Goal: Task Accomplishment & Management: Complete application form

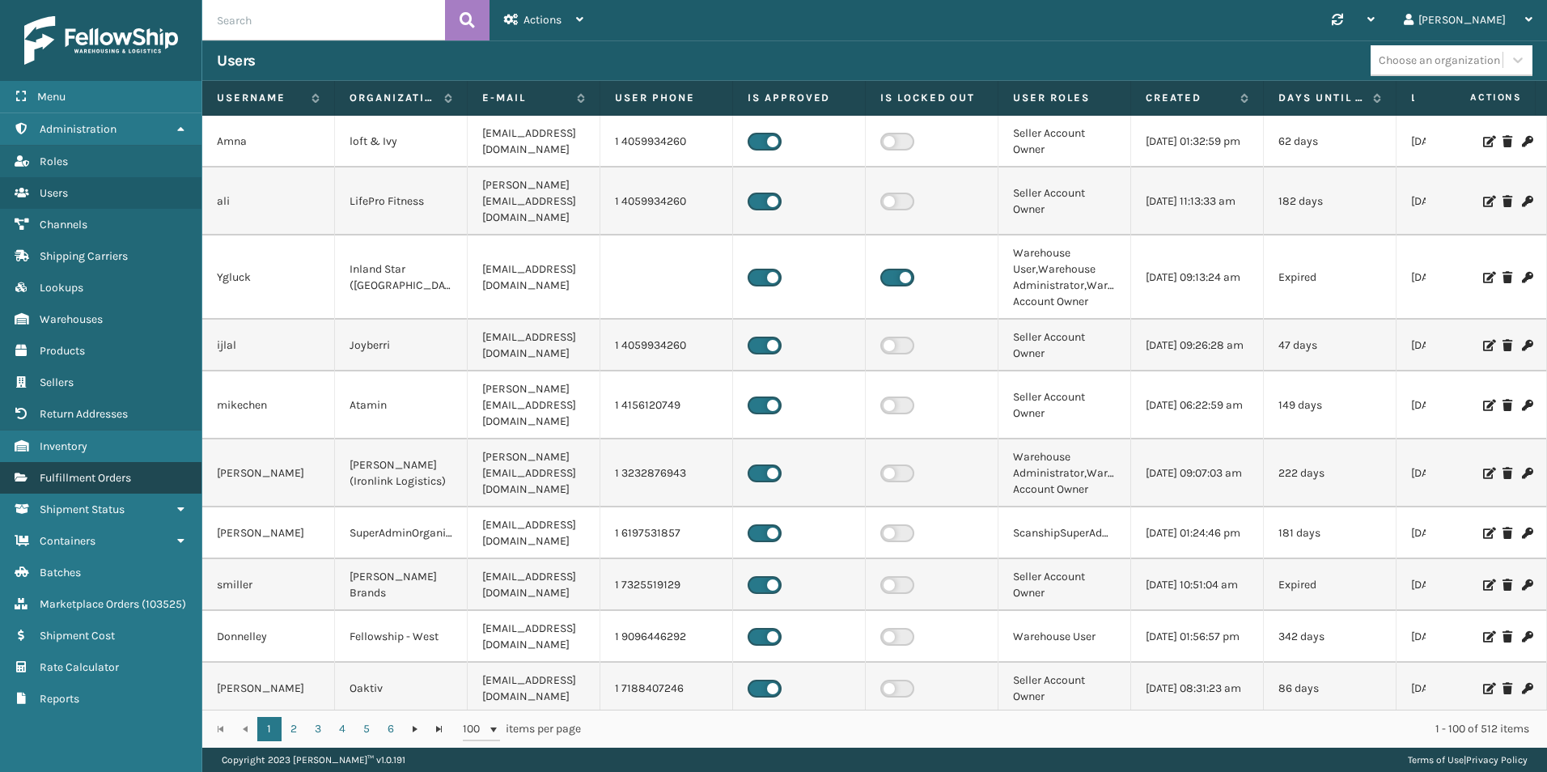
click at [68, 483] on span "Fulfillment Orders" at bounding box center [85, 478] width 91 height 14
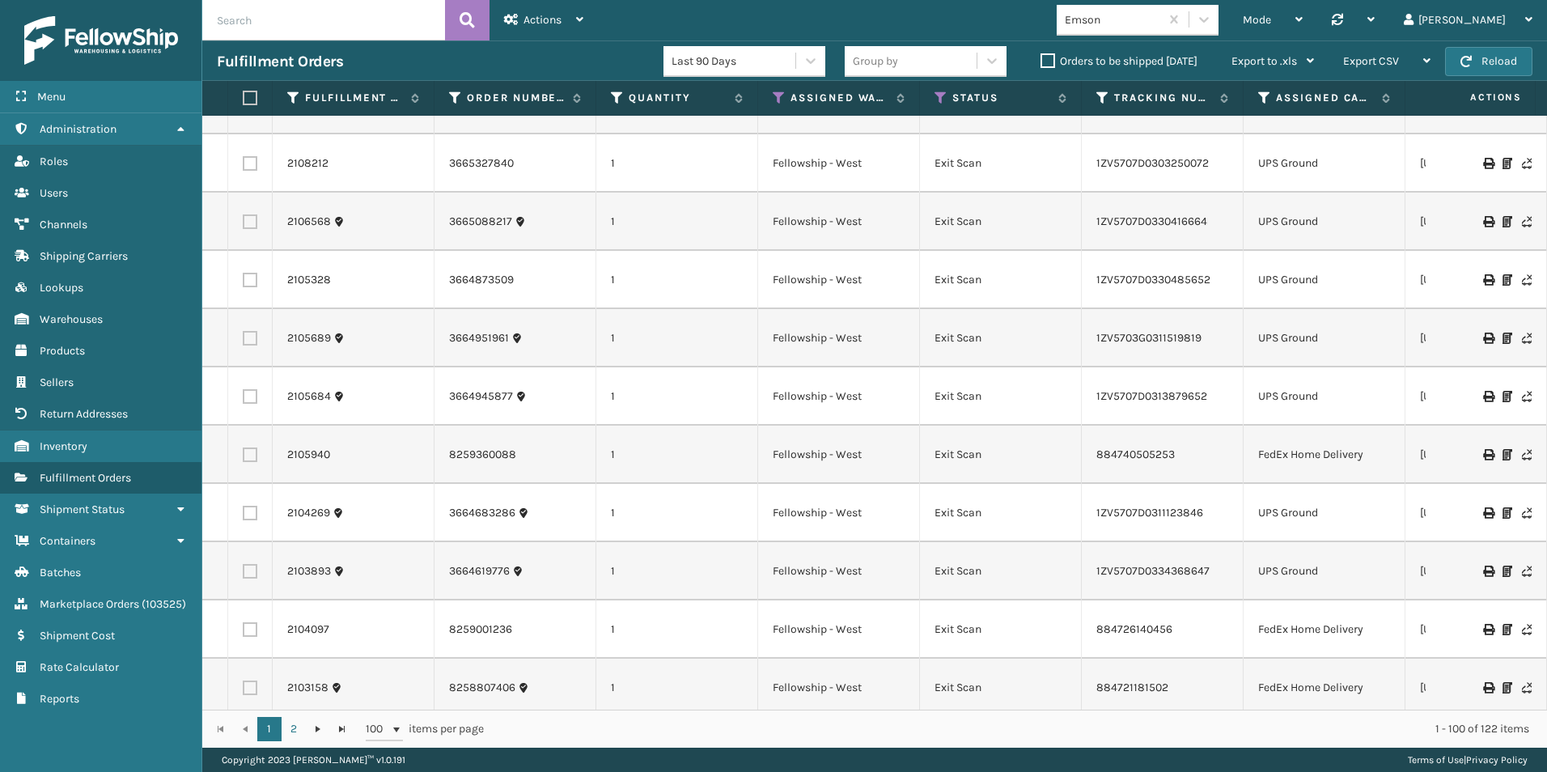
scroll to position [243, 0]
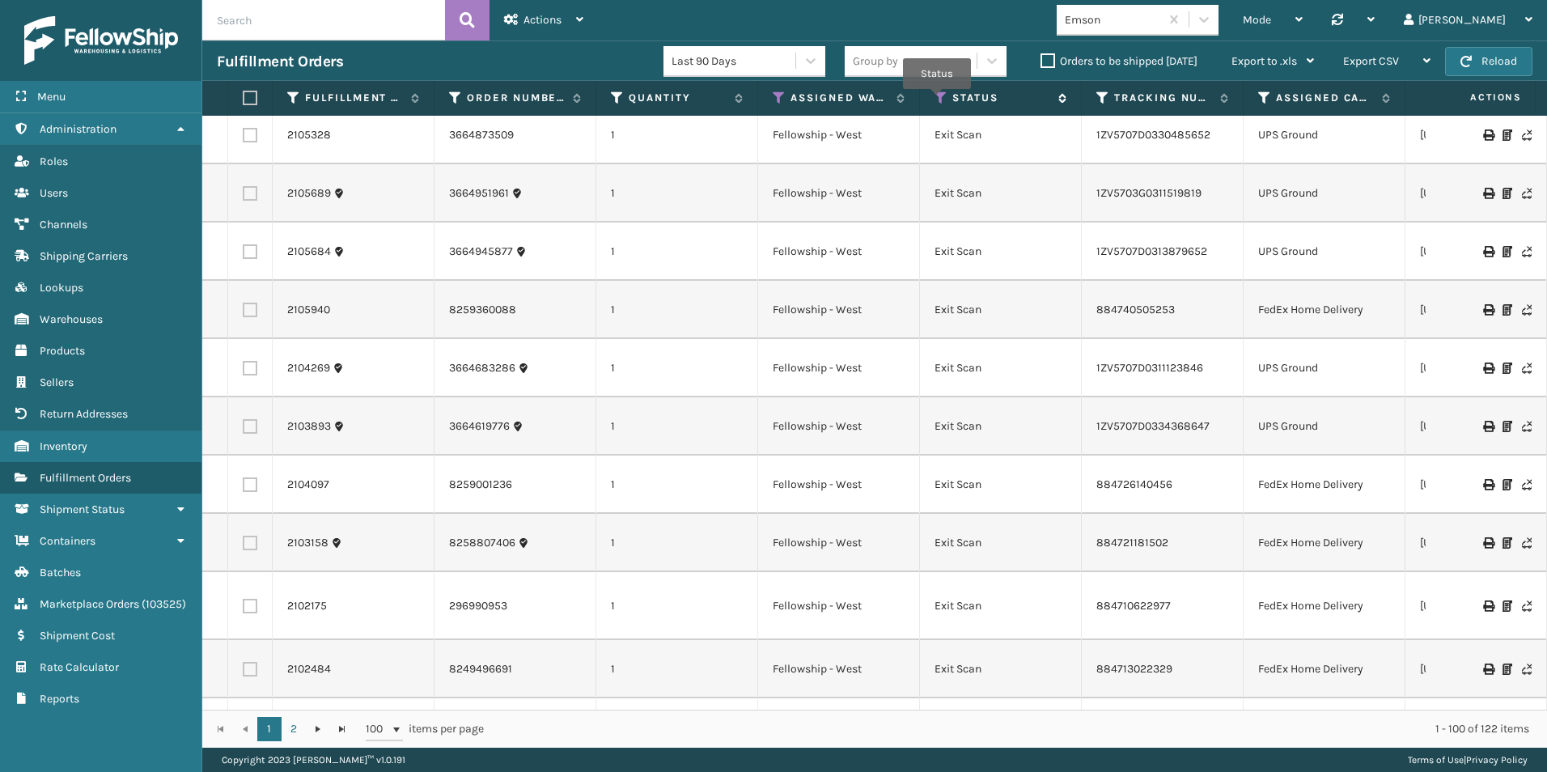
click at [937, 100] on icon at bounding box center [940, 98] width 13 height 15
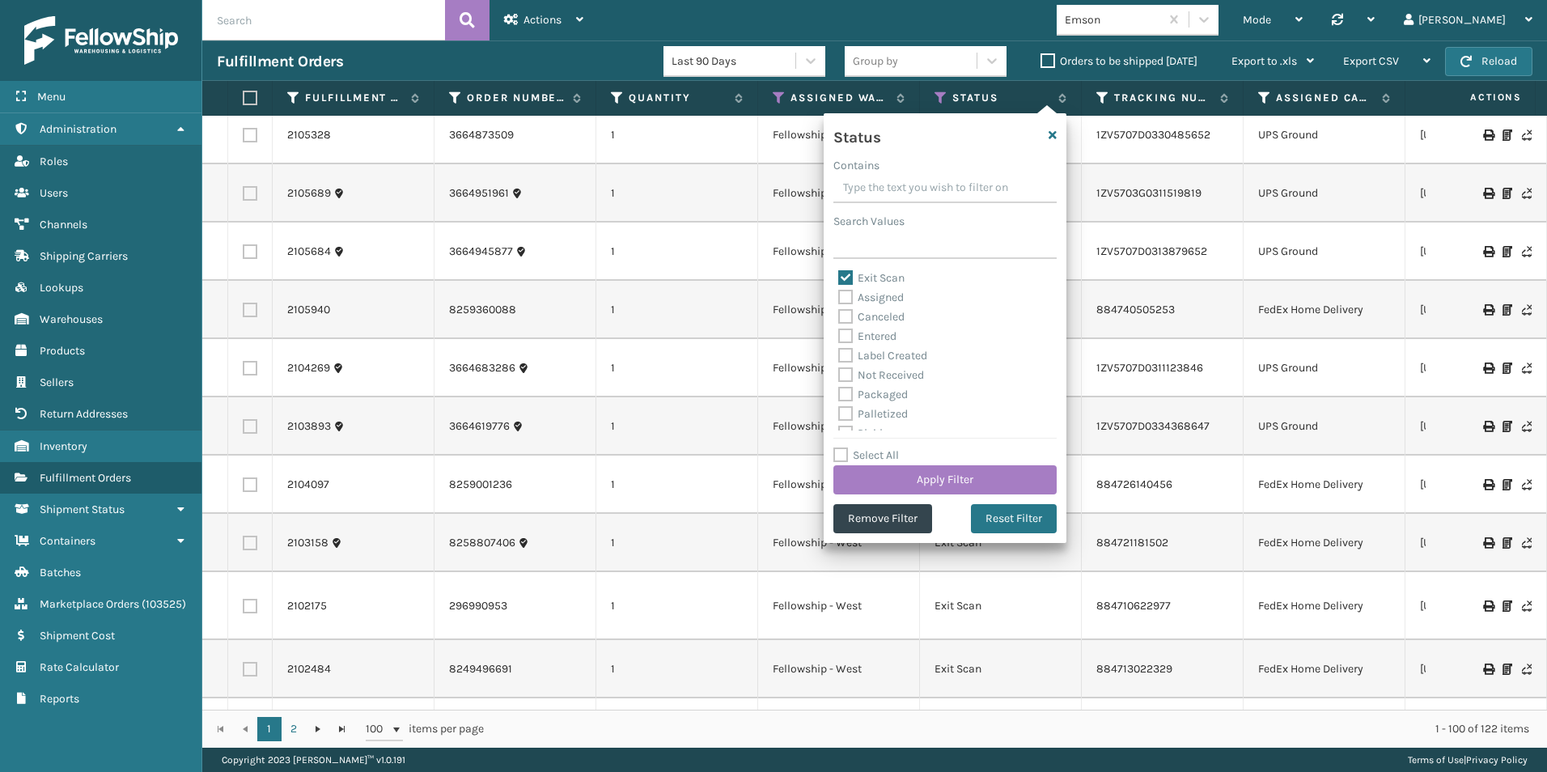
click at [847, 279] on label "Exit Scan" at bounding box center [871, 278] width 66 height 14
click at [839, 279] on input "Exit Scan" at bounding box center [838, 274] width 1 height 11
checkbox input "false"
drag, startPoint x: 843, startPoint y: 396, endPoint x: 857, endPoint y: 400, distance: 15.3
click at [844, 396] on label "Packaged" at bounding box center [873, 394] width 70 height 14
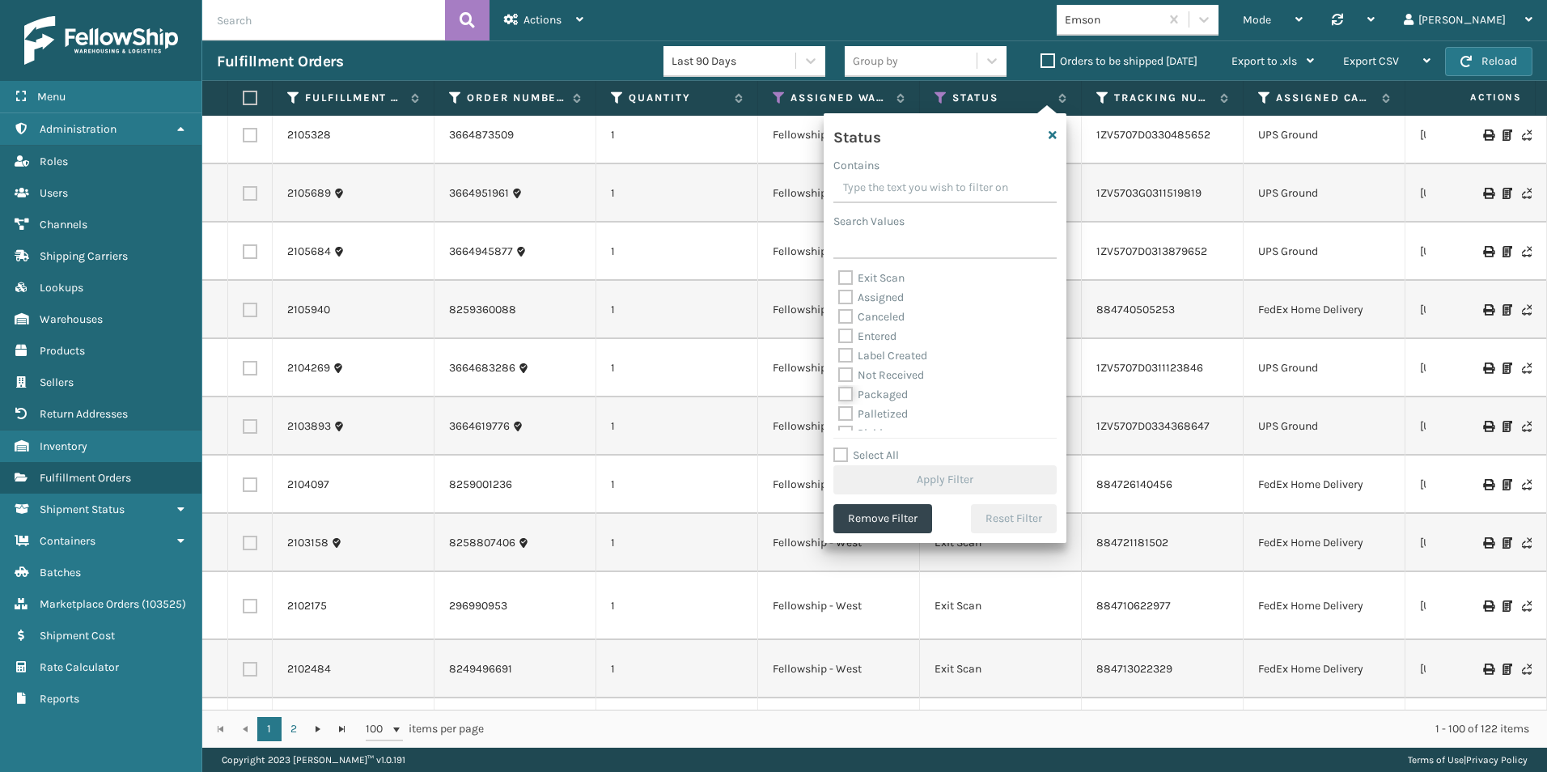
click at [839, 396] on input "Packaged" at bounding box center [838, 390] width 1 height 11
checkbox input "true"
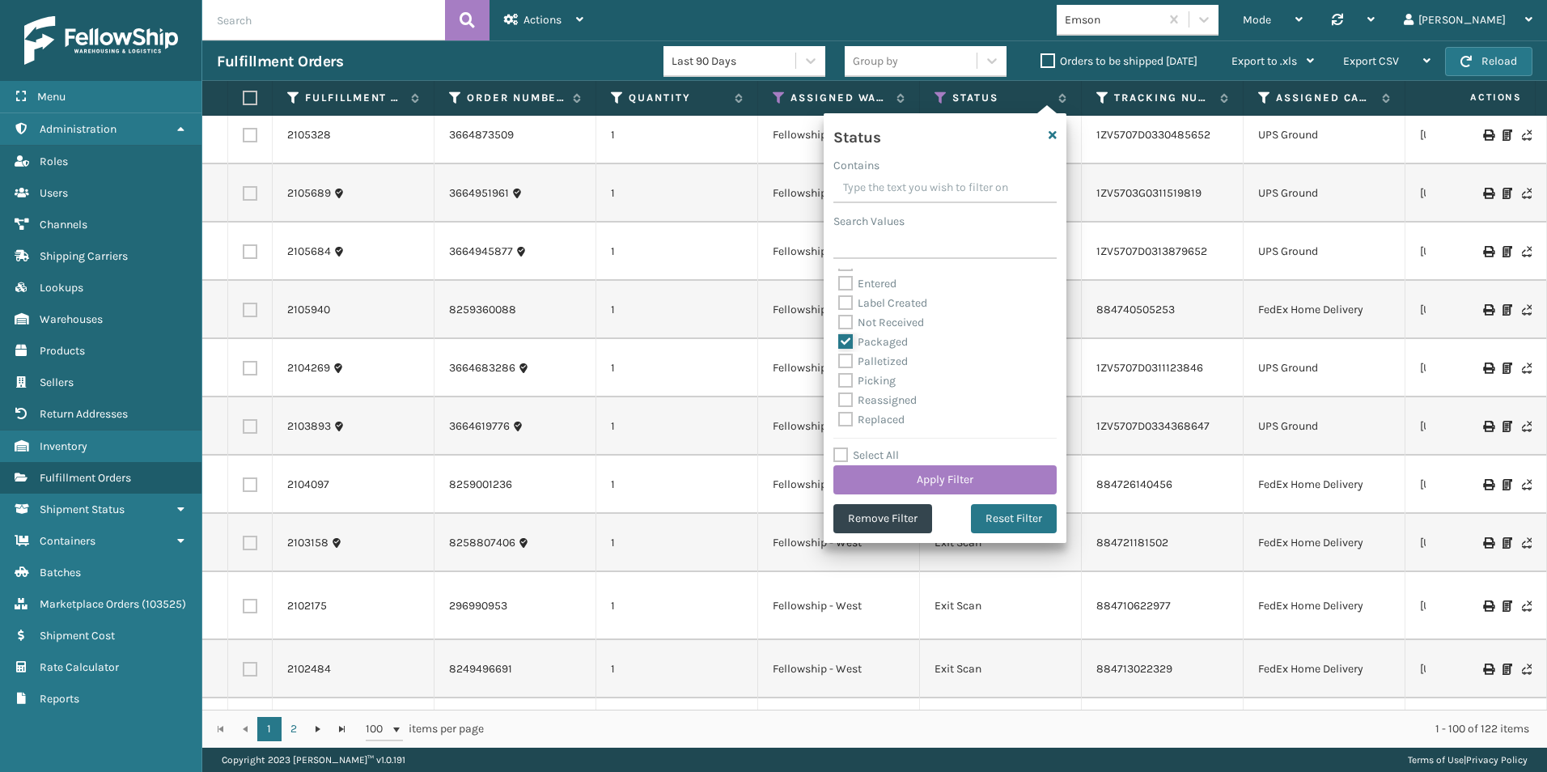
scroll to position [81, 0]
click at [848, 353] on label "Picking" at bounding box center [866, 352] width 57 height 14
click at [839, 353] on input "Picking" at bounding box center [838, 348] width 1 height 11
checkbox input "true"
drag, startPoint x: 847, startPoint y: 311, endPoint x: 960, endPoint y: 364, distance: 124.9
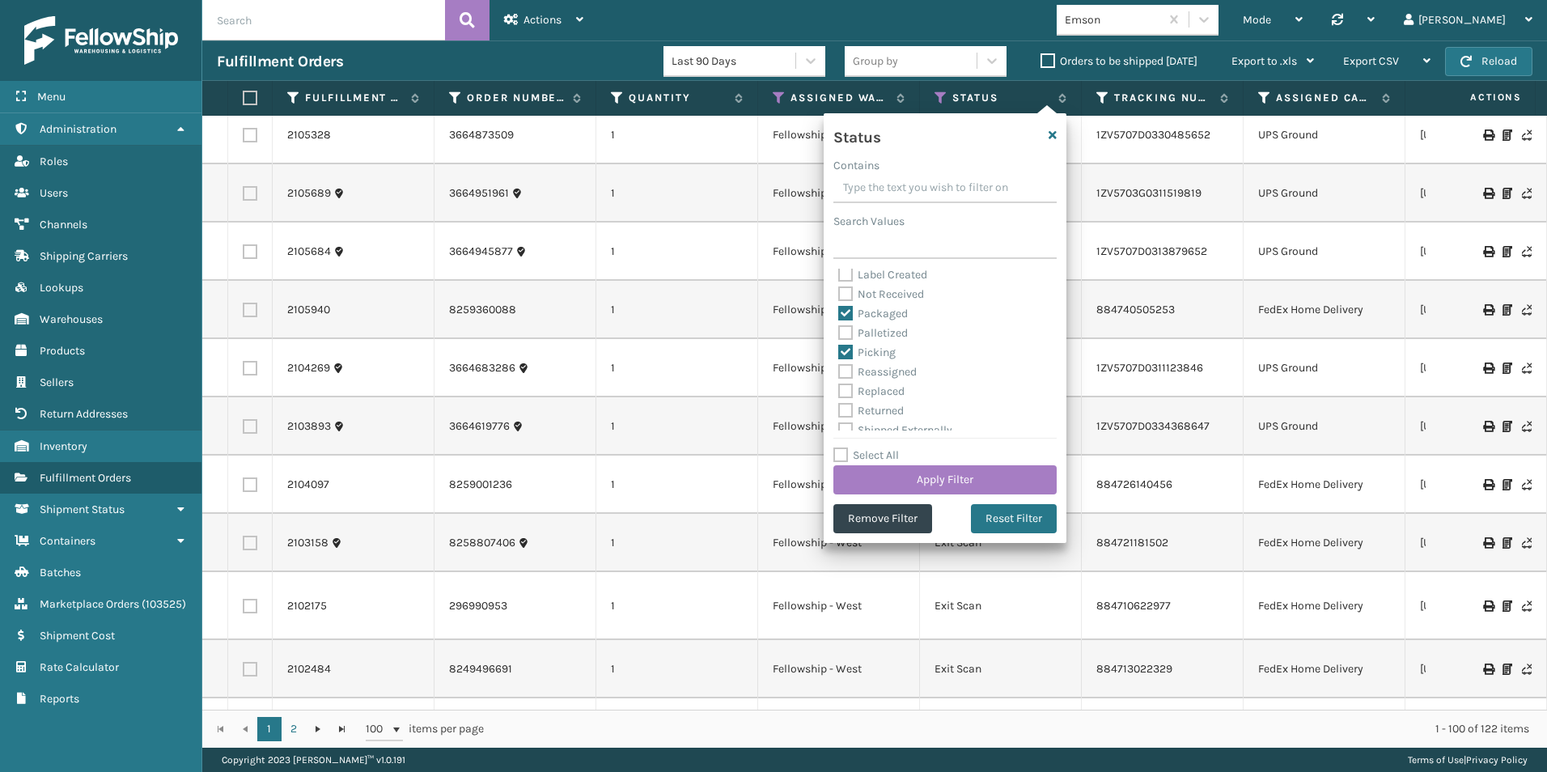
click at [848, 311] on label "Packaged" at bounding box center [873, 314] width 70 height 14
click at [839, 311] on input "Packaged" at bounding box center [838, 309] width 1 height 11
checkbox input "false"
click at [933, 484] on button "Apply Filter" at bounding box center [944, 479] width 223 height 29
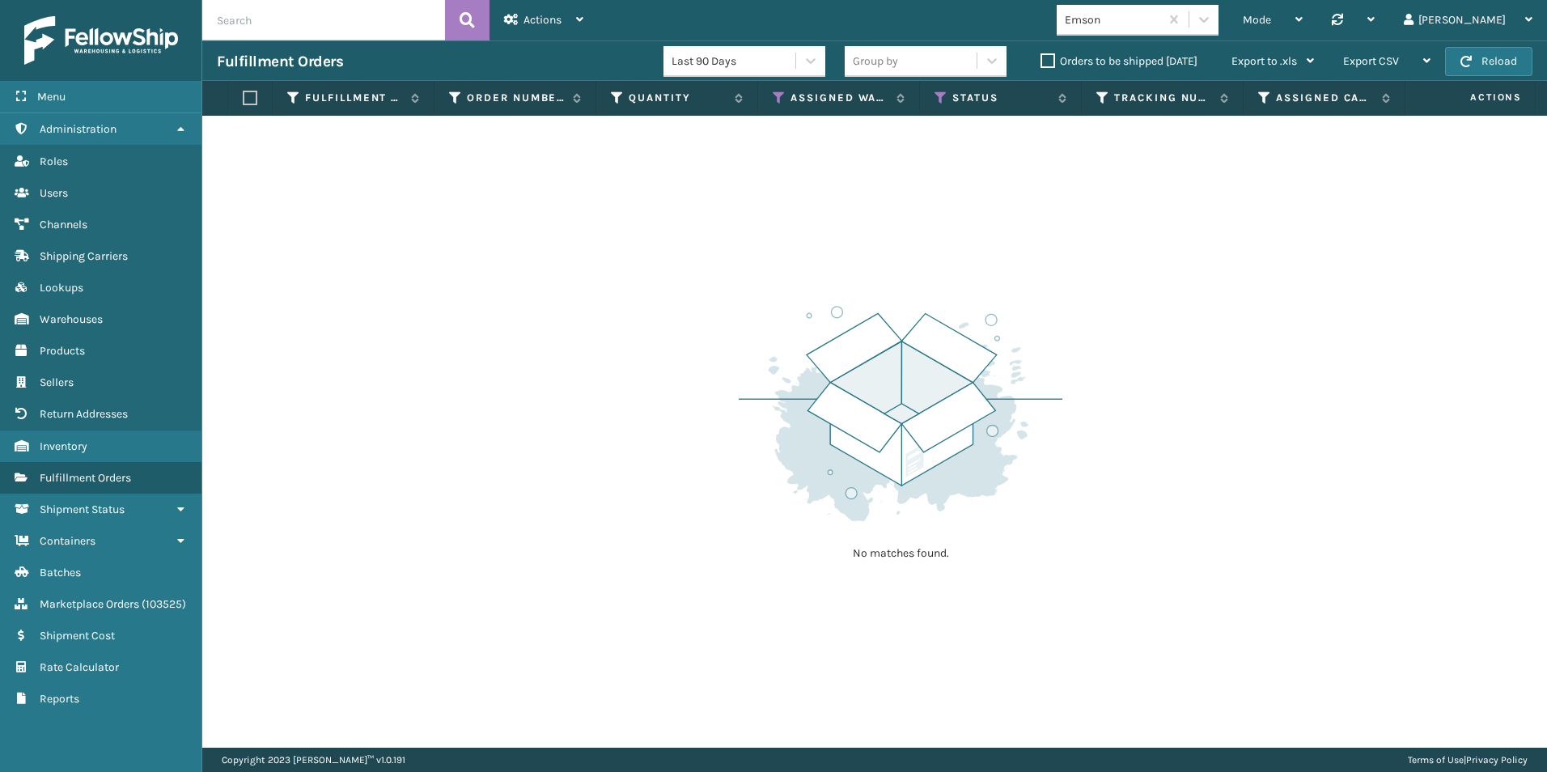
click at [1047, 58] on label "Orders to be shipped [DATE]" at bounding box center [1118, 61] width 157 height 14
click at [1041, 58] on input "Orders to be shipped [DATE]" at bounding box center [1040, 57] width 1 height 11
click at [778, 99] on icon at bounding box center [779, 98] width 13 height 15
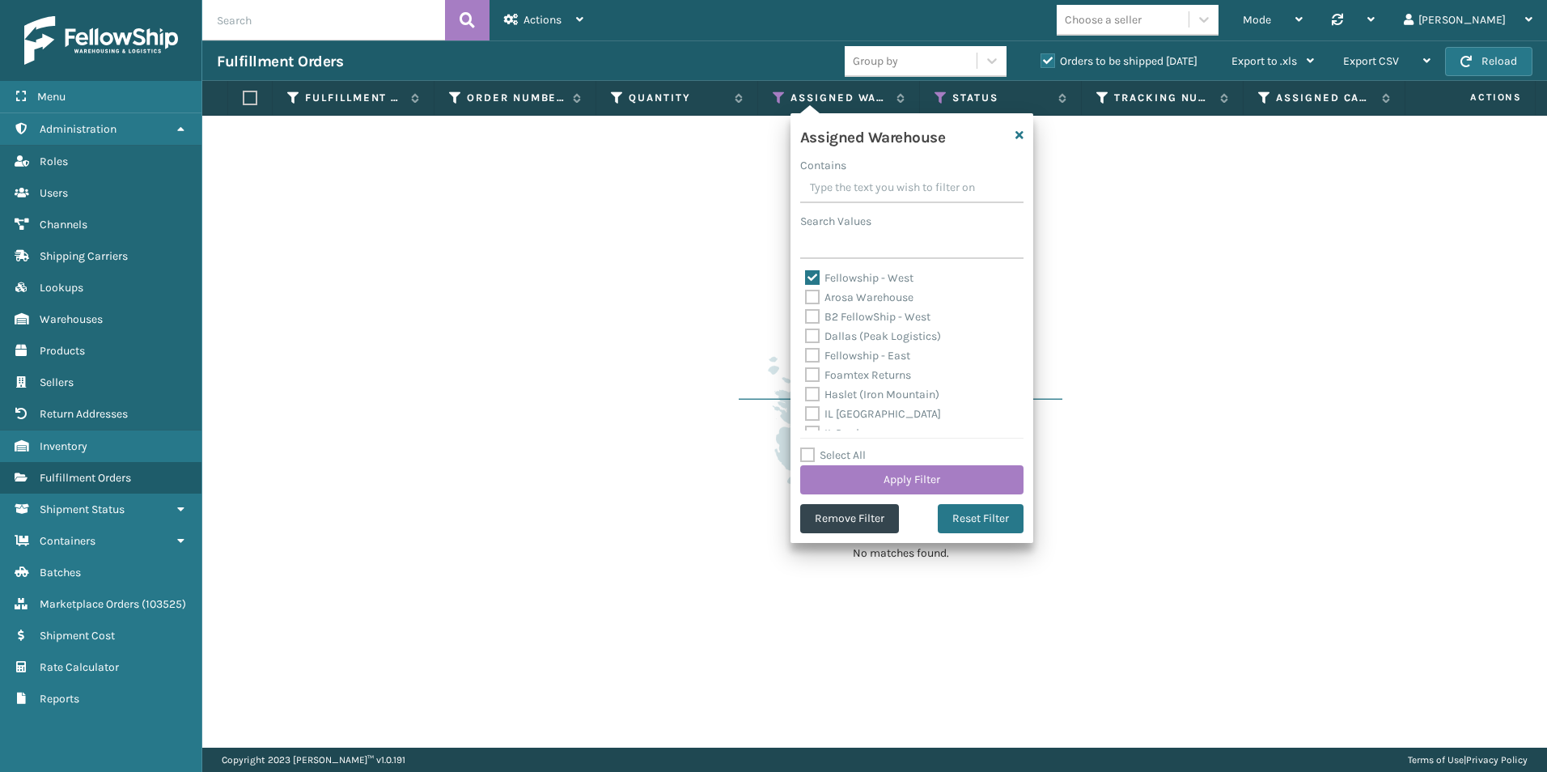
click at [1171, 382] on div "No matches found." at bounding box center [874, 432] width 1344 height 632
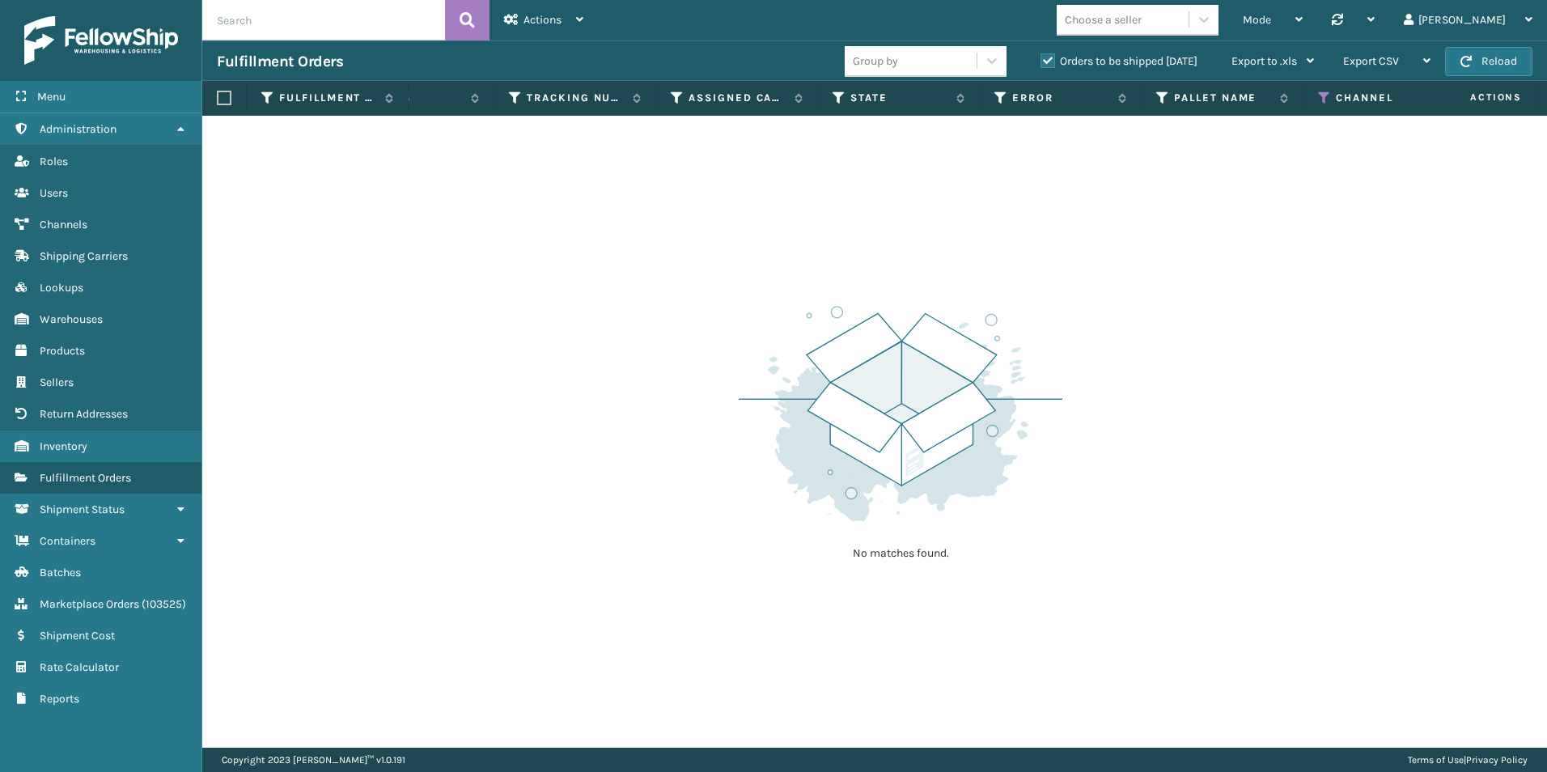
scroll to position [0, 0]
click at [548, 25] on span "Actions" at bounding box center [542, 20] width 38 height 14
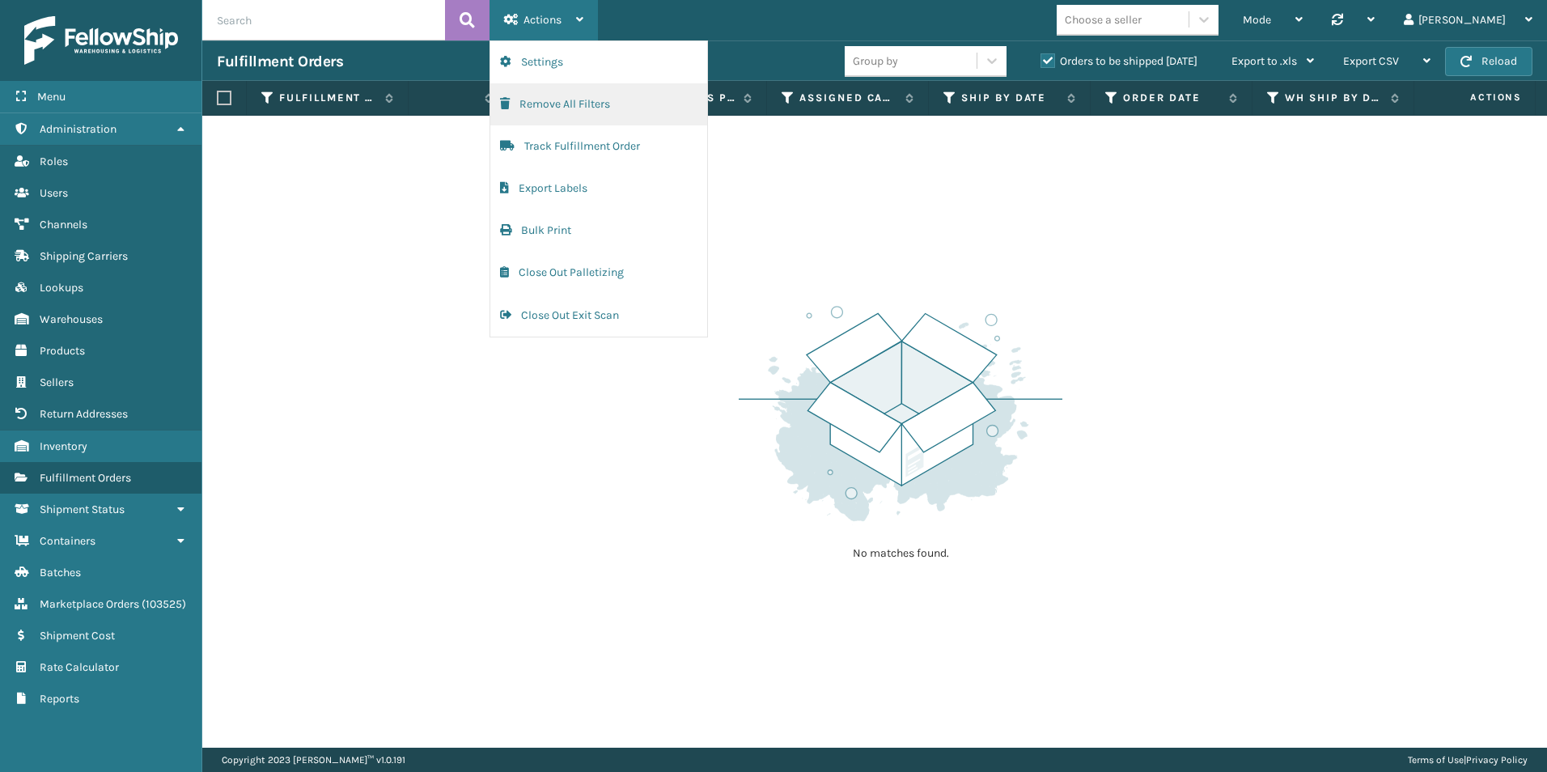
click at [574, 99] on button "Remove All Filters" at bounding box center [598, 104] width 217 height 42
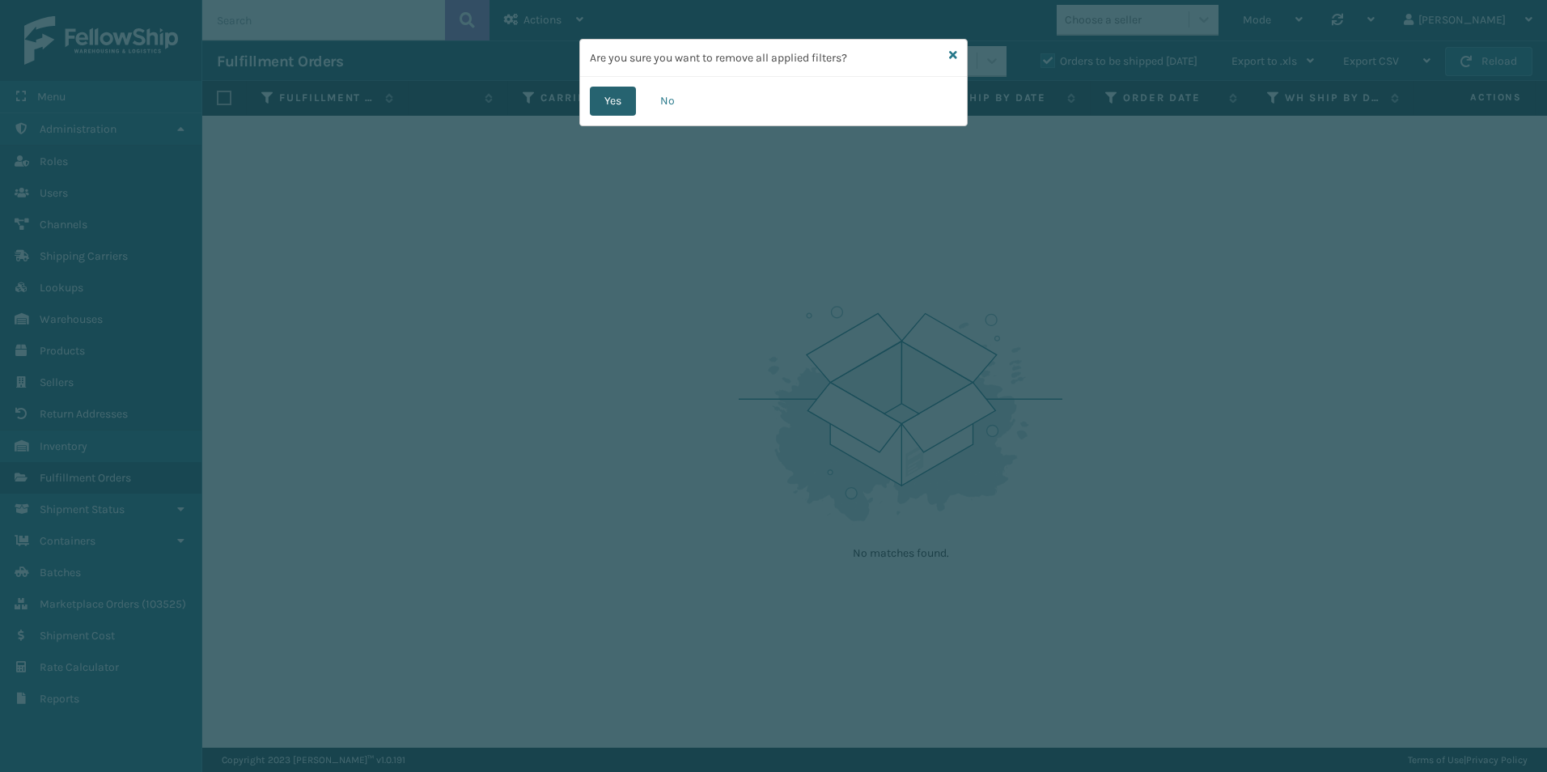
click at [616, 110] on button "Yes" at bounding box center [613, 101] width 46 height 29
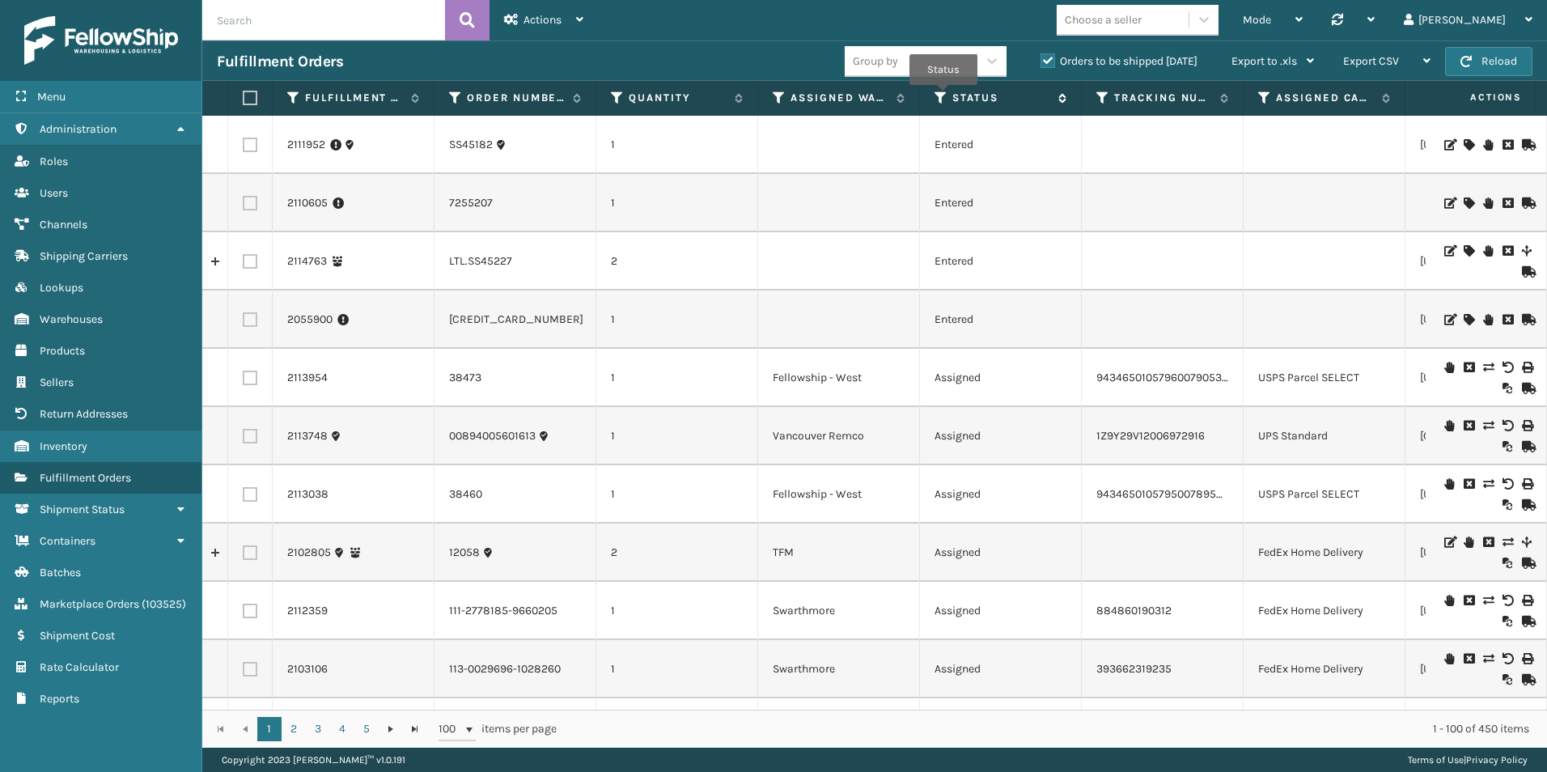
click at [943, 96] on icon at bounding box center [940, 98] width 13 height 15
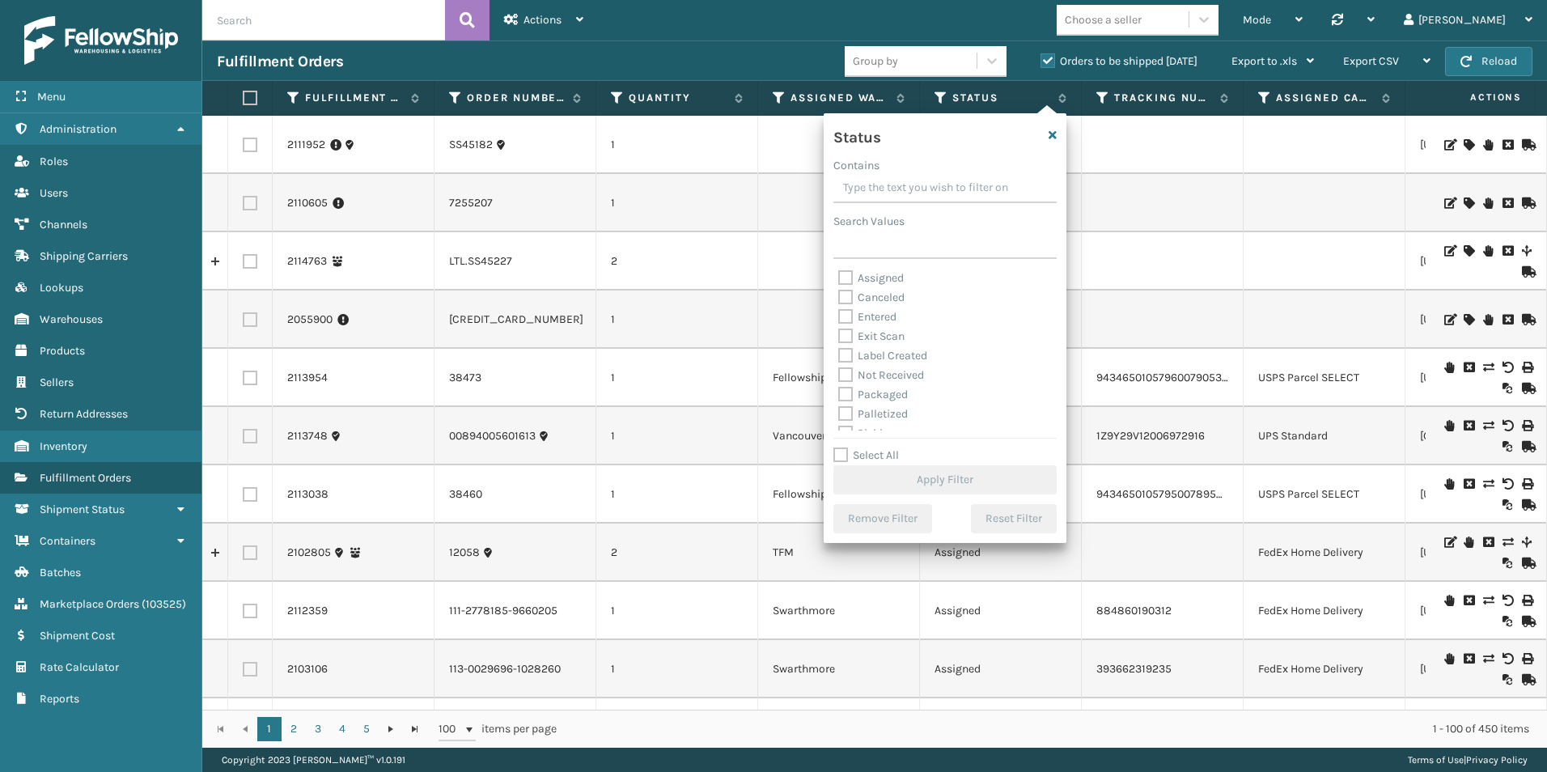
drag, startPoint x: 843, startPoint y: 277, endPoint x: 949, endPoint y: 337, distance: 121.7
click at [846, 277] on label "Assigned" at bounding box center [871, 278] width 66 height 14
click at [839, 277] on input "Assigned" at bounding box center [838, 274] width 1 height 11
checkbox input "true"
click at [845, 352] on label "Picking" at bounding box center [866, 352] width 57 height 14
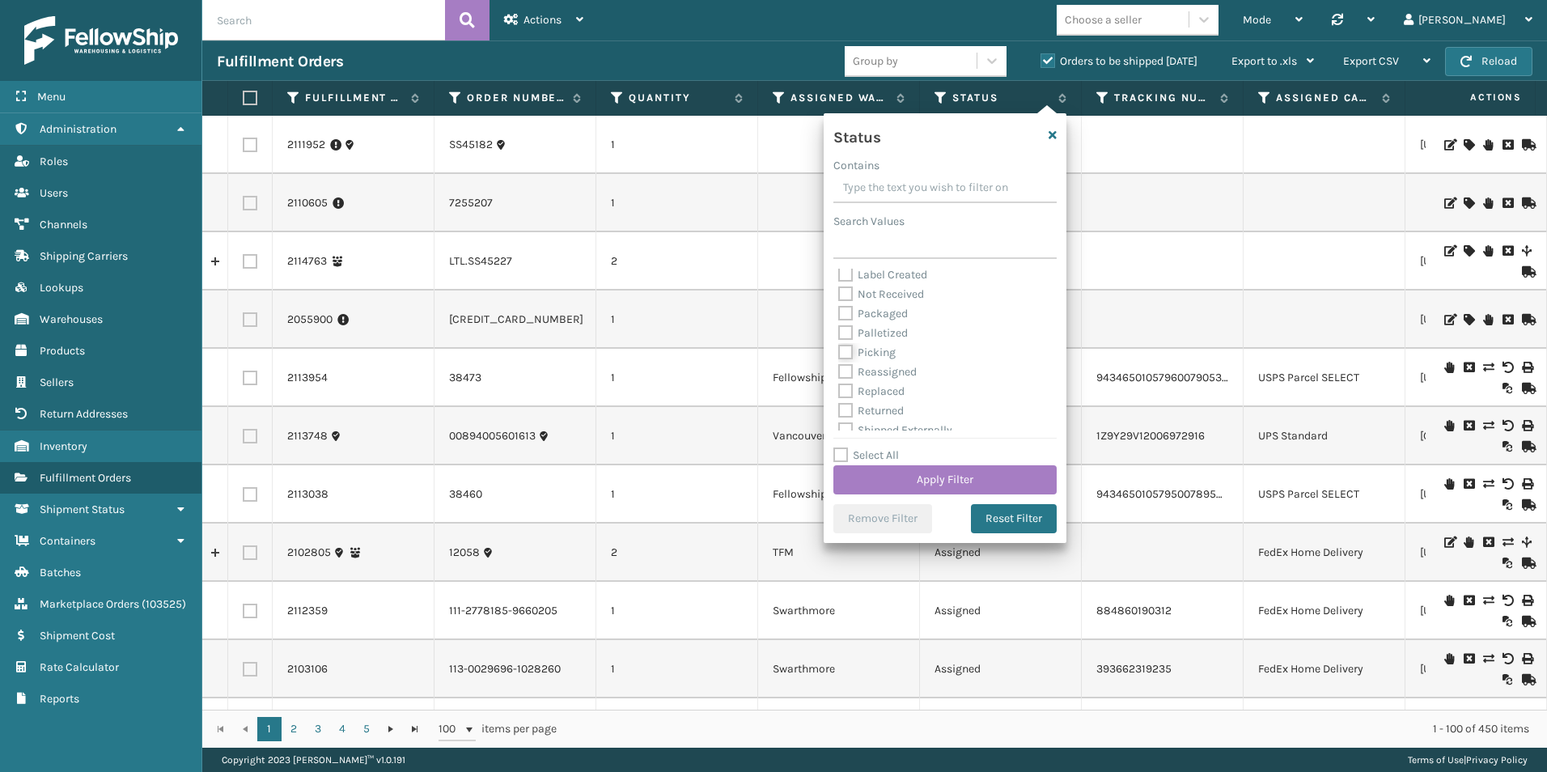
click at [839, 352] on input "Picking" at bounding box center [838, 348] width 1 height 11
checkbox input "true"
click at [938, 479] on button "Apply Filter" at bounding box center [944, 479] width 223 height 29
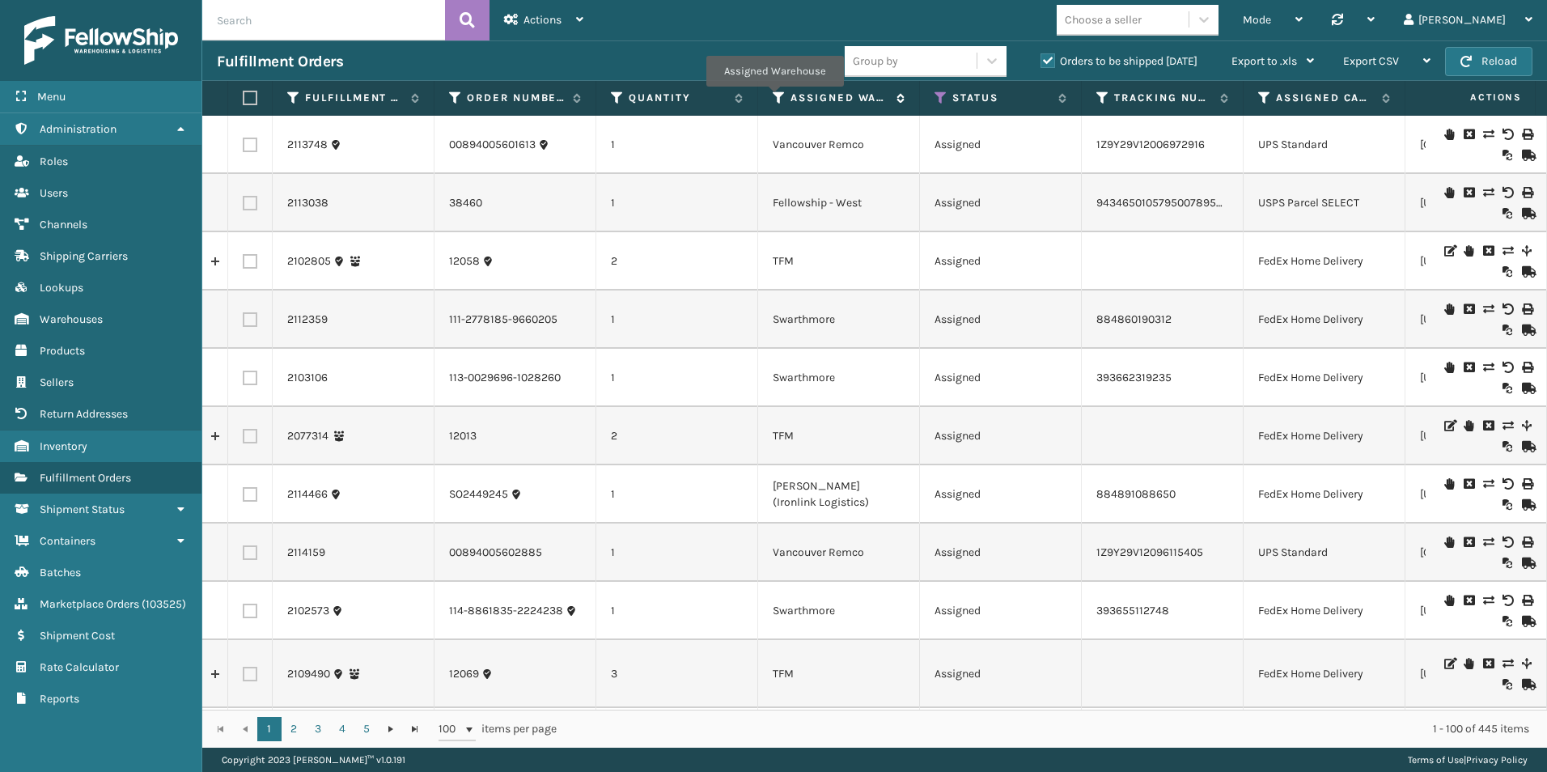
click at [774, 98] on icon at bounding box center [779, 98] width 13 height 15
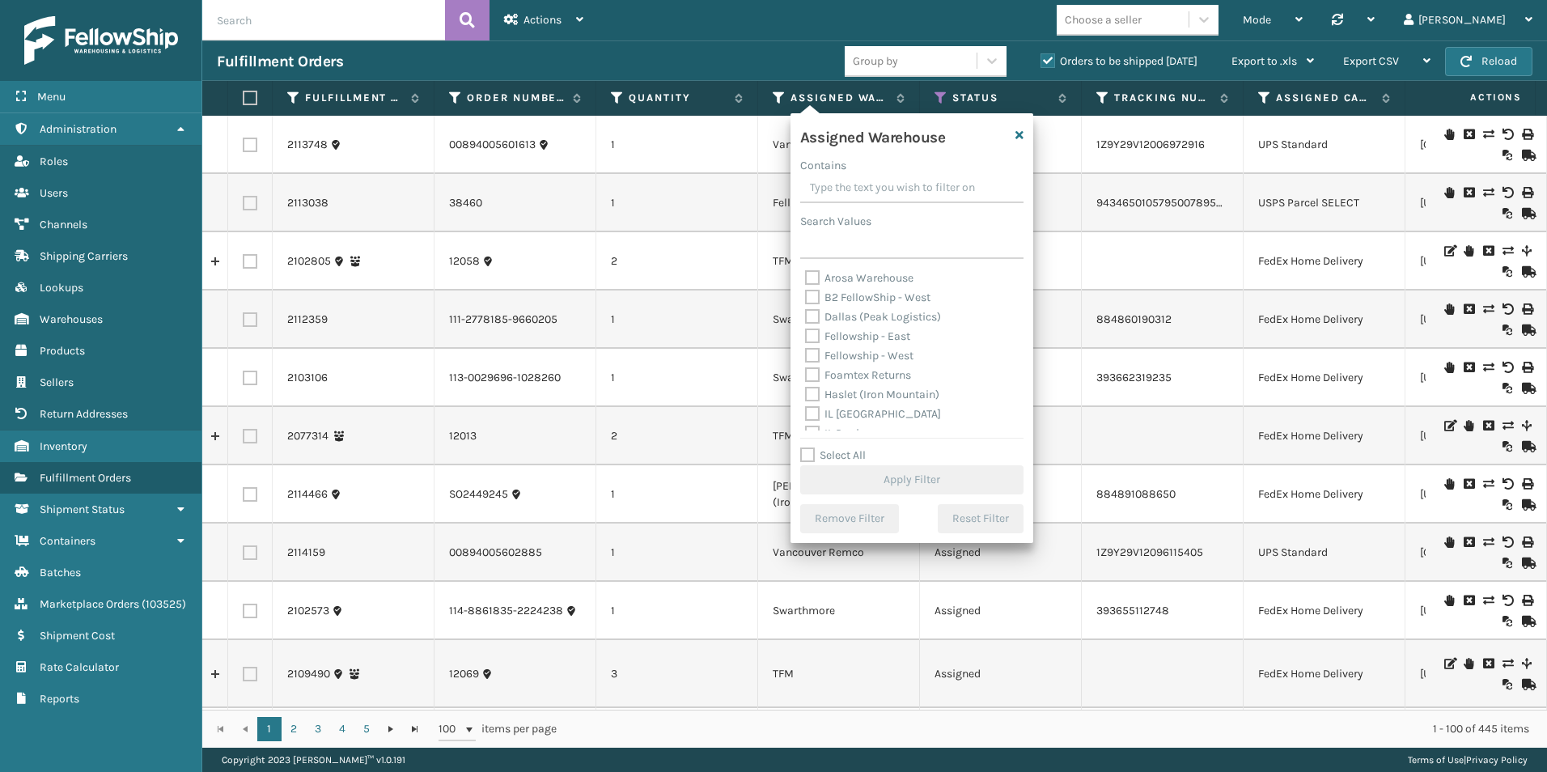
click at [811, 354] on label "Fellowship - West" at bounding box center [859, 356] width 108 height 14
click at [806, 354] on input "Fellowship - West" at bounding box center [805, 351] width 1 height 11
checkbox input "true"
click at [895, 472] on button "Apply Filter" at bounding box center [911, 479] width 223 height 29
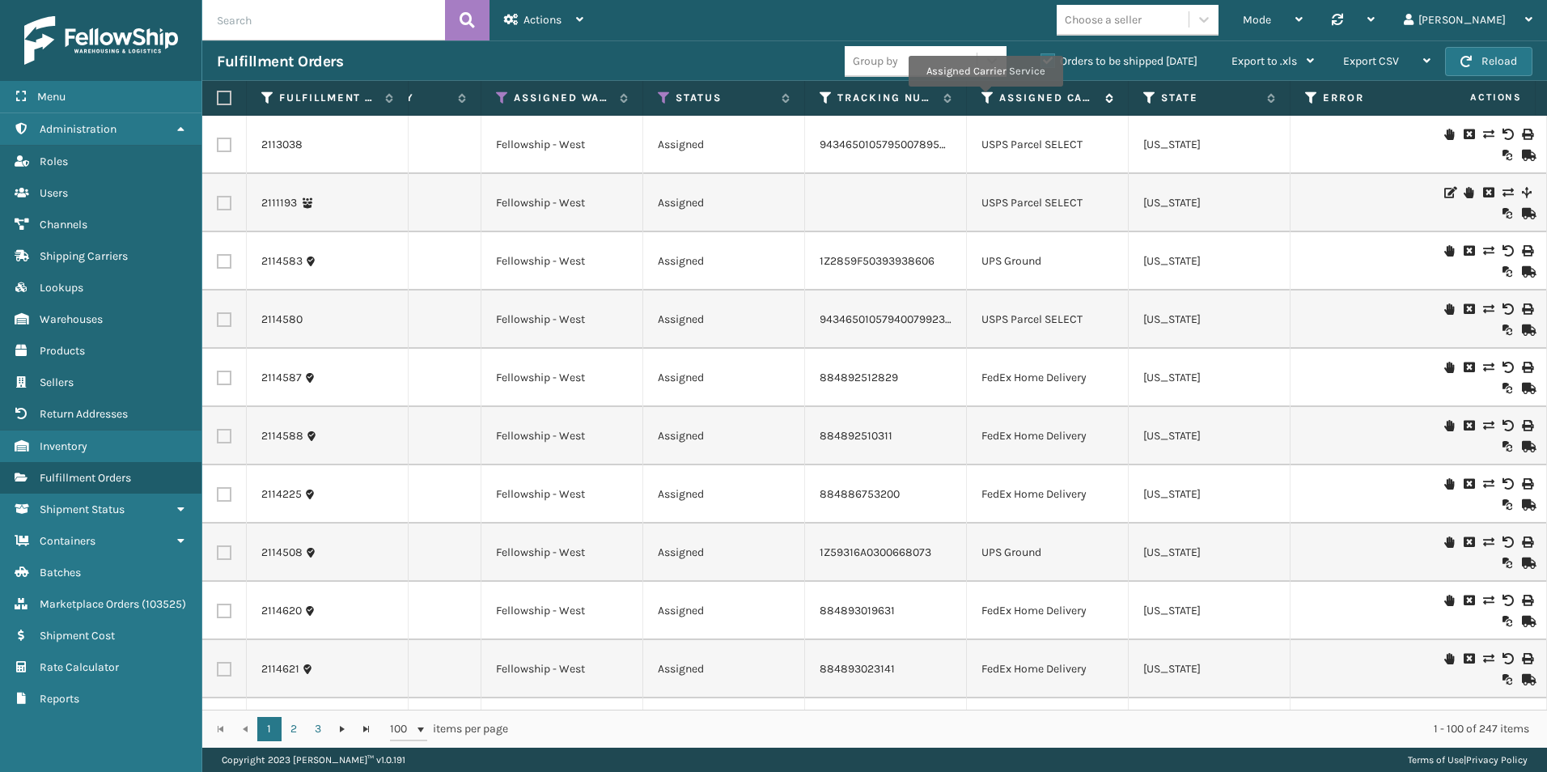
click at [986, 93] on icon at bounding box center [987, 98] width 13 height 15
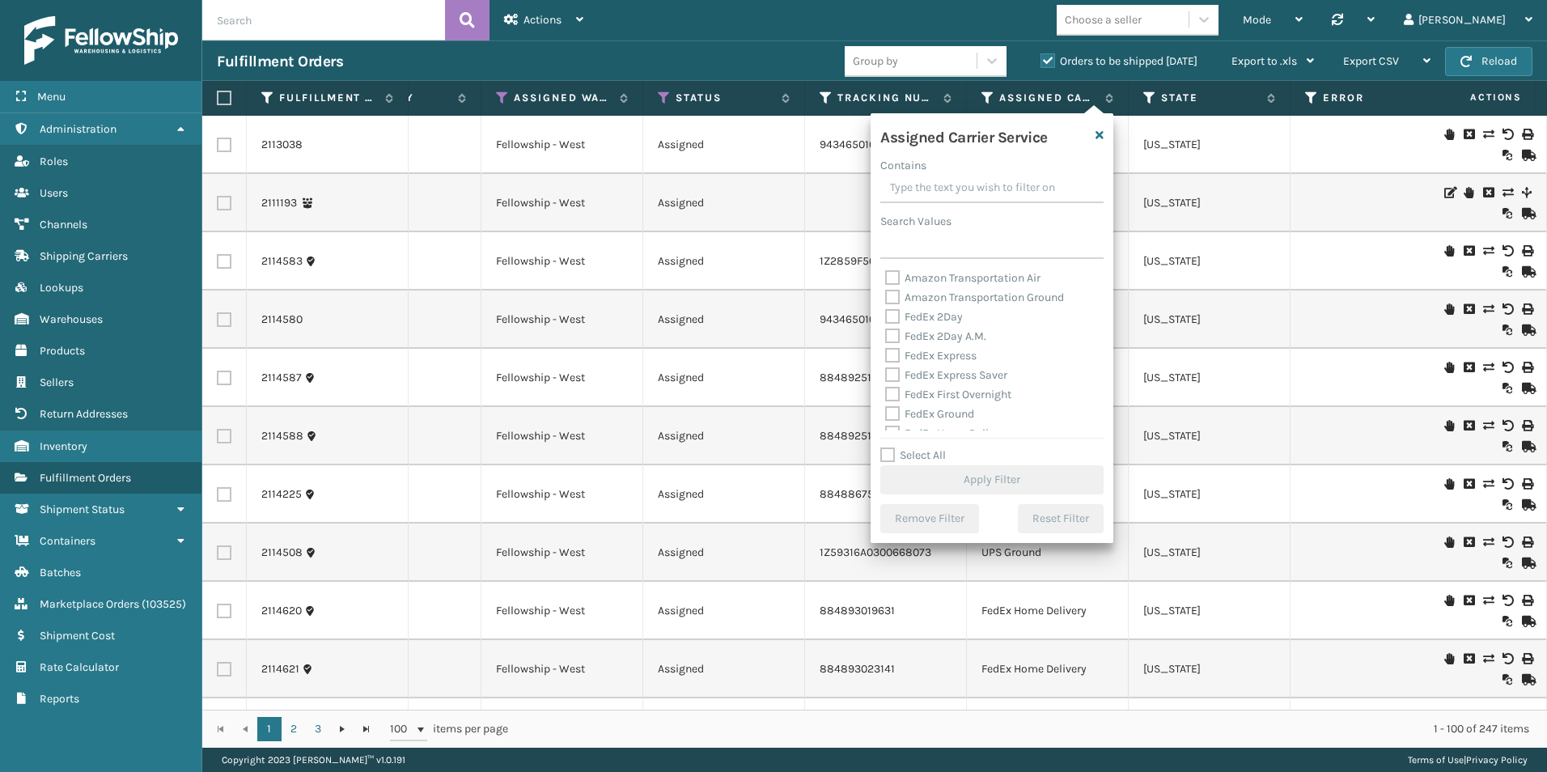
click at [884, 453] on label "Select All" at bounding box center [913, 455] width 66 height 14
click at [884, 447] on input "Select All" at bounding box center [1001, 447] width 243 height 2
checkbox input "true"
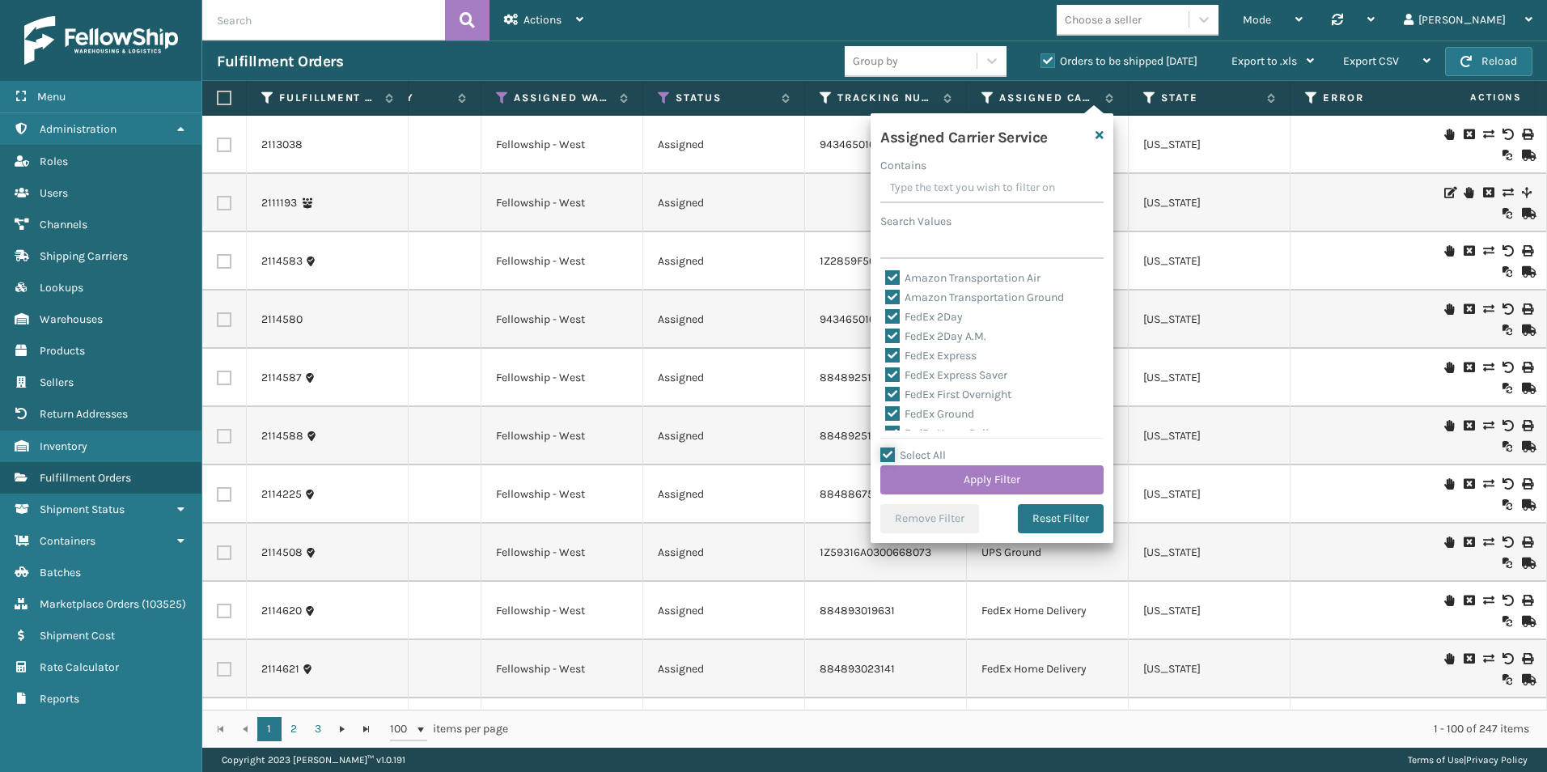
checkbox input "true"
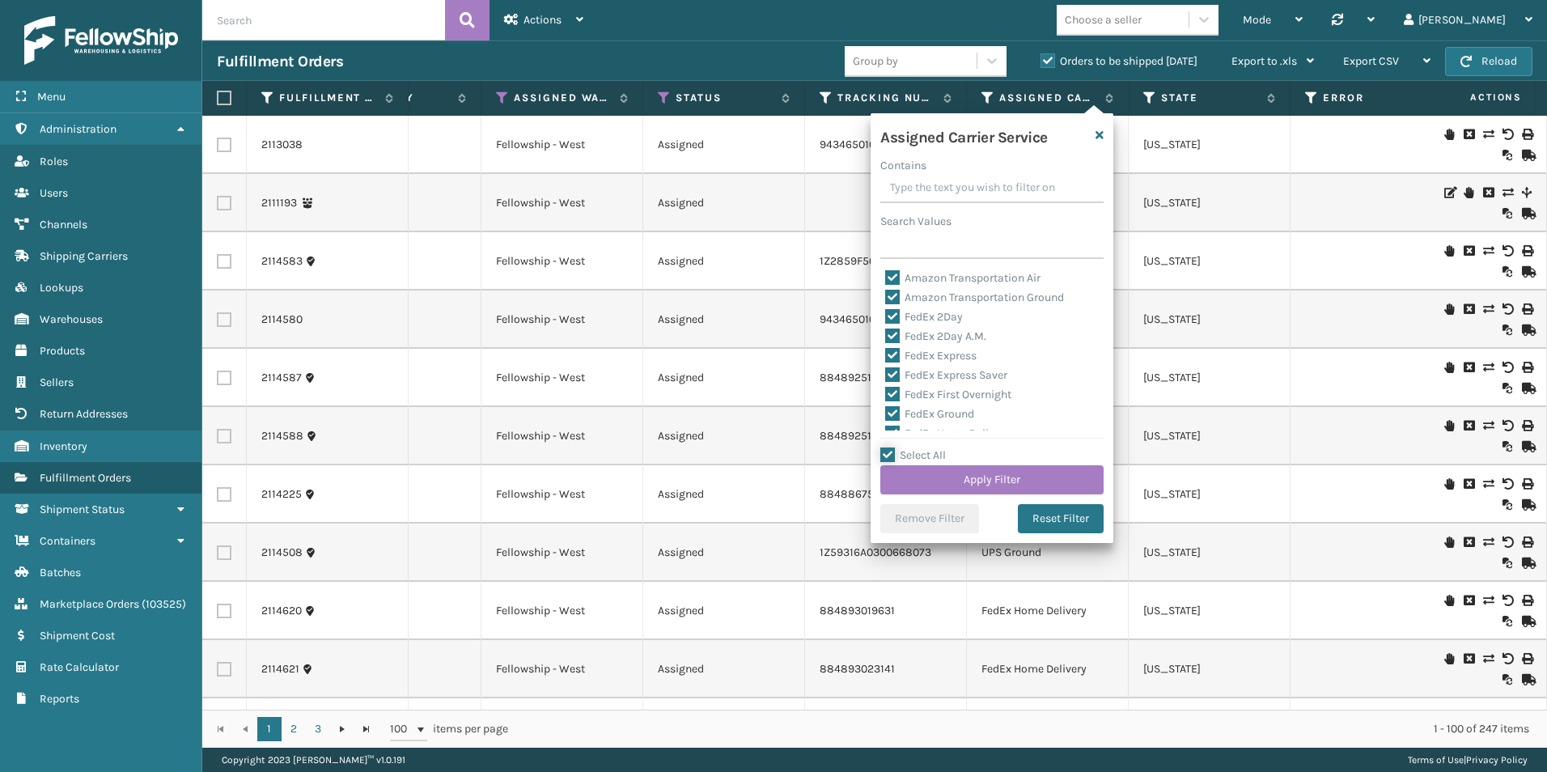
checkbox input "true"
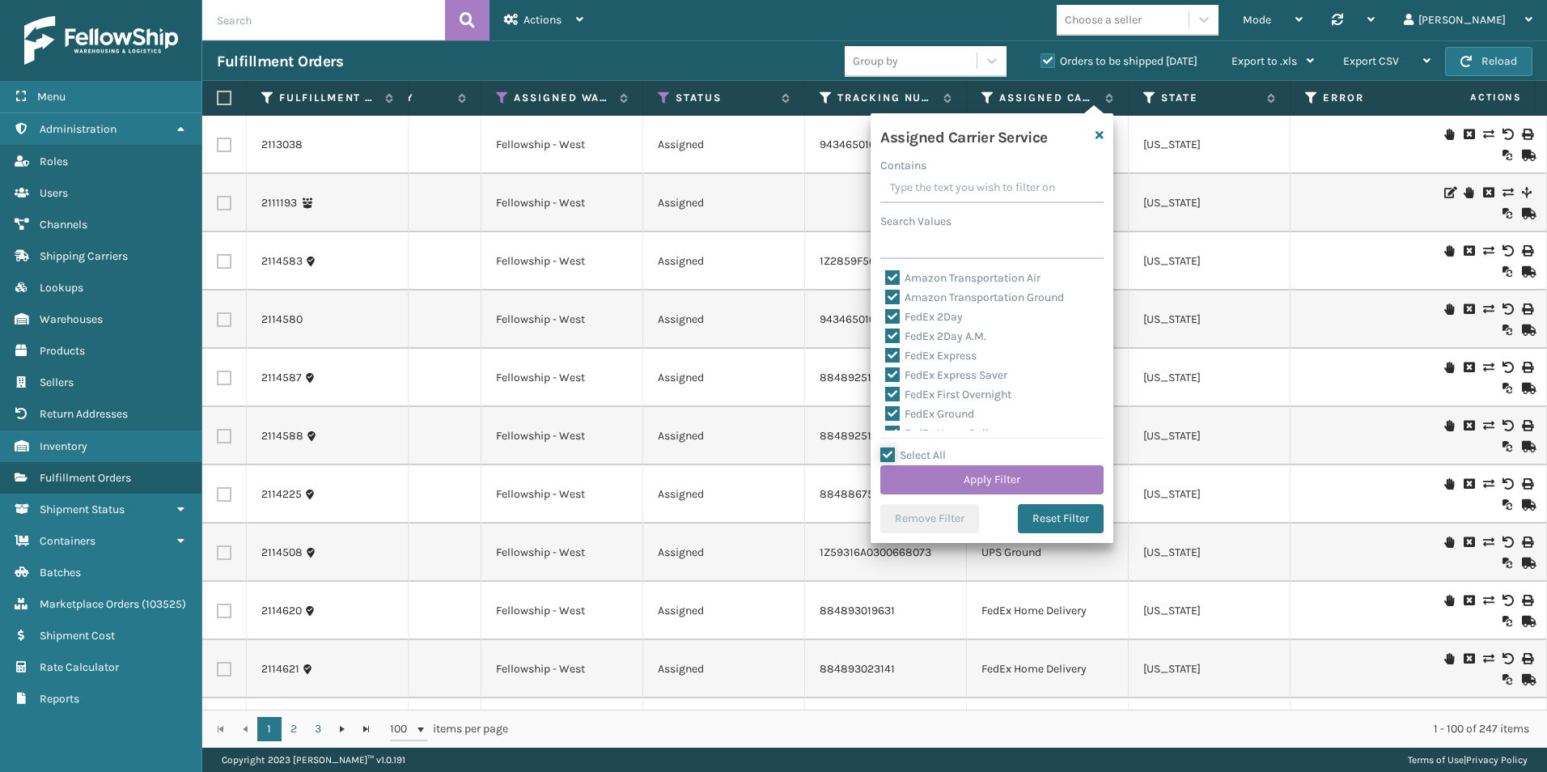
checkbox input "true"
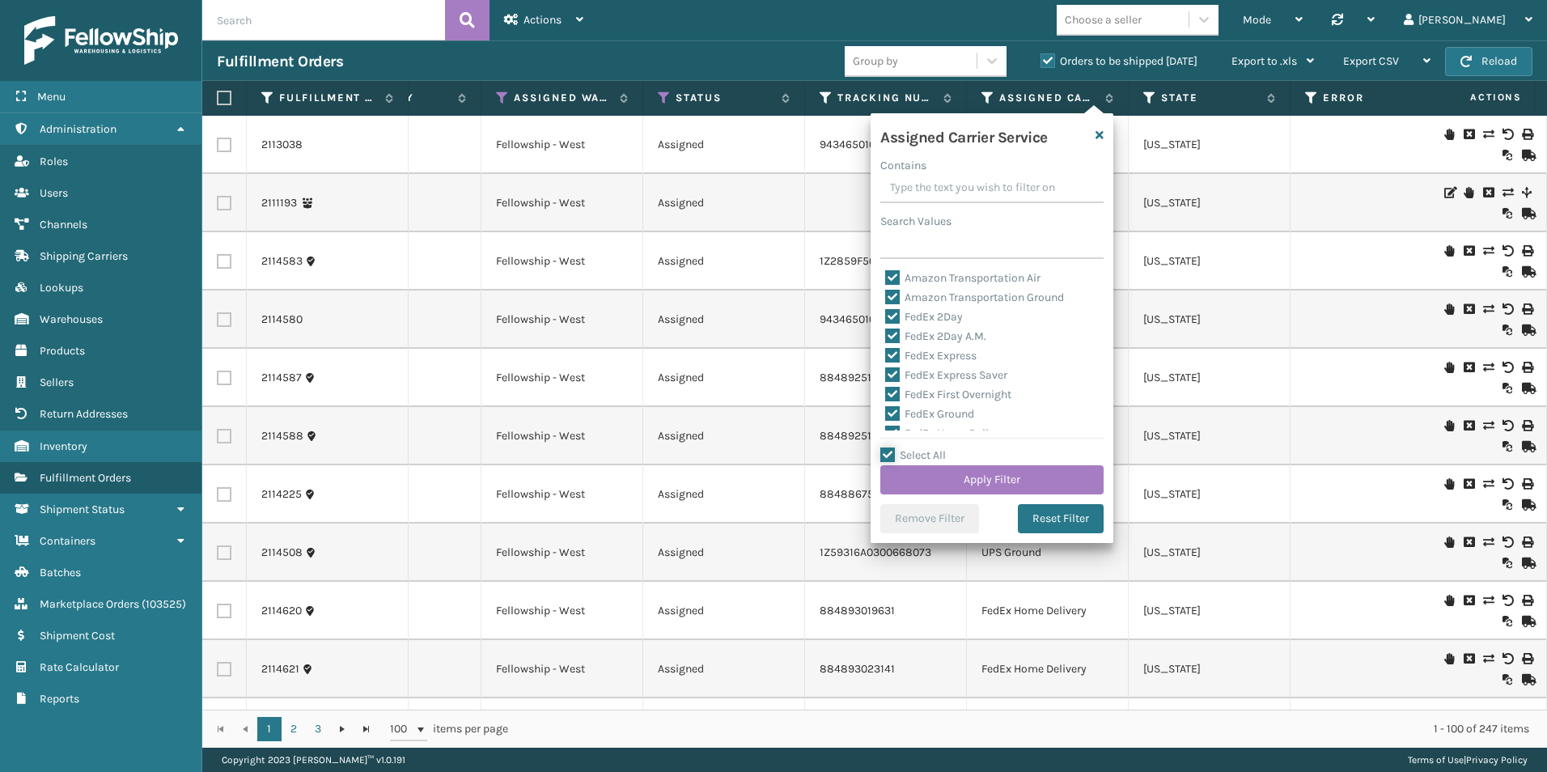
checkbox input "true"
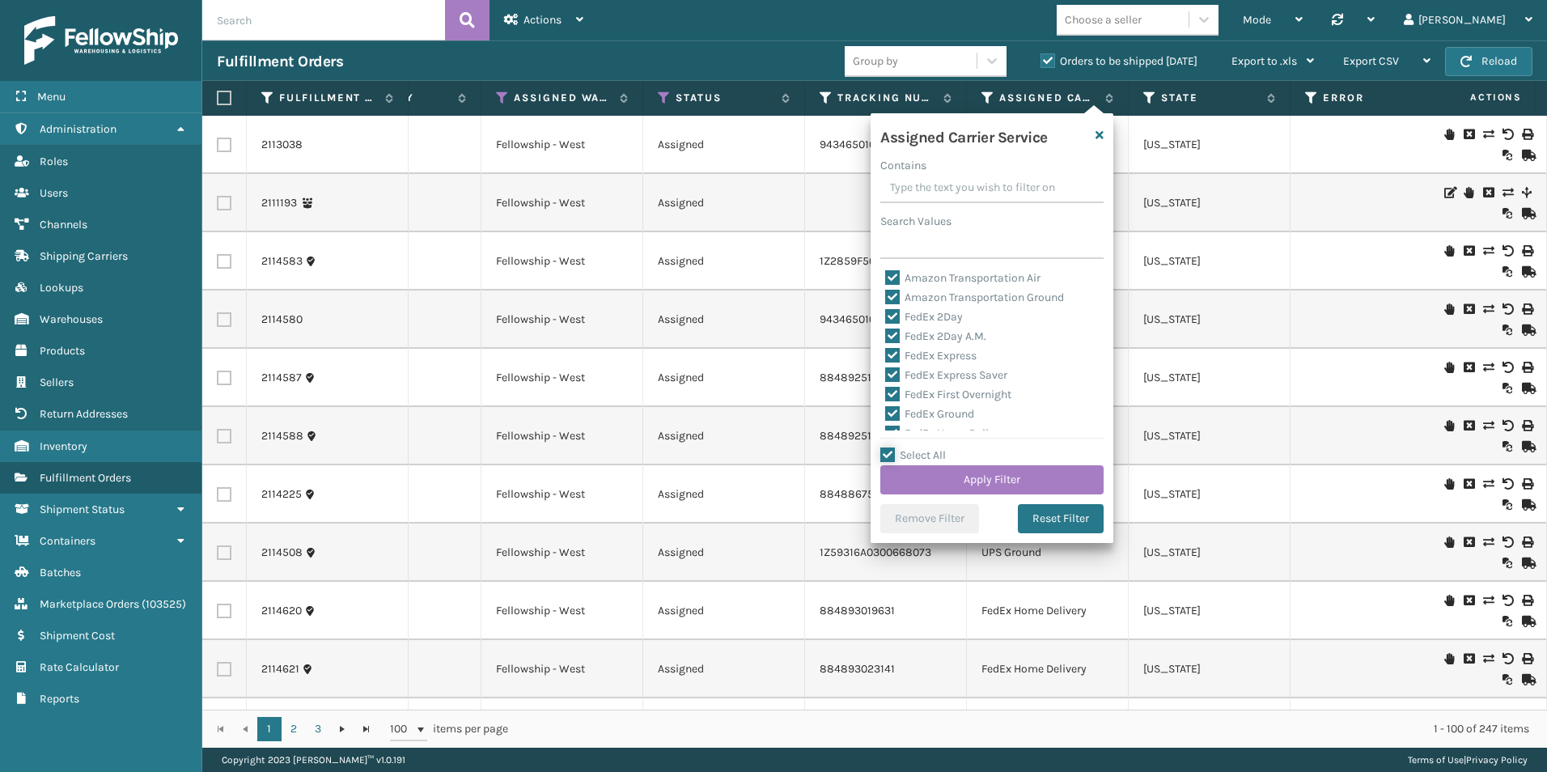
checkbox input "true"
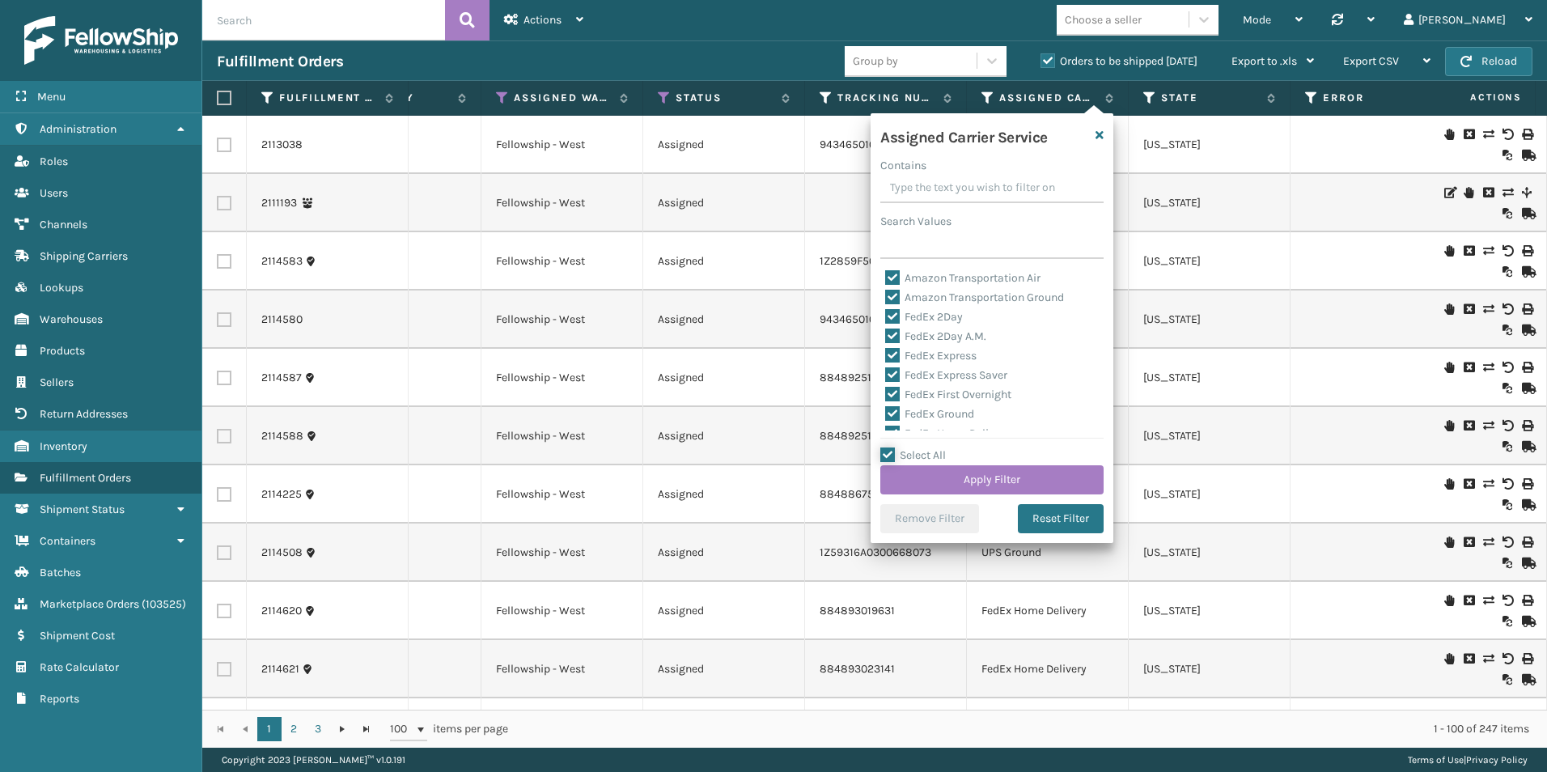
checkbox input "true"
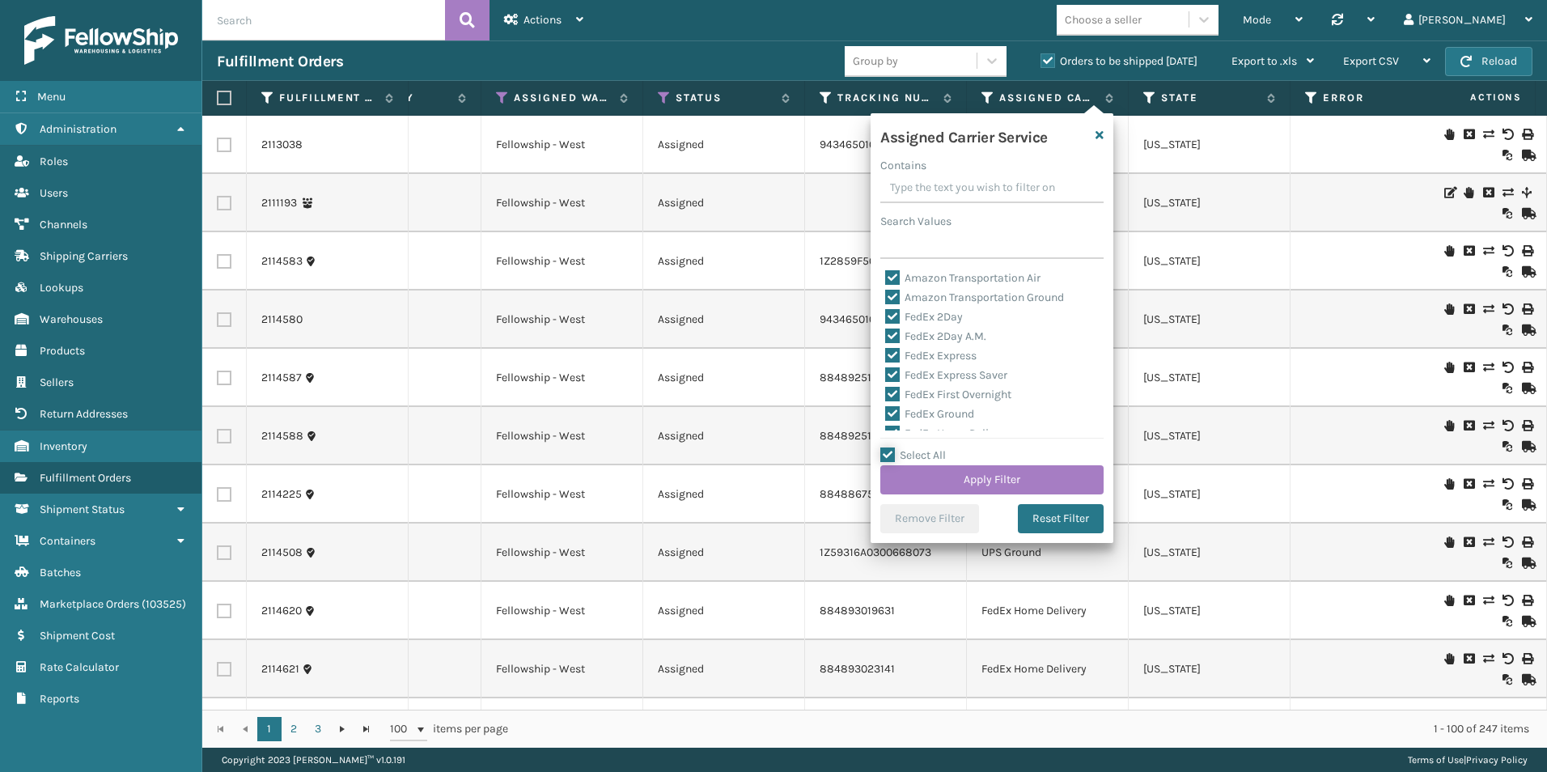
checkbox input "true"
click at [893, 332] on label "LTL" at bounding box center [903, 336] width 36 height 14
click at [886, 332] on input "LTL" at bounding box center [885, 332] width 1 height 11
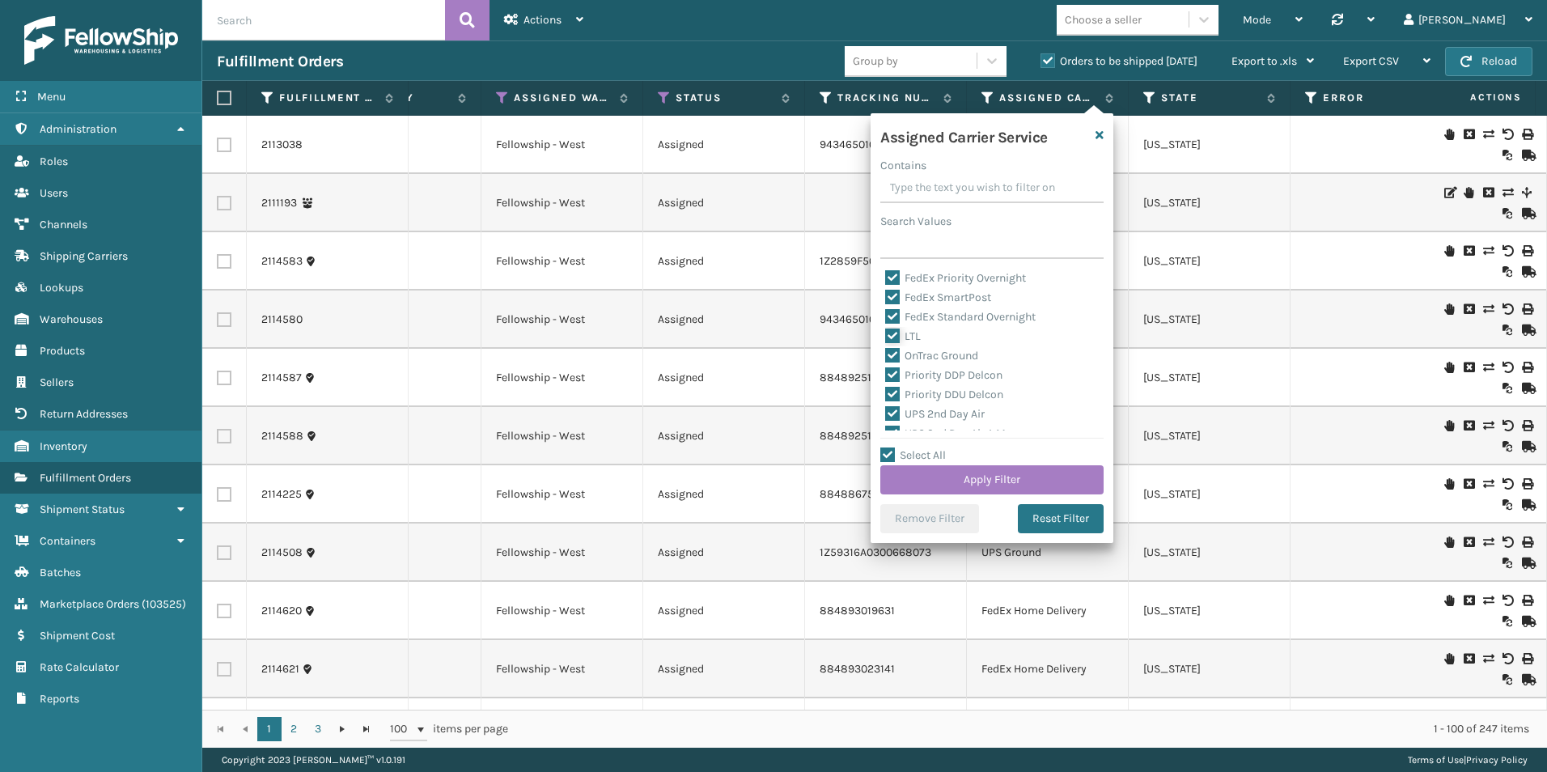
checkbox input "false"
click at [977, 486] on button "Apply Filter" at bounding box center [991, 479] width 223 height 29
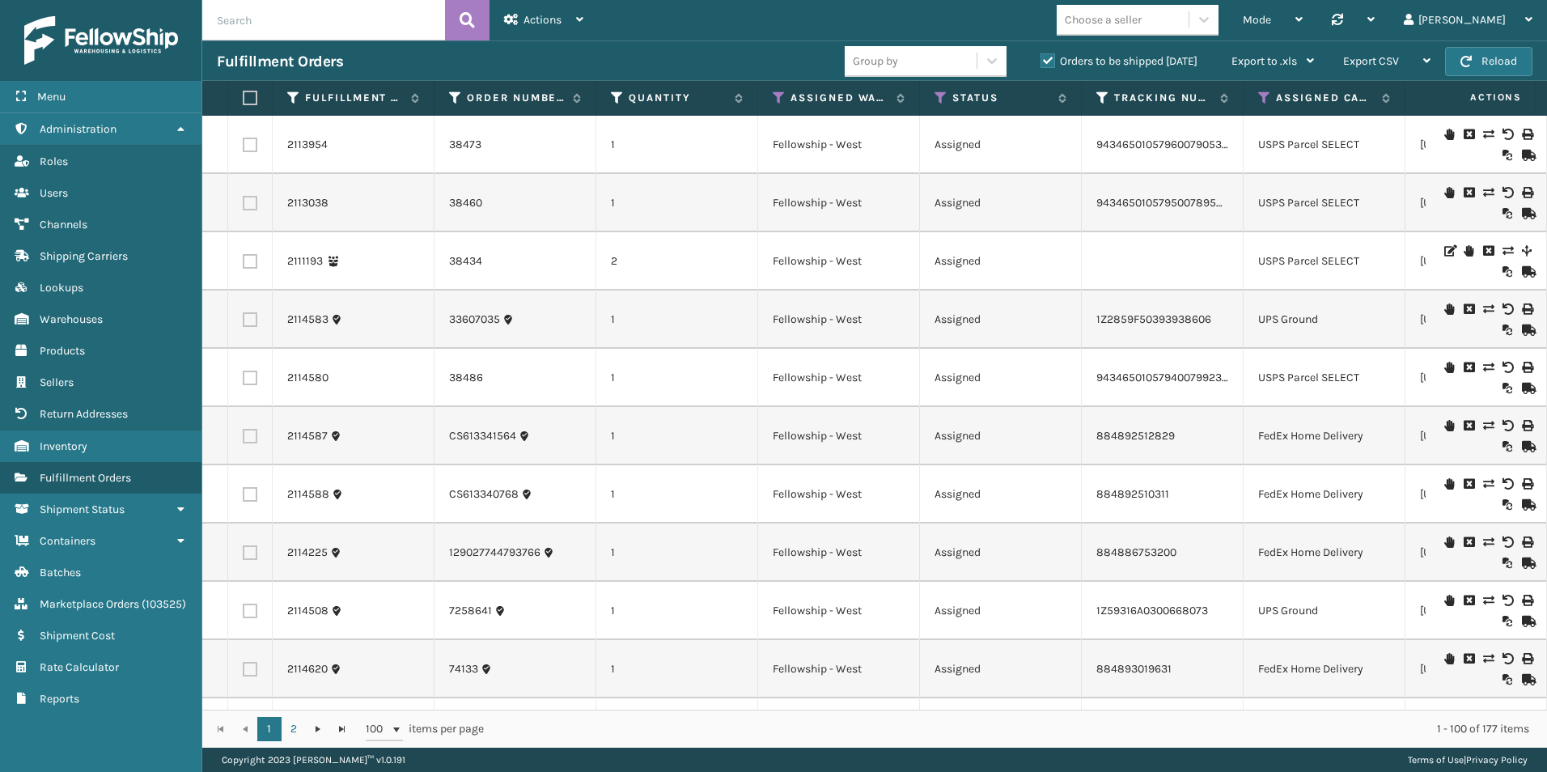
paste input "[PERSON_NAME]"
type input "[PERSON_NAME]"
click at [471, 25] on icon at bounding box center [466, 20] width 15 height 24
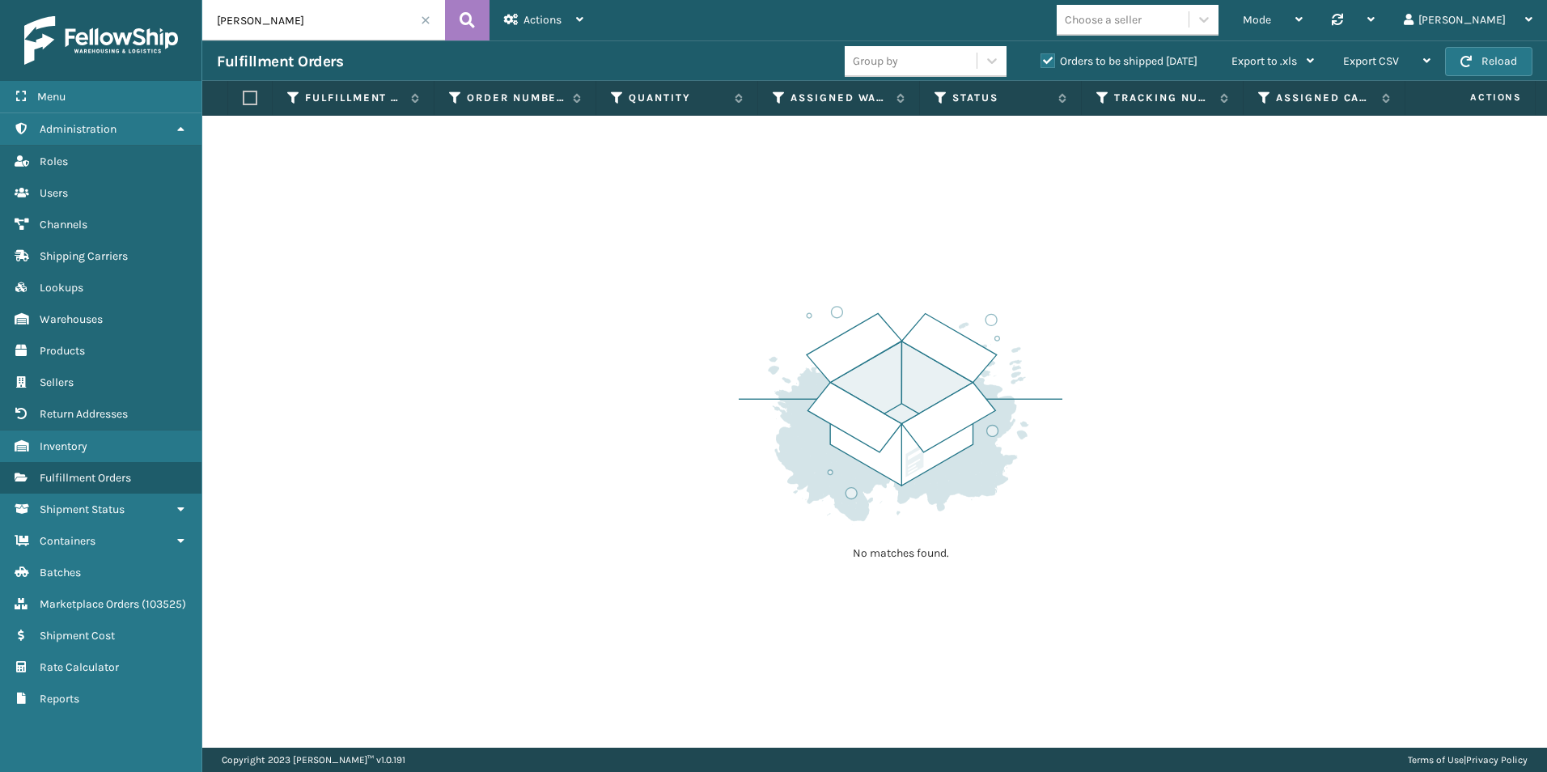
click at [1043, 57] on label "Orders to be shipped [DATE]" at bounding box center [1118, 61] width 157 height 14
click at [1041, 57] on input "Orders to be shipped [DATE]" at bounding box center [1040, 57] width 1 height 11
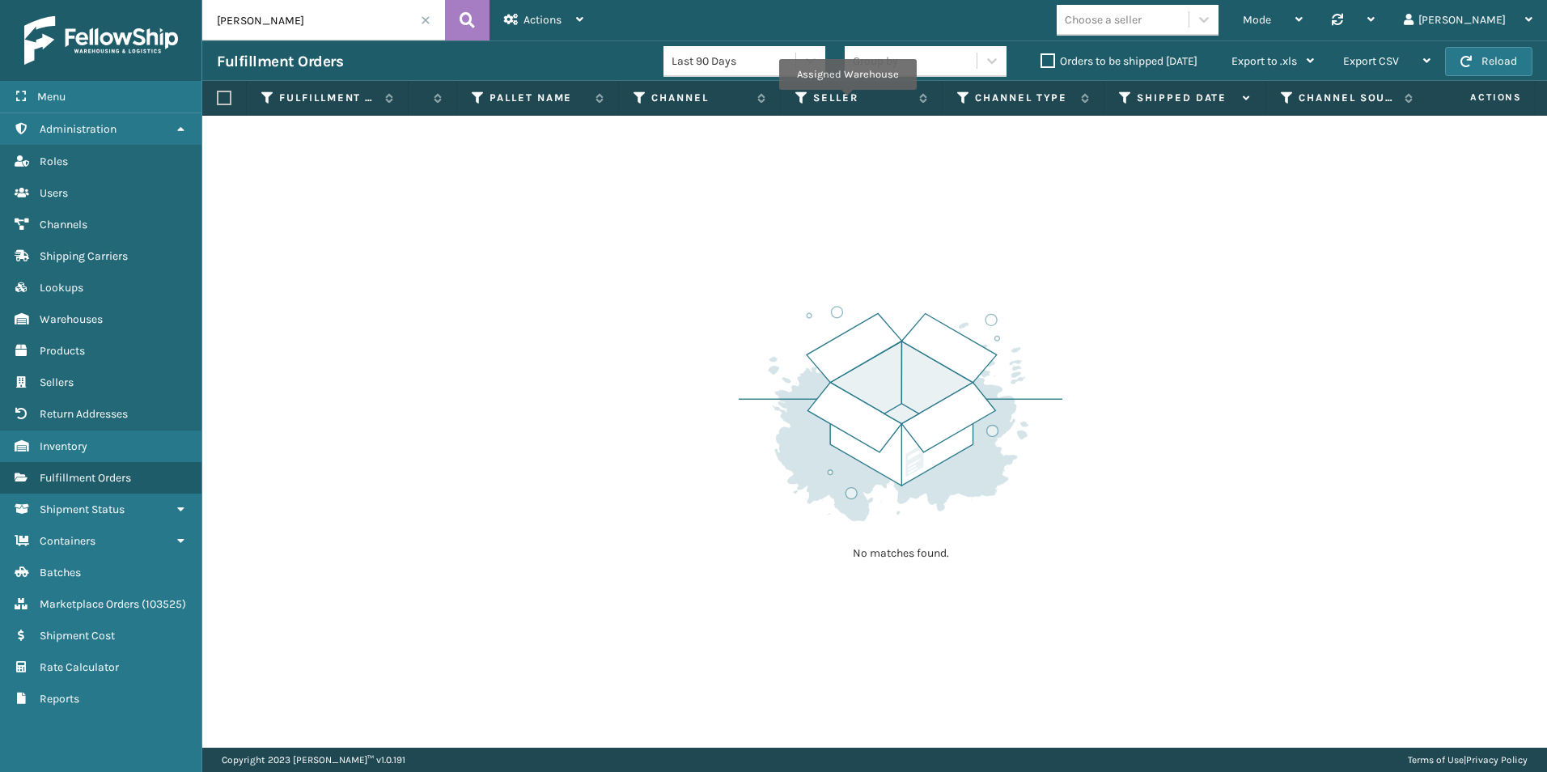
scroll to position [0, 631]
click at [1049, 58] on label "Orders to be shipped [DATE]" at bounding box center [1118, 61] width 157 height 14
click at [1041, 58] on input "Orders to be shipped [DATE]" at bounding box center [1040, 57] width 1 height 11
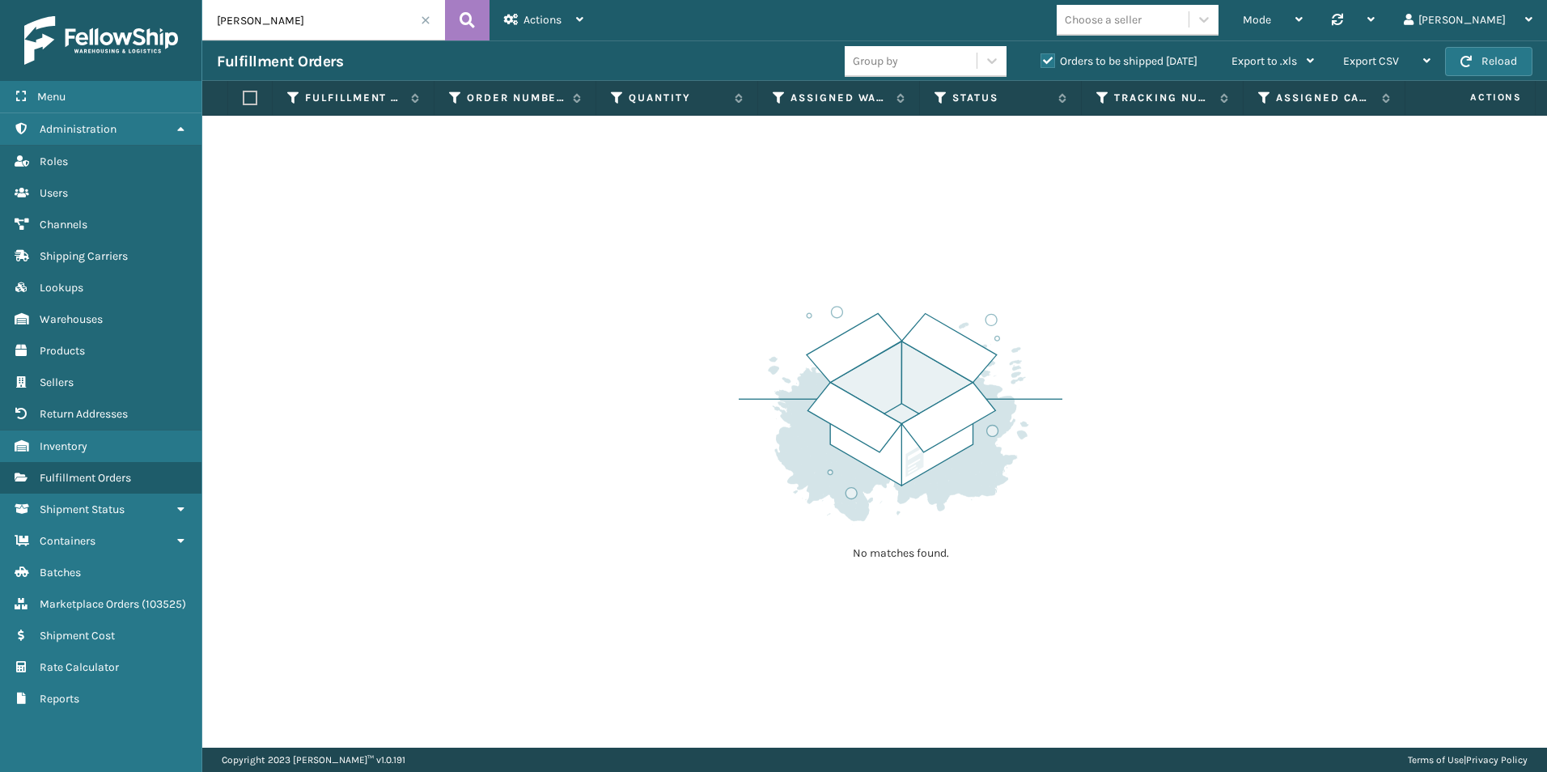
click at [435, 20] on input "[PERSON_NAME]" at bounding box center [323, 20] width 243 height 40
click at [412, 638] on div "No matches found." at bounding box center [874, 432] width 1344 height 632
click at [82, 476] on span "Fulfillment Orders" at bounding box center [85, 478] width 91 height 14
click at [160, 510] on link "Channels Shipment Status" at bounding box center [100, 509] width 201 height 32
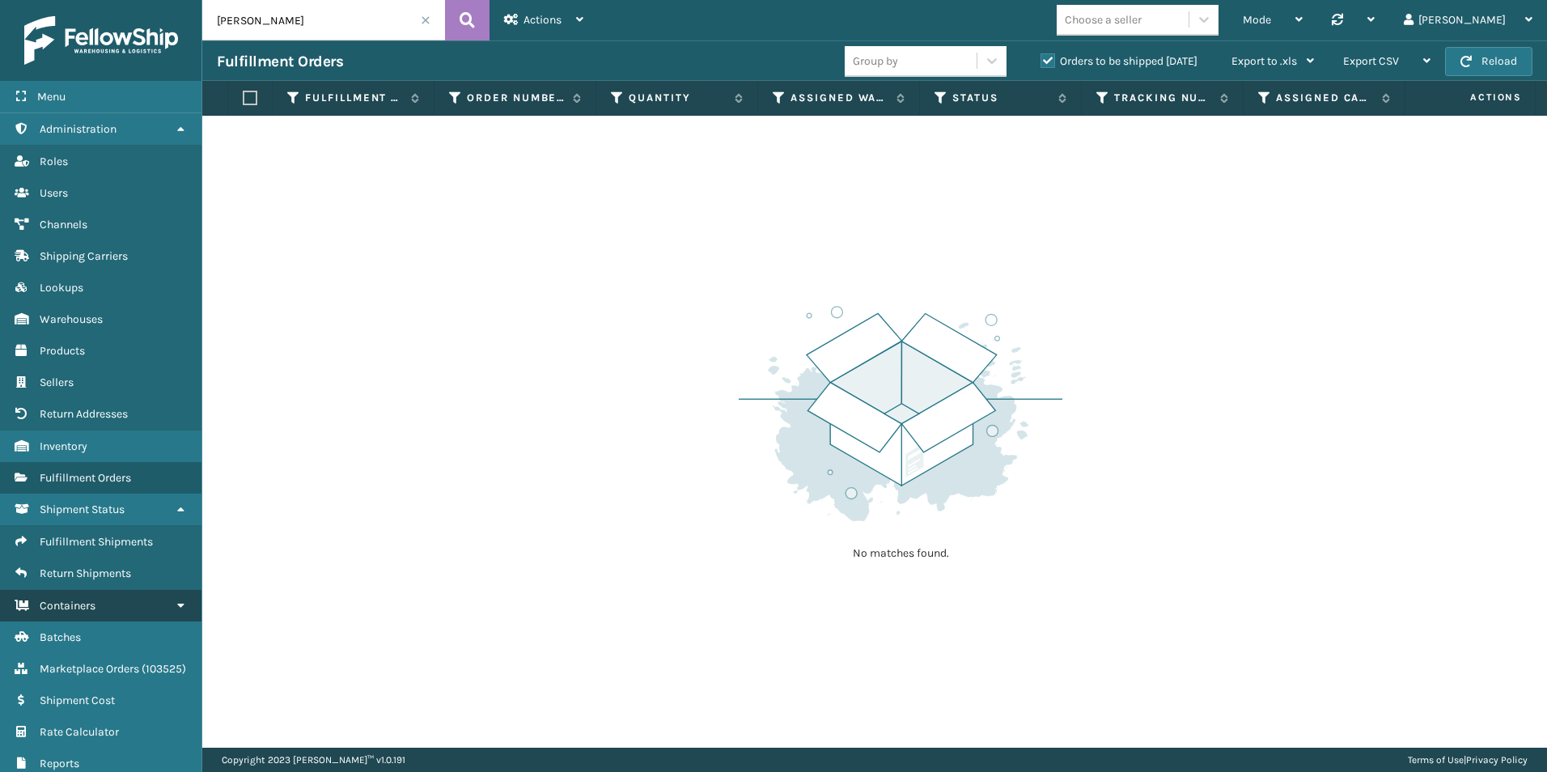
click at [108, 615] on link "Channels Containers" at bounding box center [100, 606] width 201 height 32
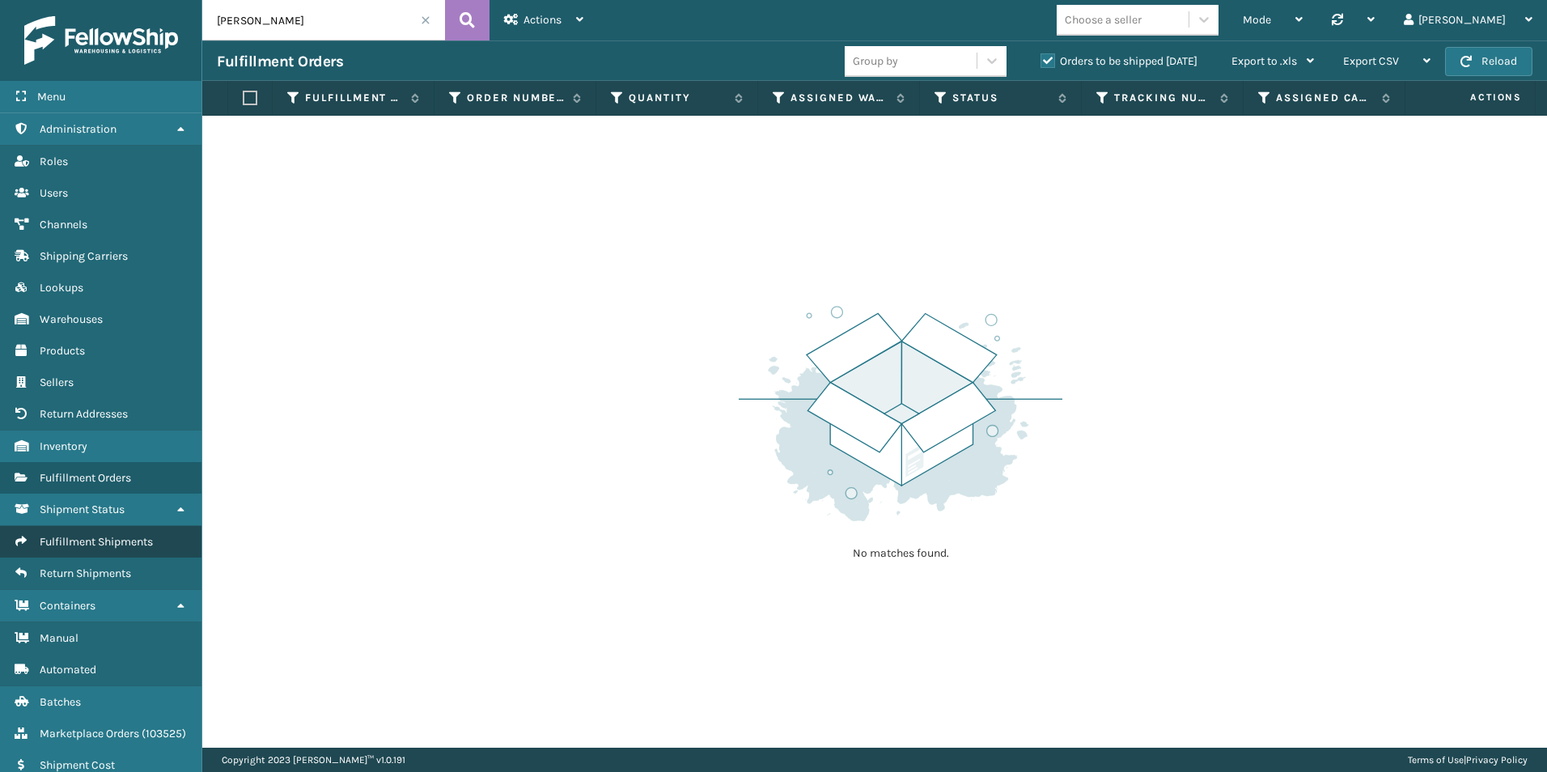
click at [120, 535] on span "Fulfillment Shipments" at bounding box center [96, 542] width 113 height 14
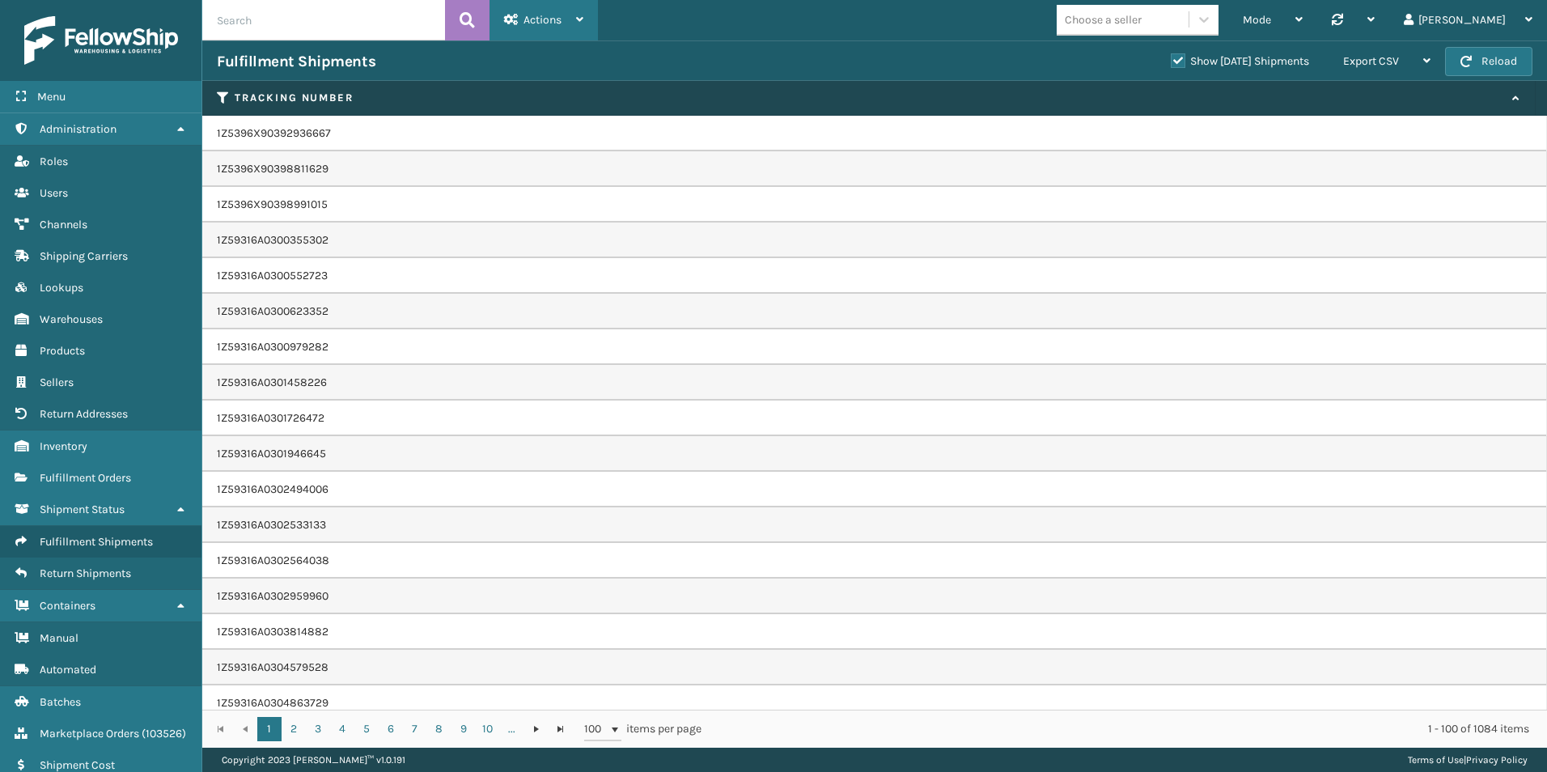
click at [561, 12] on div "Actions" at bounding box center [543, 20] width 79 height 40
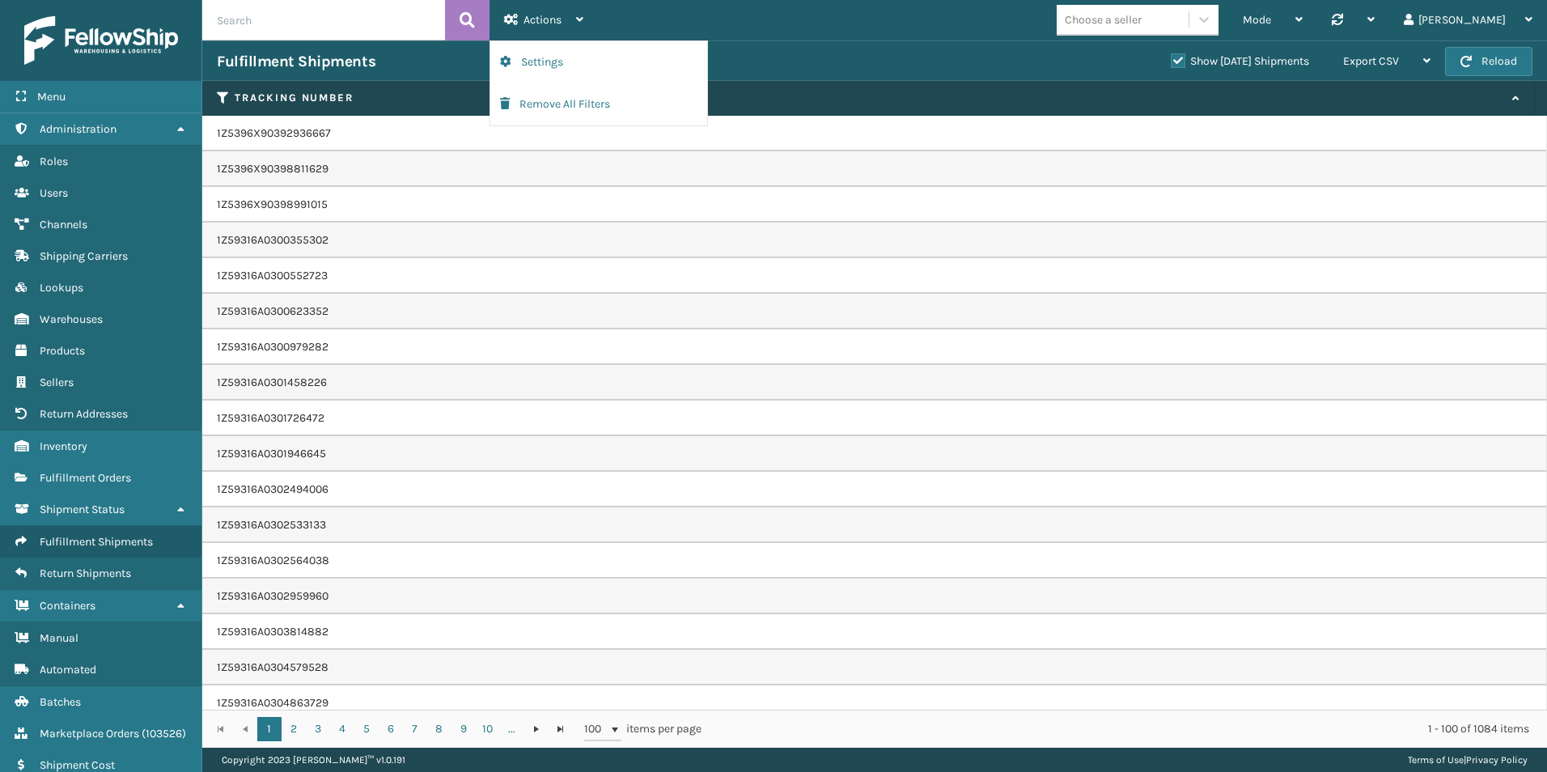
click at [943, 52] on div "Fulfillment Shipments" at bounding box center [686, 61] width 939 height 19
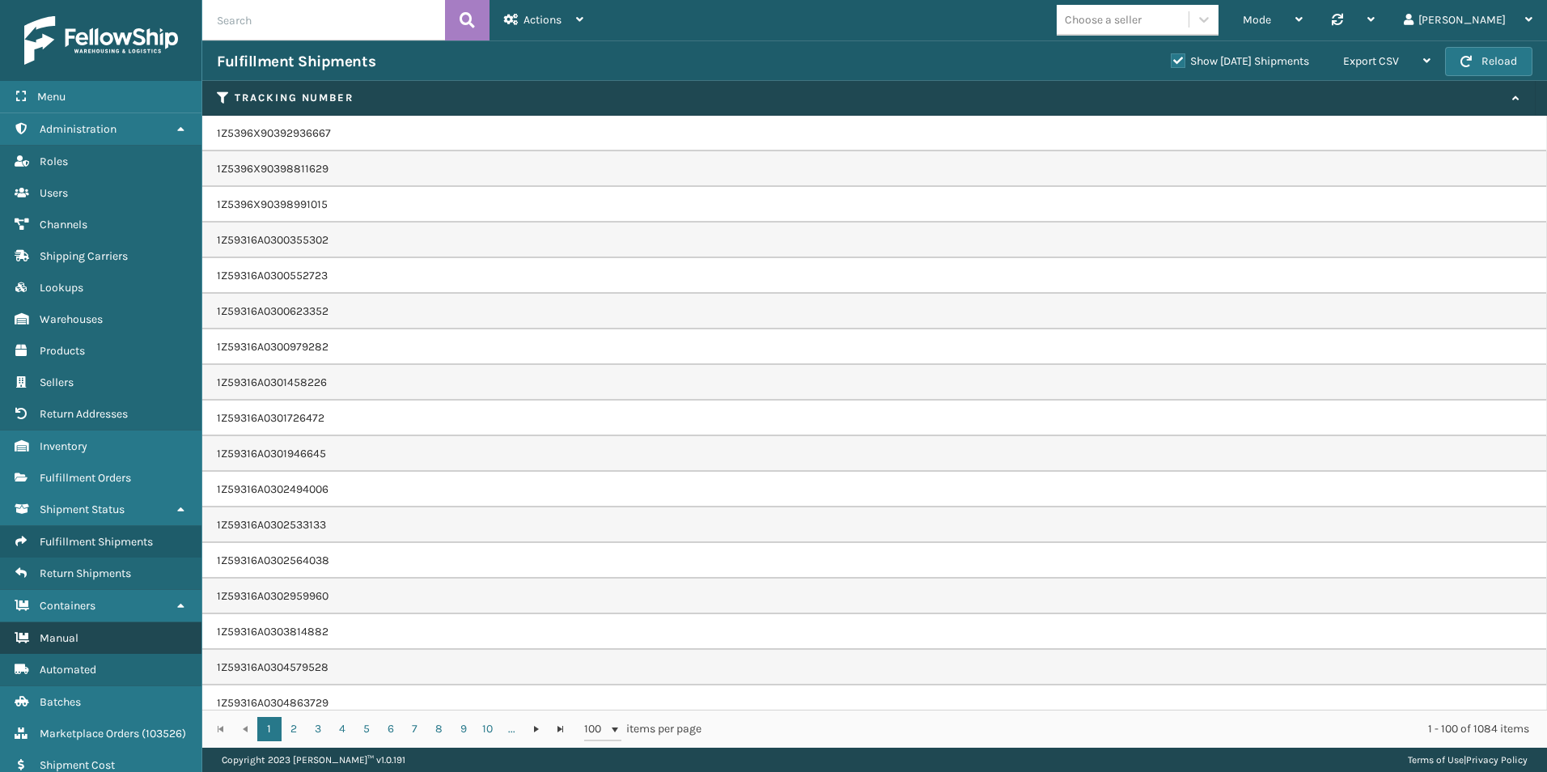
click at [65, 637] on span "Manual" at bounding box center [59, 638] width 39 height 14
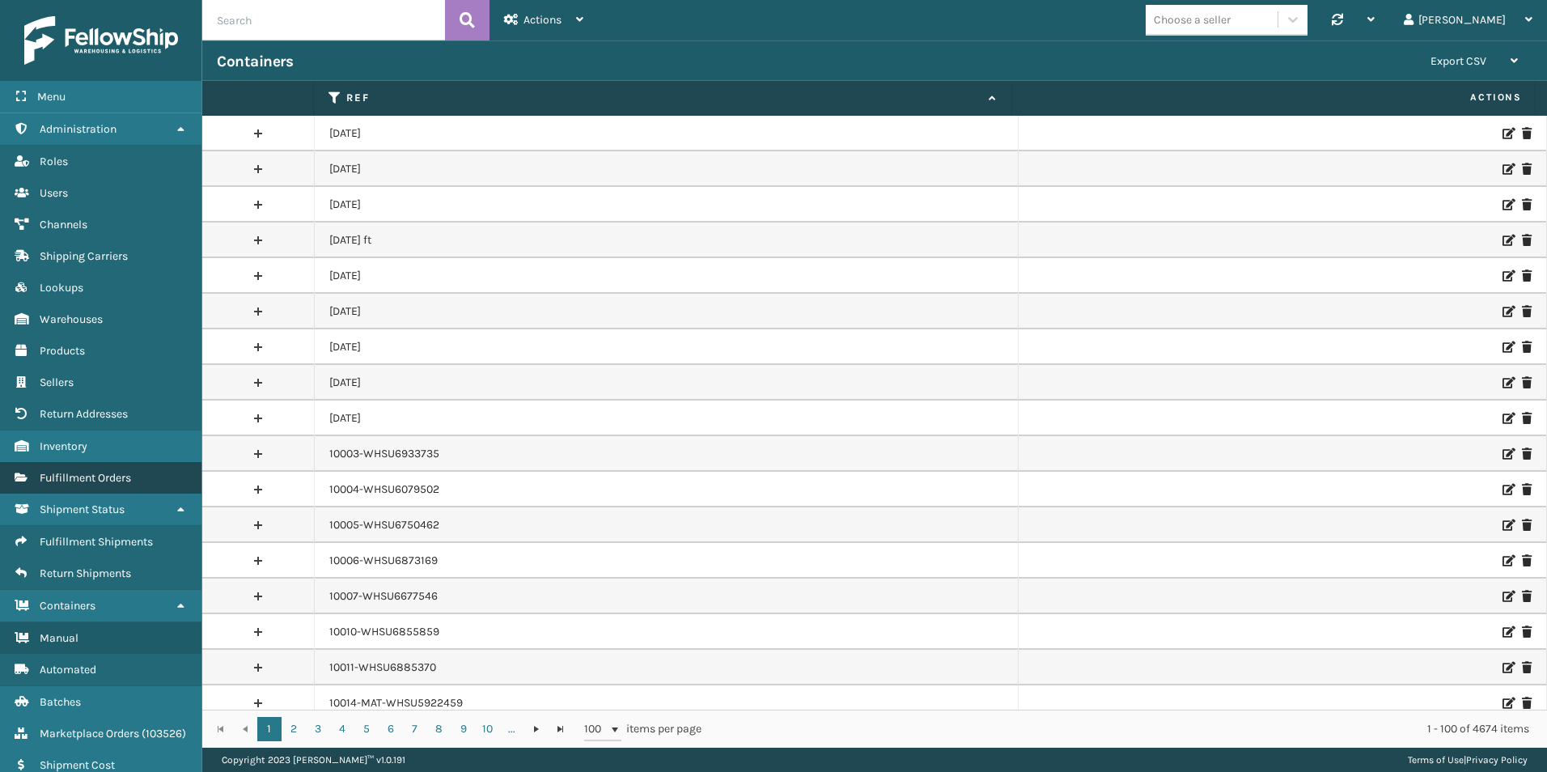
click at [80, 478] on span "Fulfillment Orders" at bounding box center [85, 478] width 91 height 14
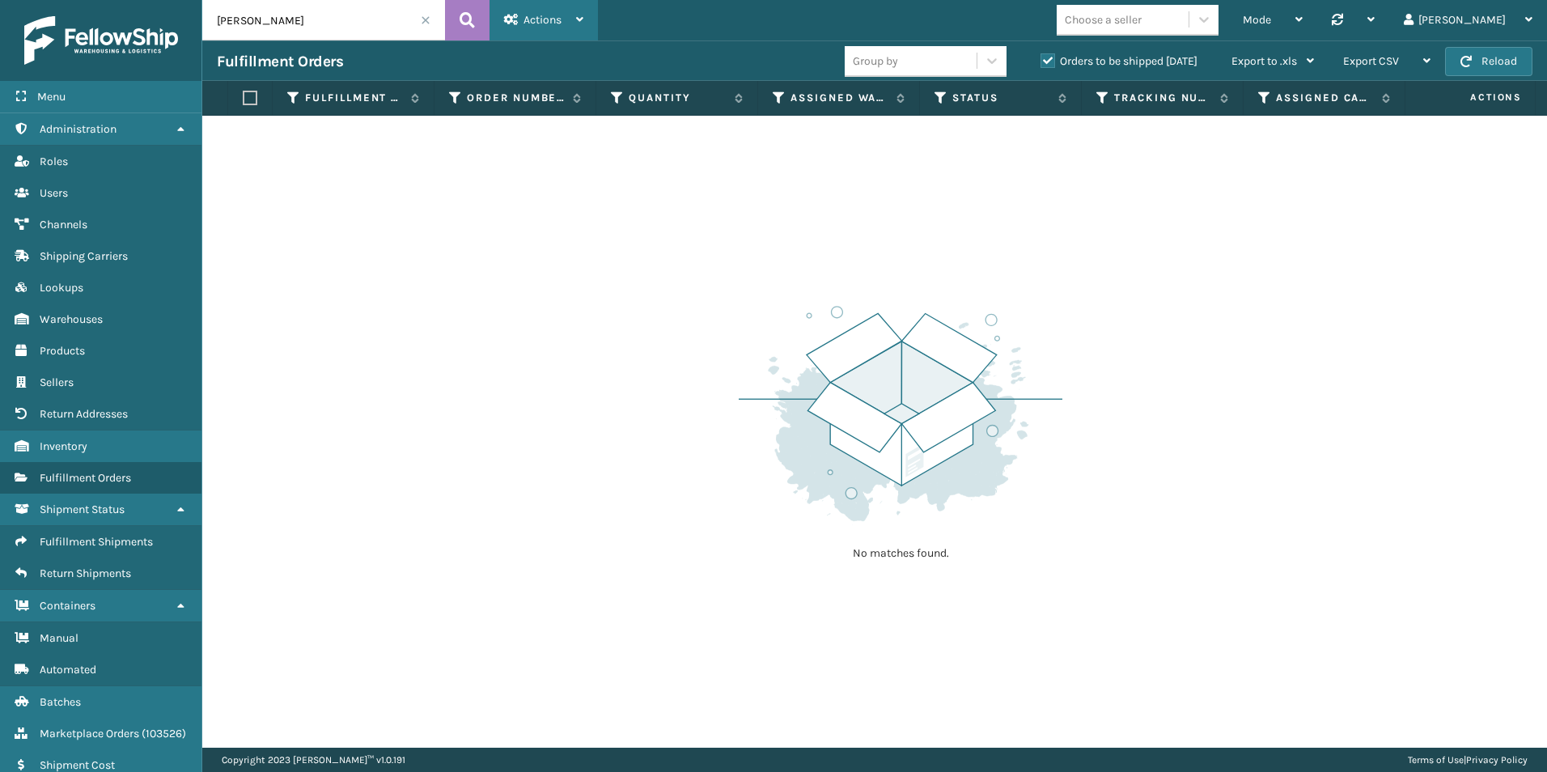
click at [543, 5] on div "Actions" at bounding box center [543, 20] width 79 height 40
click at [1318, 281] on div "No matches found." at bounding box center [874, 432] width 1344 height 632
click at [428, 19] on span at bounding box center [426, 20] width 10 height 10
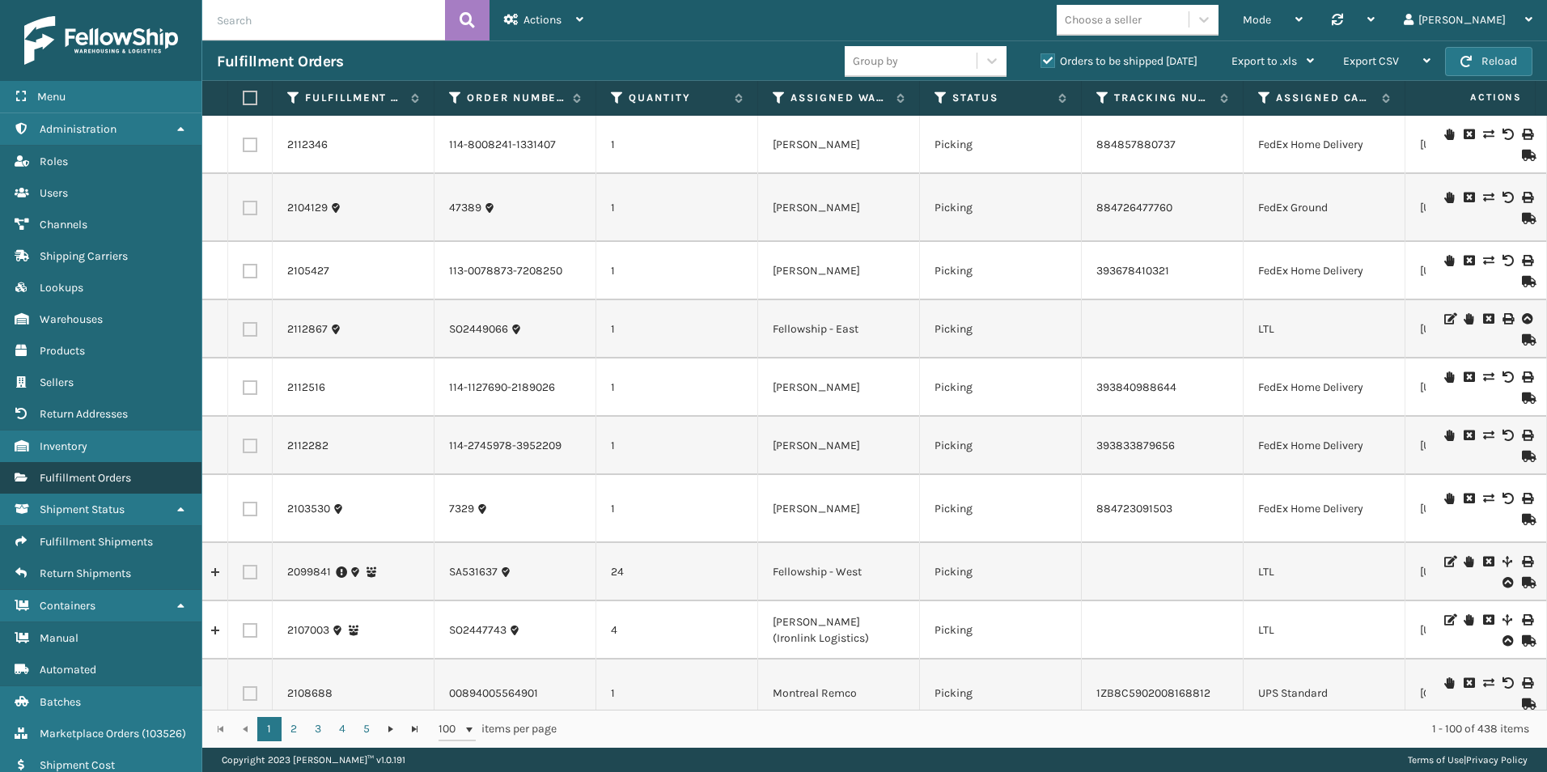
click at [70, 476] on span "Fulfillment Orders" at bounding box center [85, 478] width 91 height 14
click at [66, 509] on span "Shipment Status" at bounding box center [82, 509] width 85 height 14
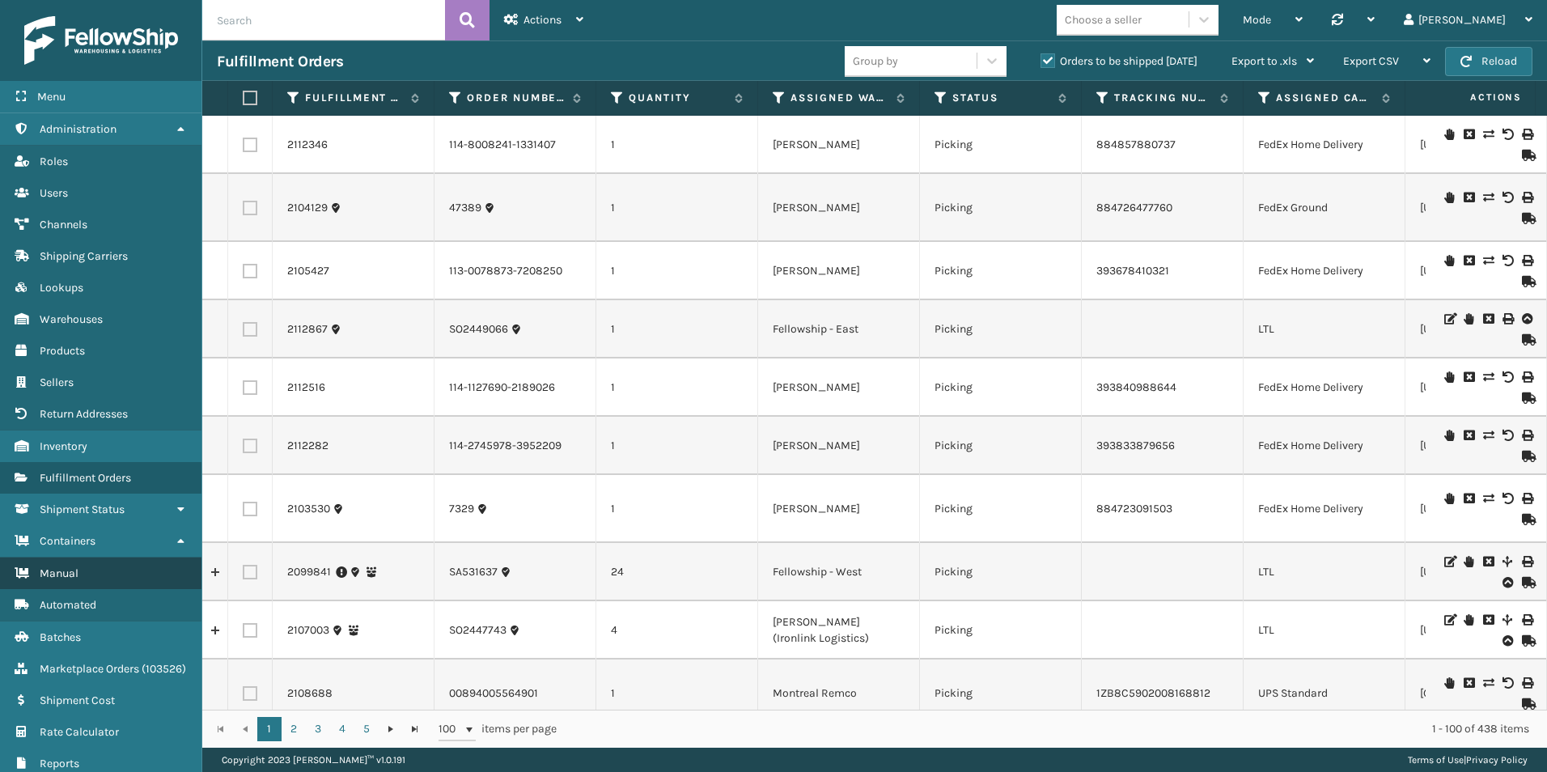
click at [57, 574] on span "Manual" at bounding box center [59, 573] width 39 height 14
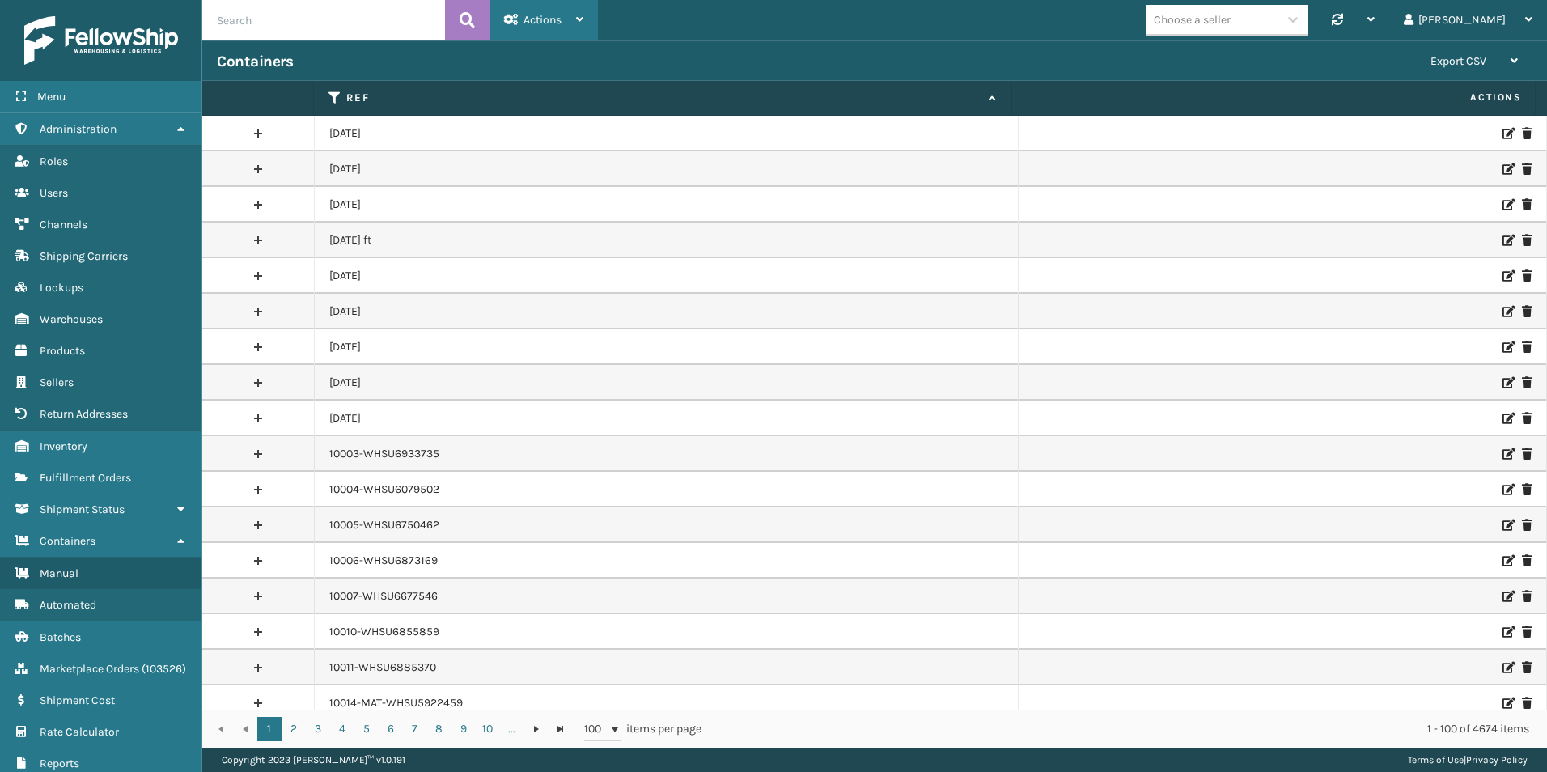
click at [564, 23] on div "Actions" at bounding box center [543, 20] width 79 height 40
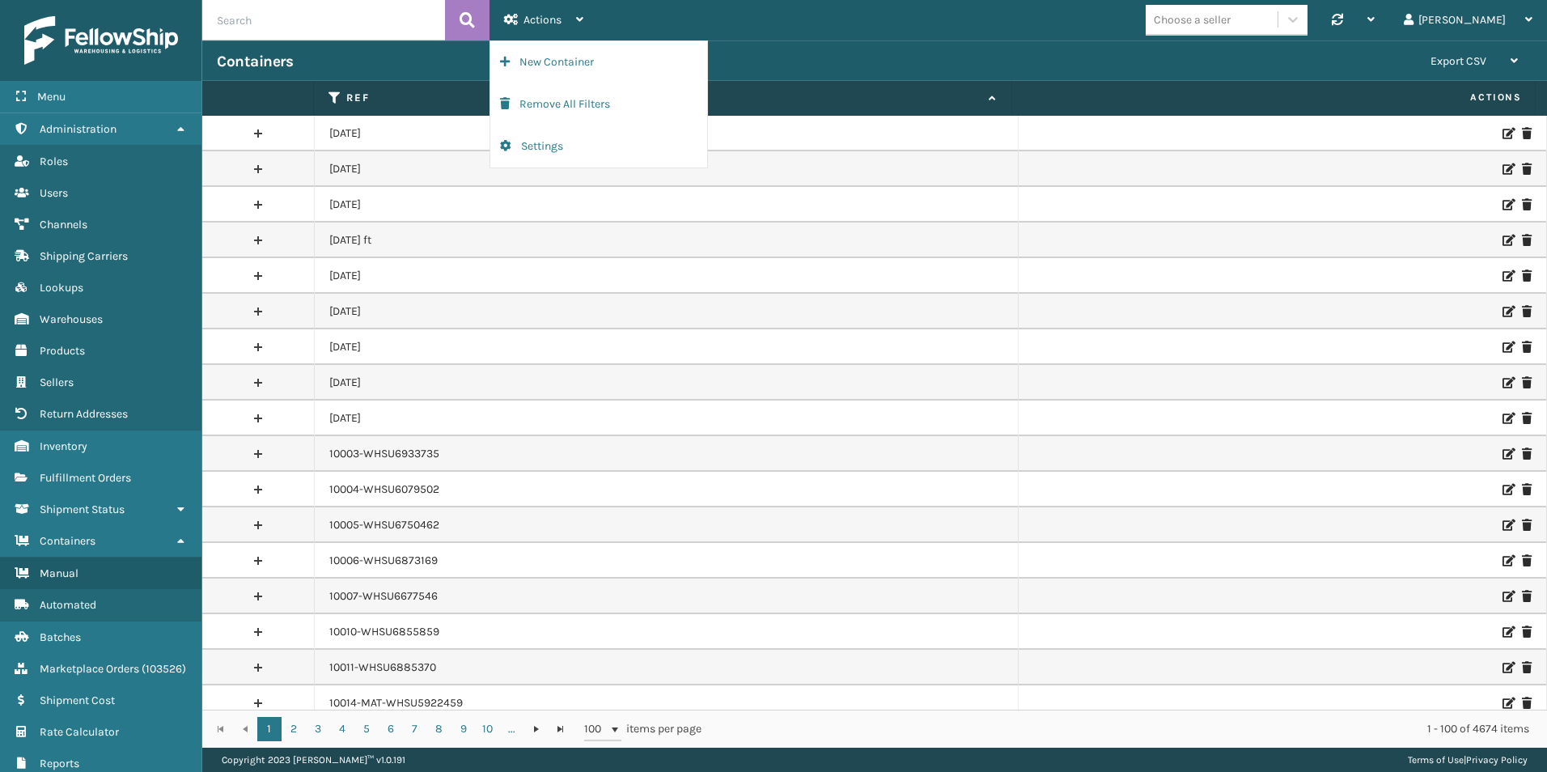
click at [712, 34] on div "Choose a seller Synchronise all channels Liz Log Out" at bounding box center [1072, 20] width 949 height 40
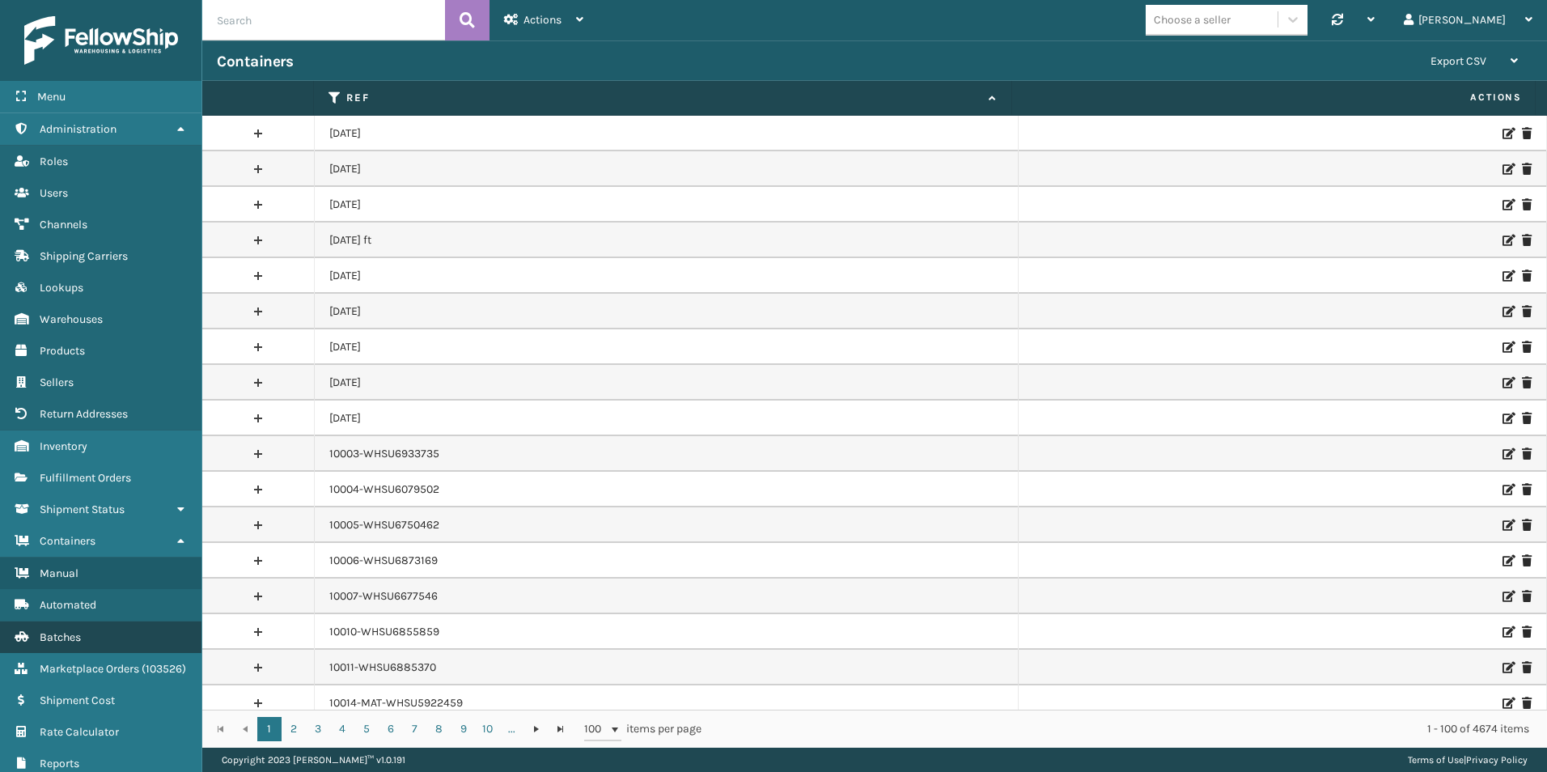
click at [77, 636] on span "Batches" at bounding box center [60, 637] width 41 height 14
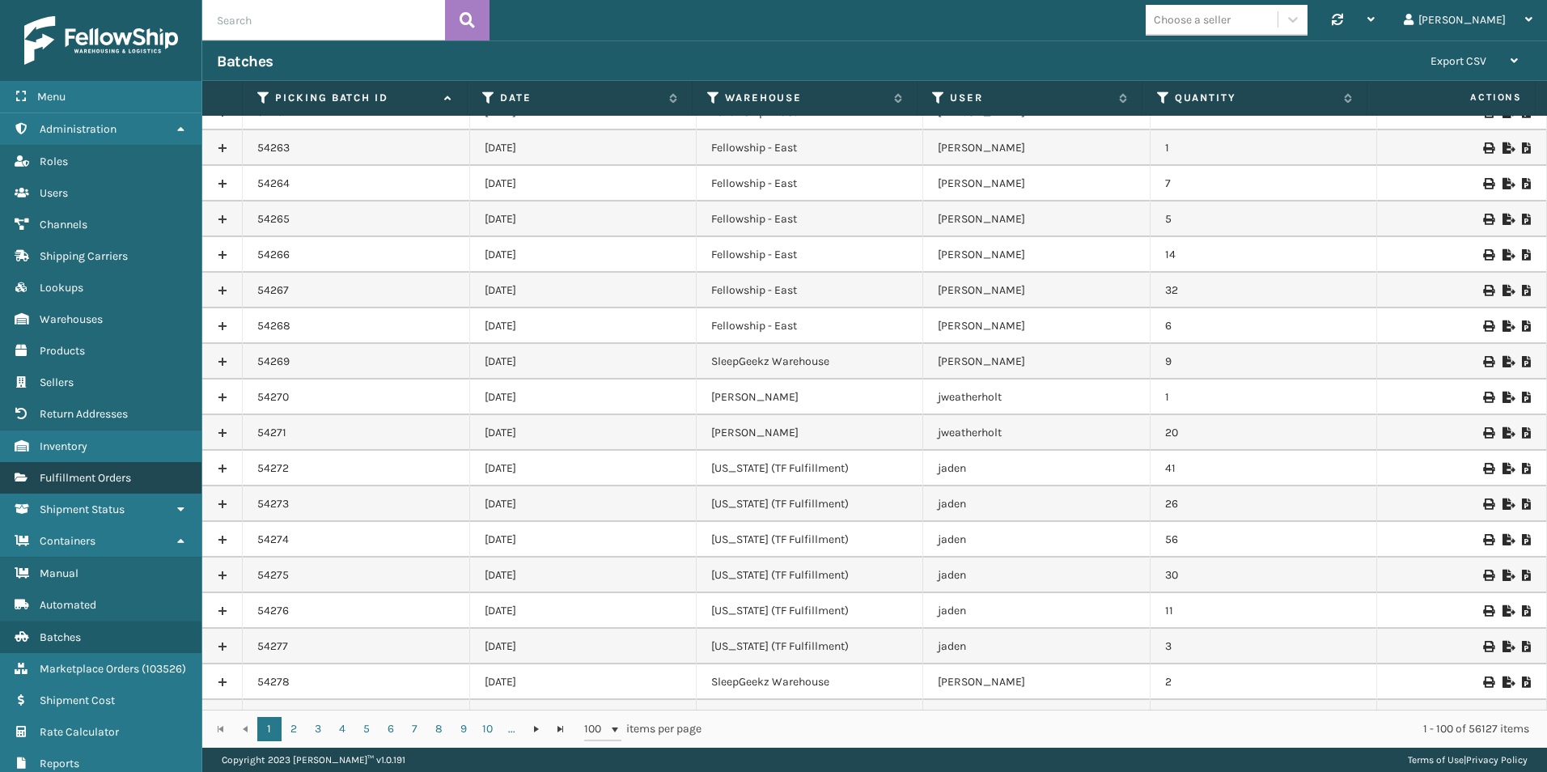
scroll to position [243, 0]
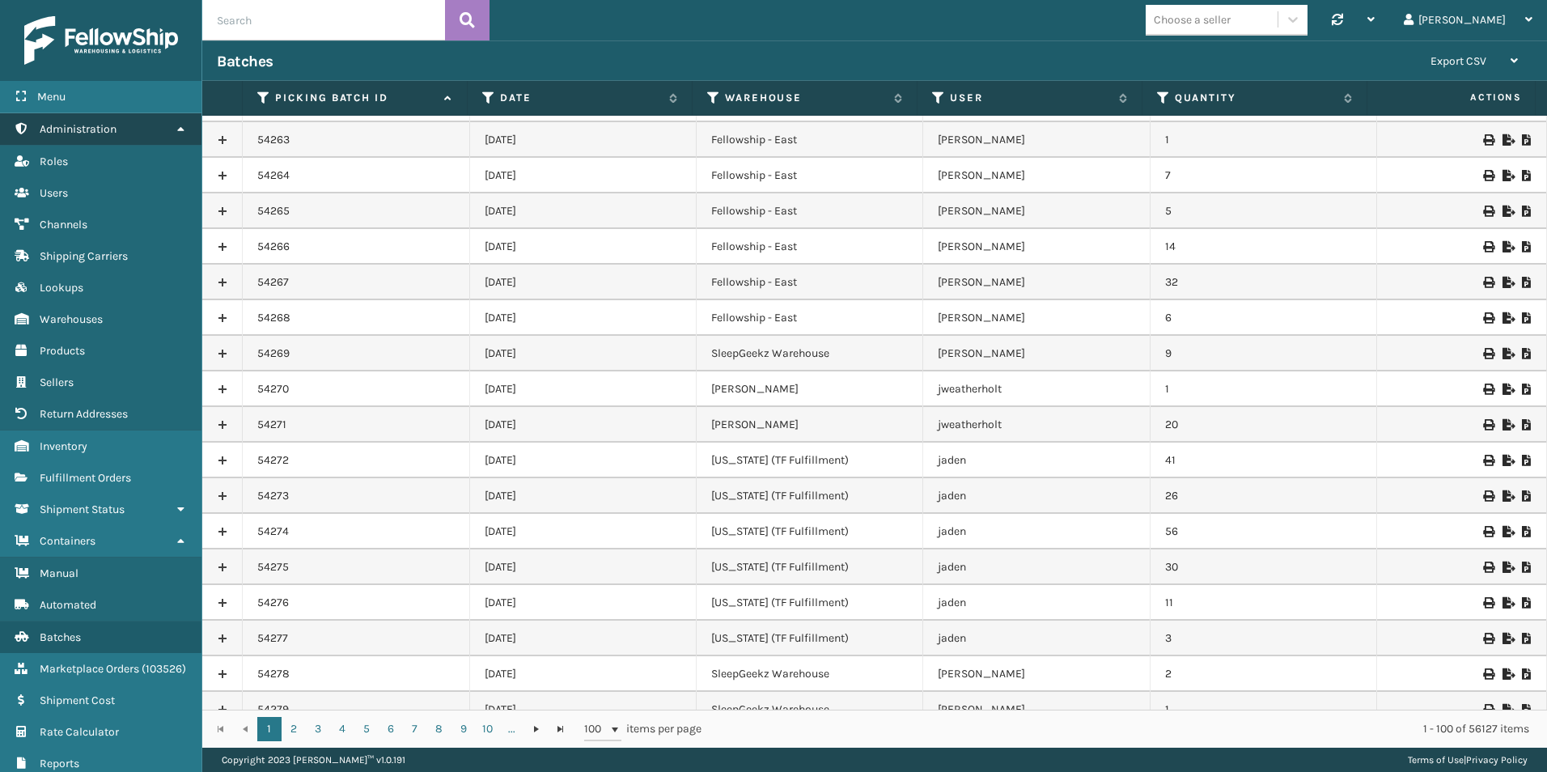
click at [186, 120] on link "Administration" at bounding box center [100, 129] width 201 height 32
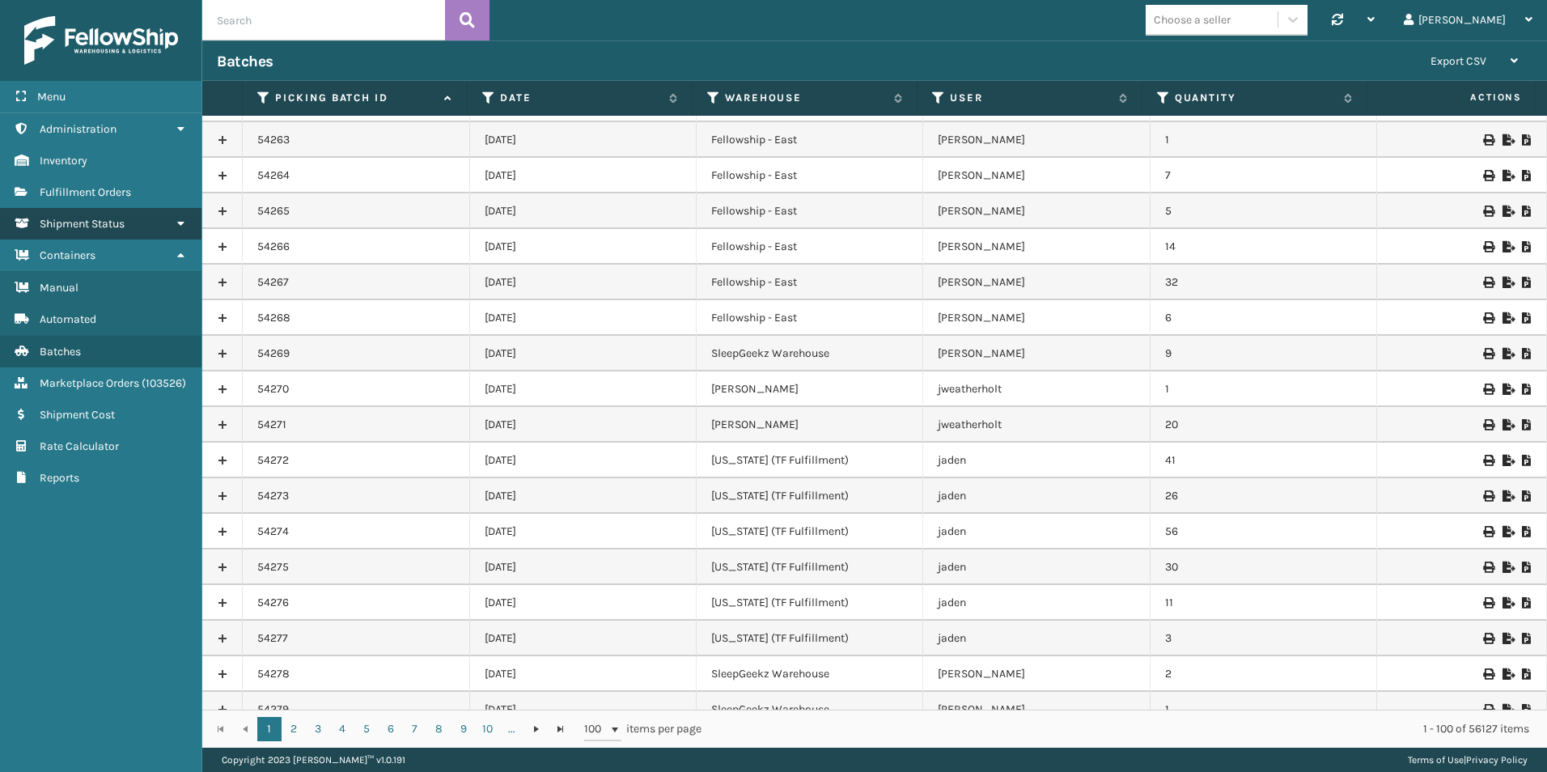
click at [175, 218] on icon at bounding box center [180, 223] width 13 height 11
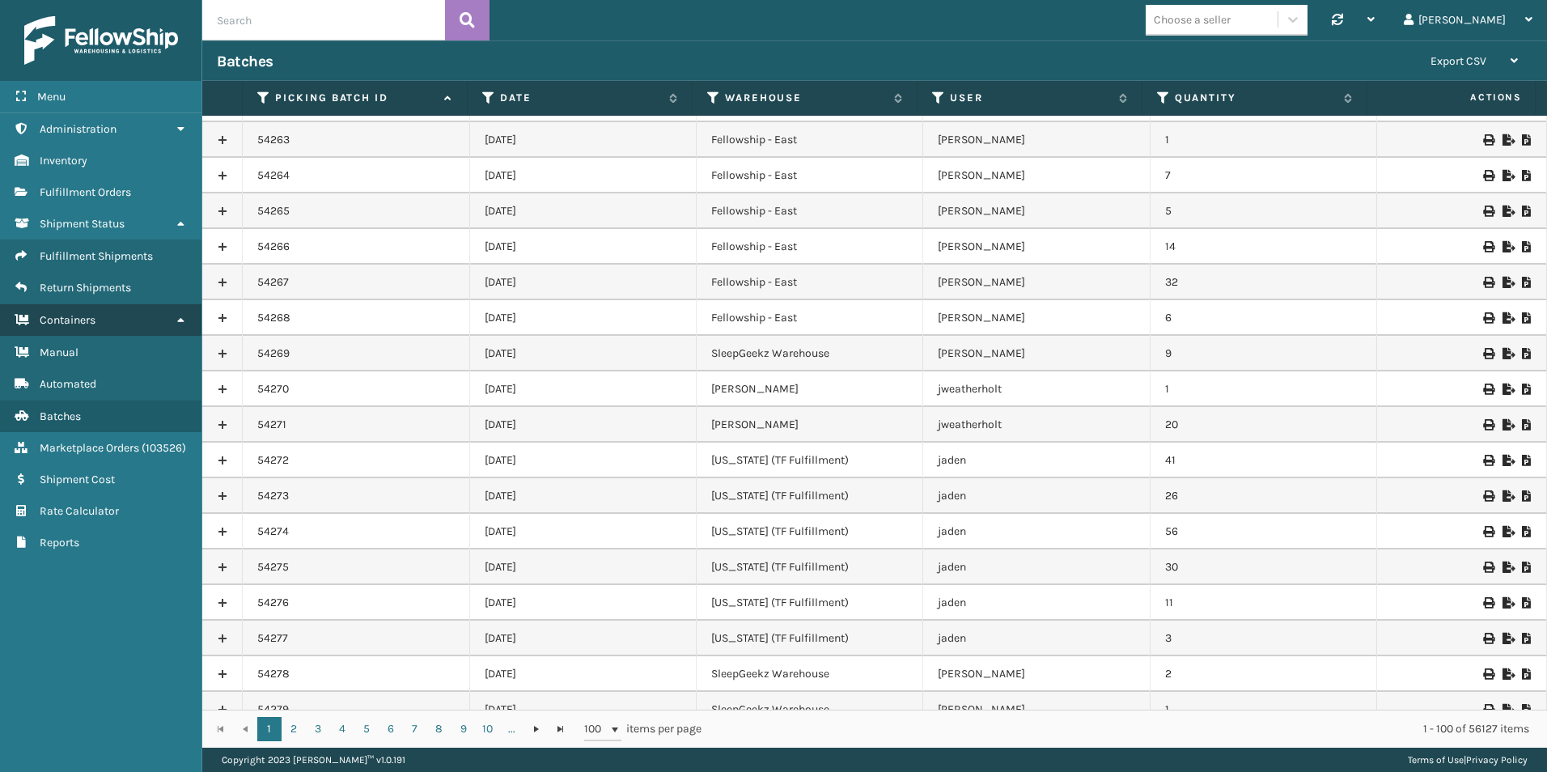
click at [177, 319] on icon at bounding box center [180, 319] width 13 height 11
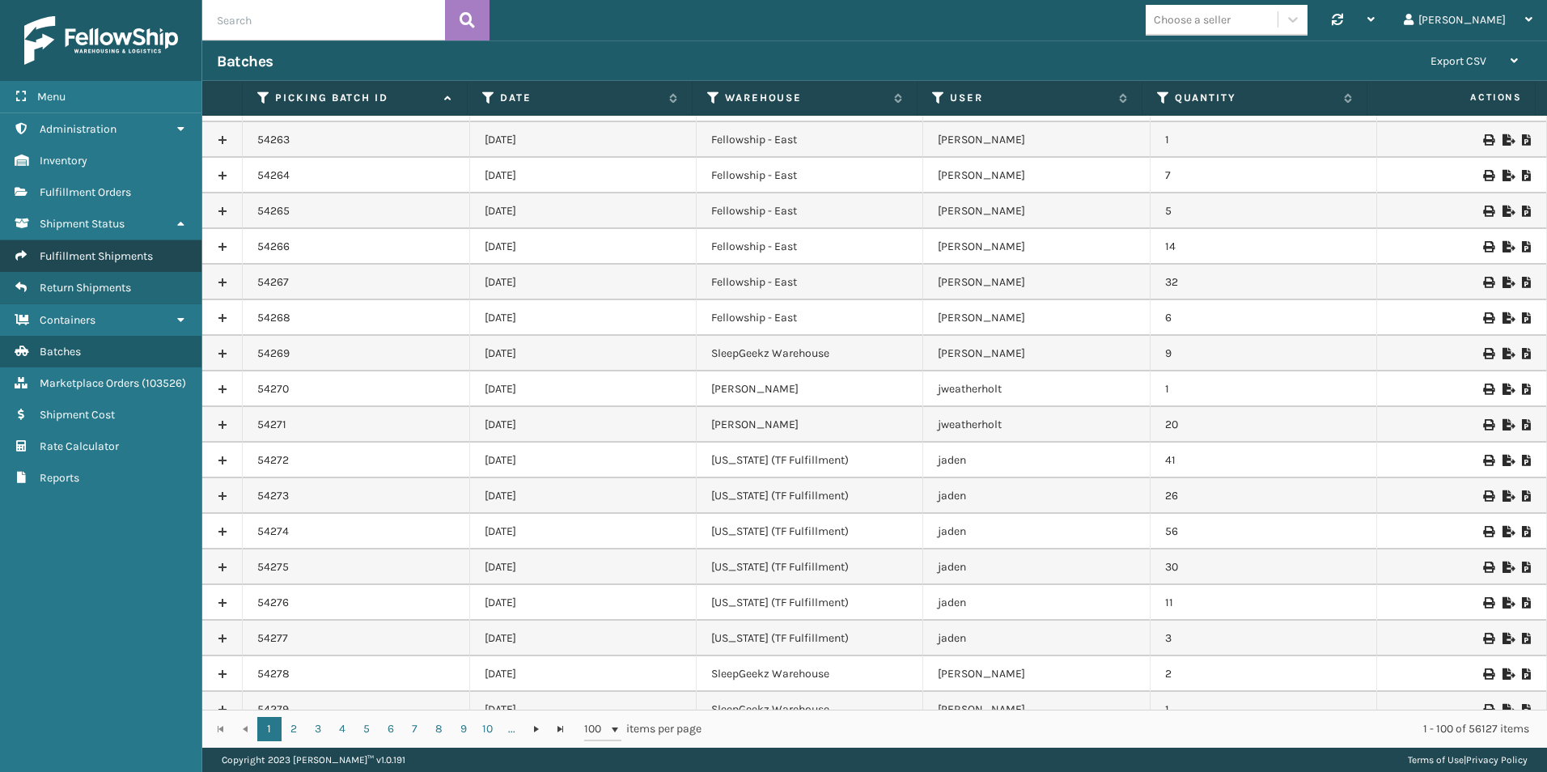
click at [91, 256] on span "Fulfillment Shipments" at bounding box center [96, 256] width 113 height 14
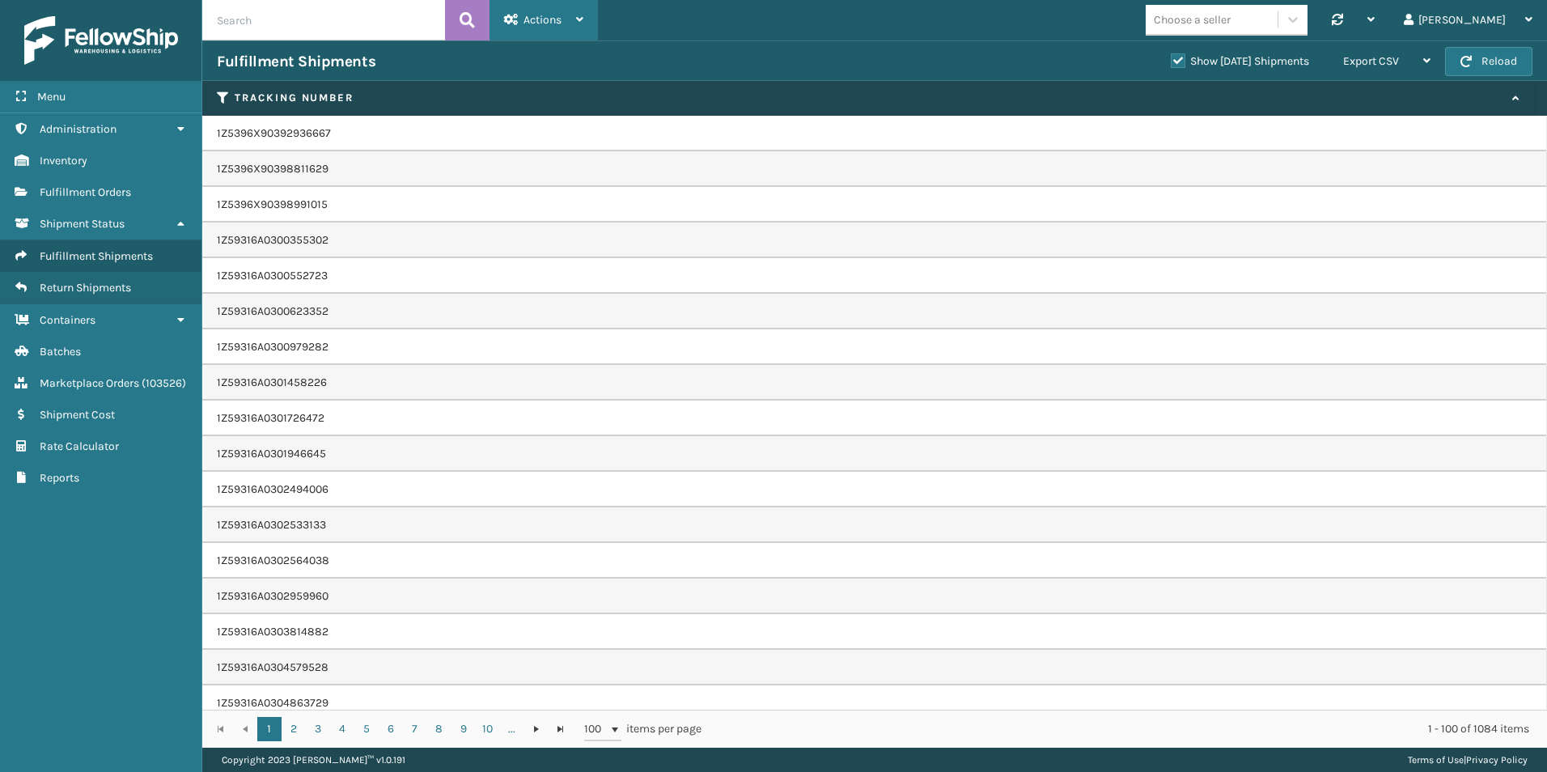
click at [580, 11] on div "Actions" at bounding box center [543, 20] width 79 height 40
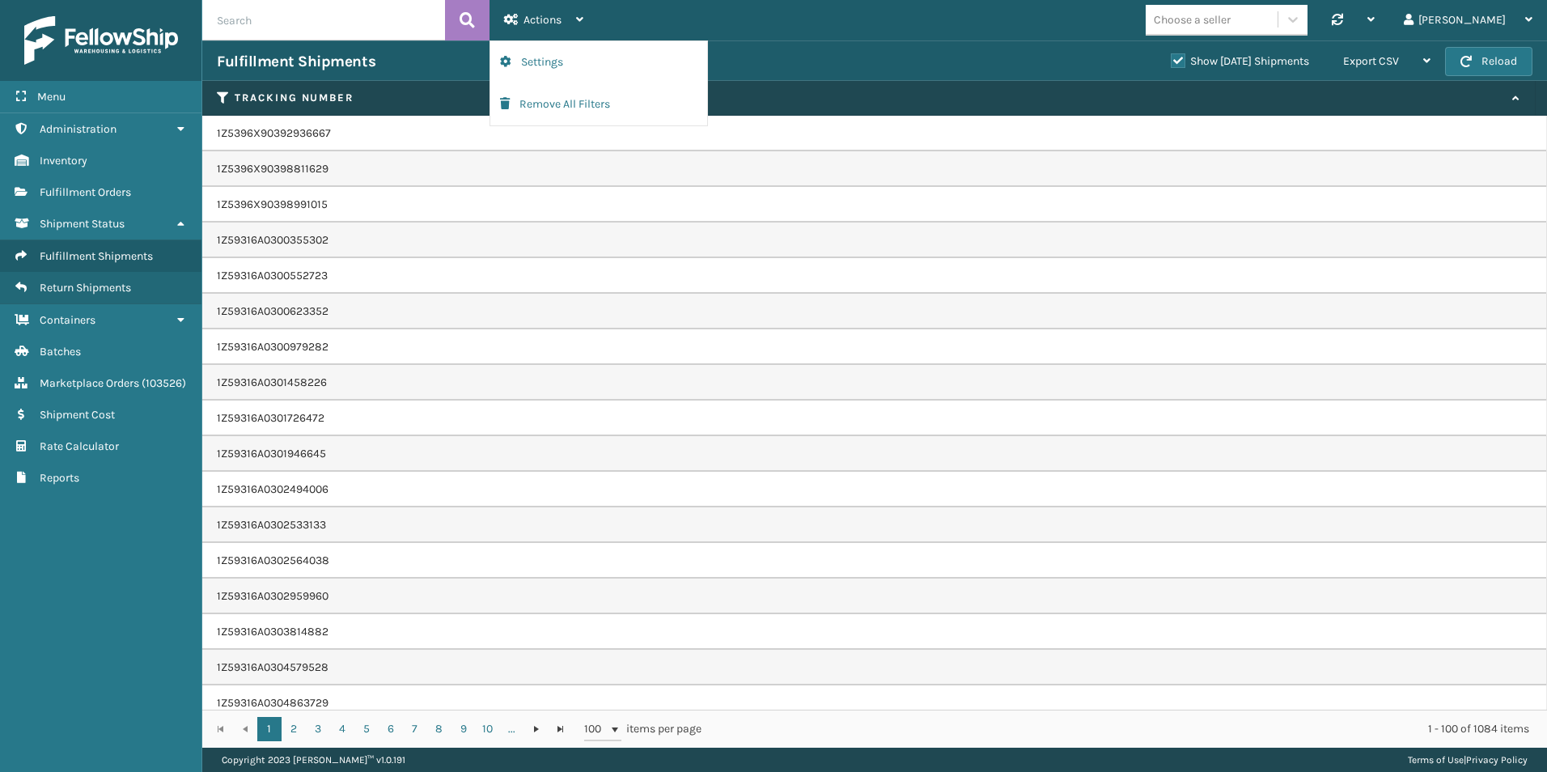
click at [963, 57] on div "Fulfillment Shipments" at bounding box center [686, 61] width 939 height 19
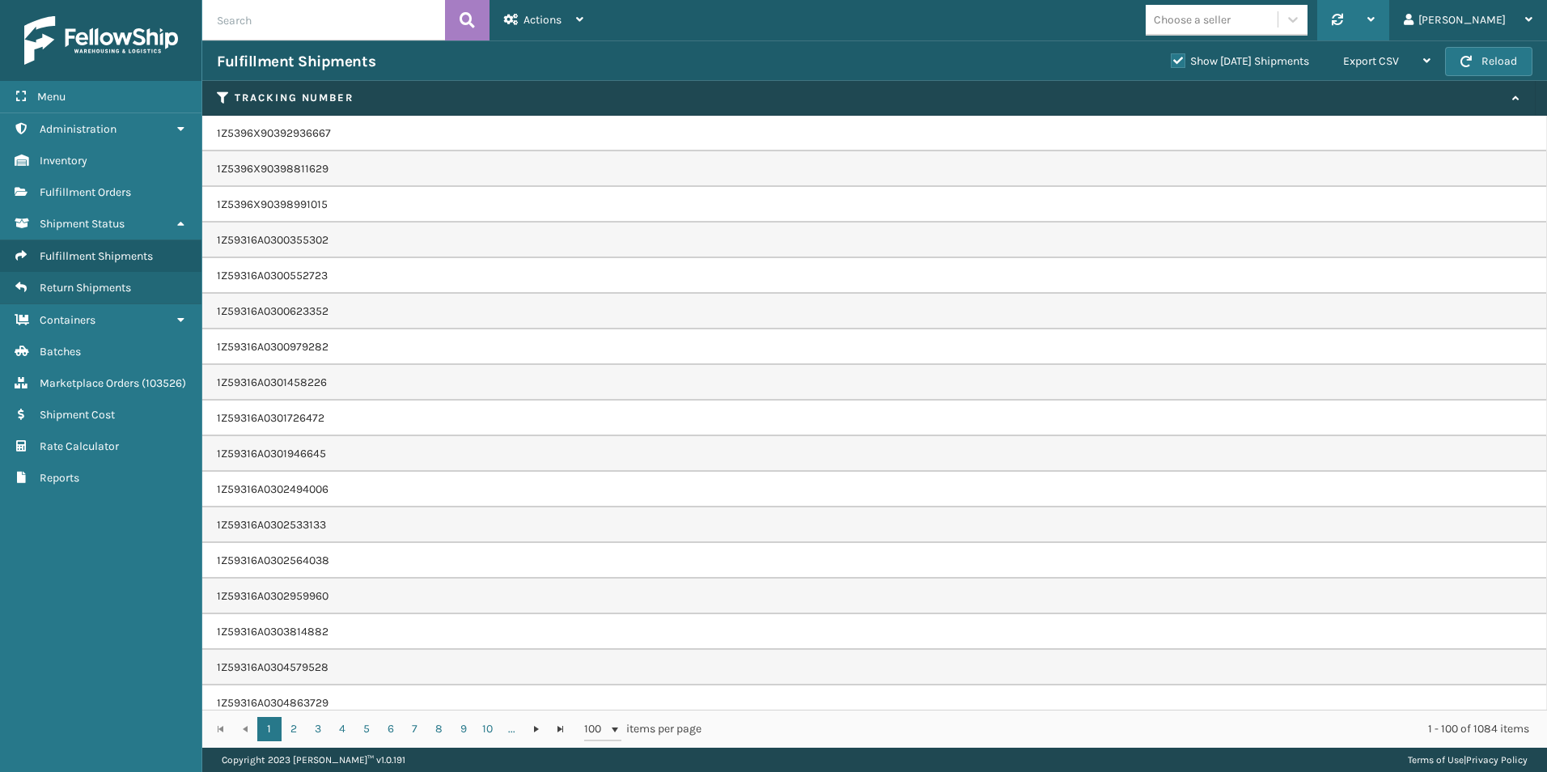
click at [1343, 19] on icon at bounding box center [1336, 19] width 11 height 11
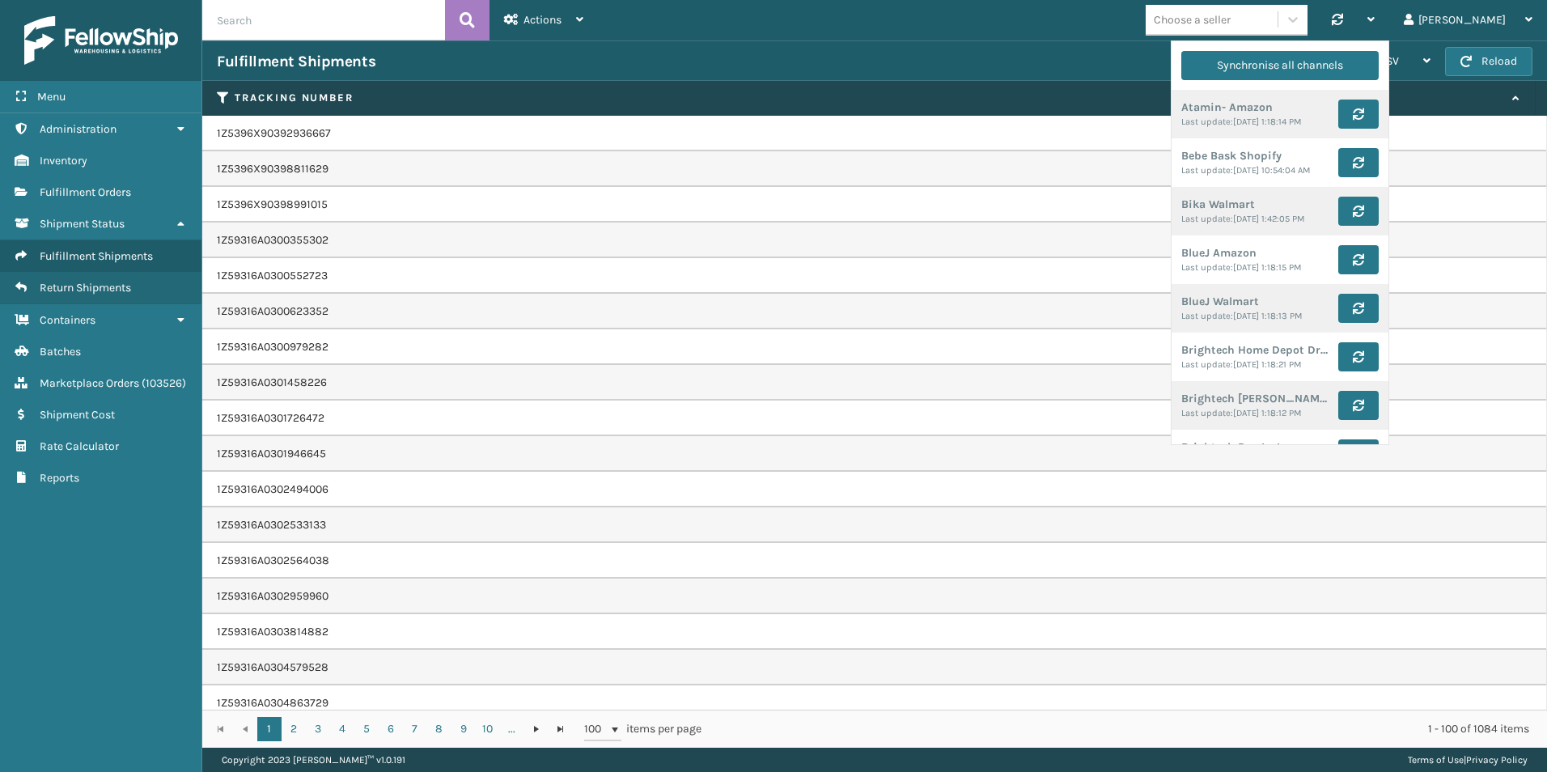
click at [1082, 31] on div "Choose a seller Synchronise all channels Atamin- Amazon Last update: [DATE] 1:1…" at bounding box center [1072, 20] width 949 height 40
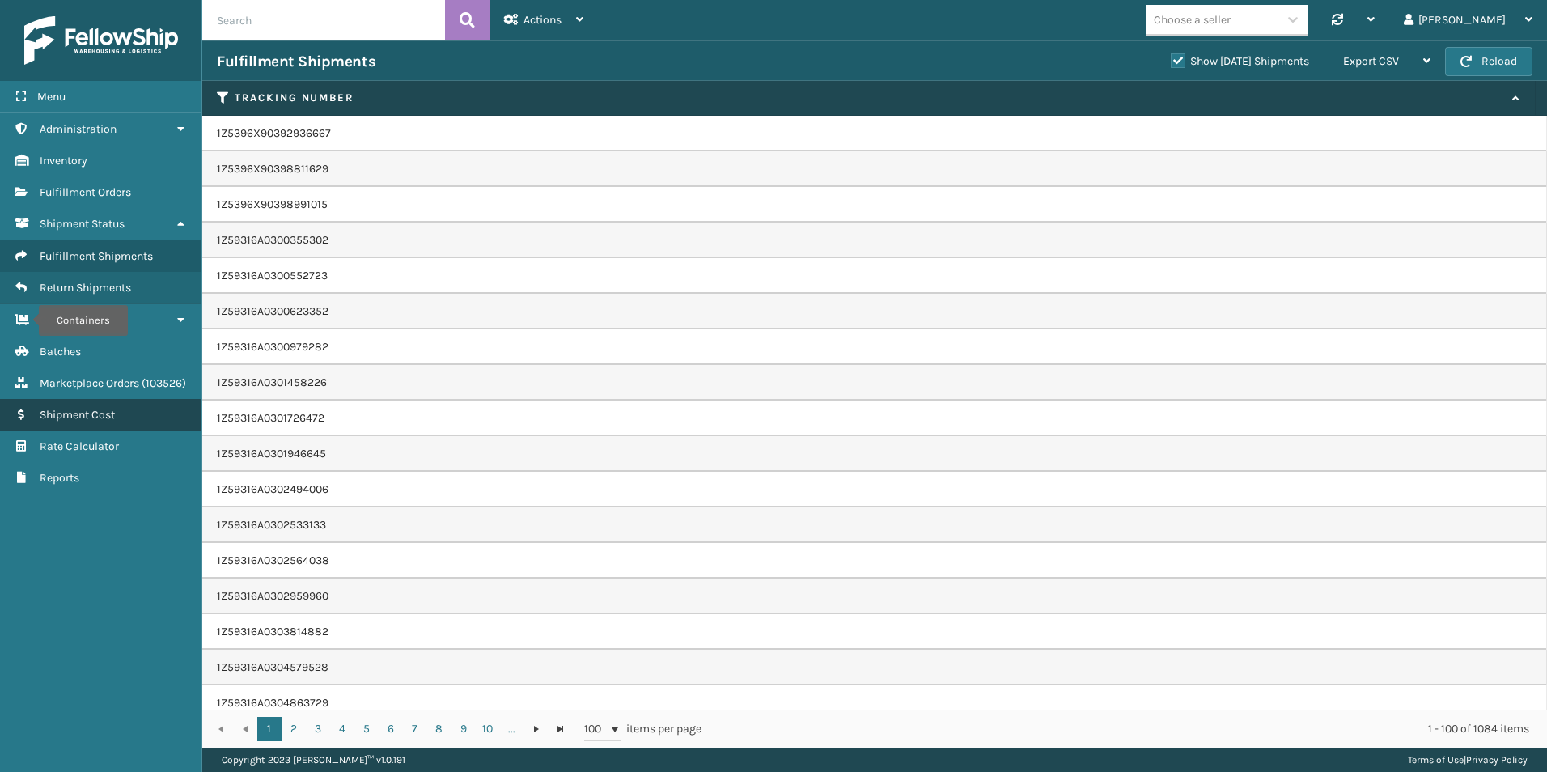
click at [84, 430] on link "Containers Shipment Cost" at bounding box center [100, 415] width 201 height 32
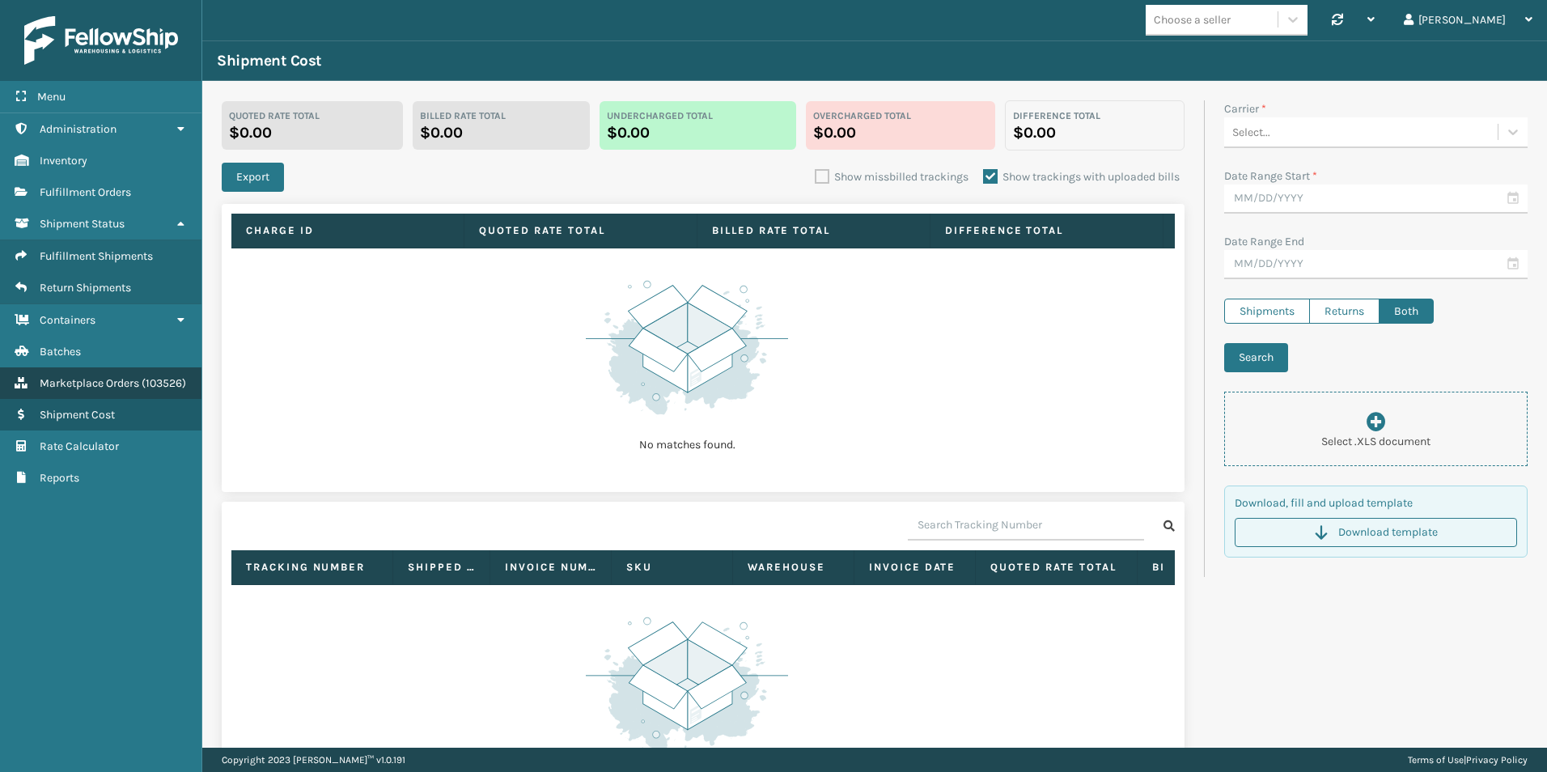
click at [70, 386] on span "Marketplace Orders" at bounding box center [89, 383] width 99 height 14
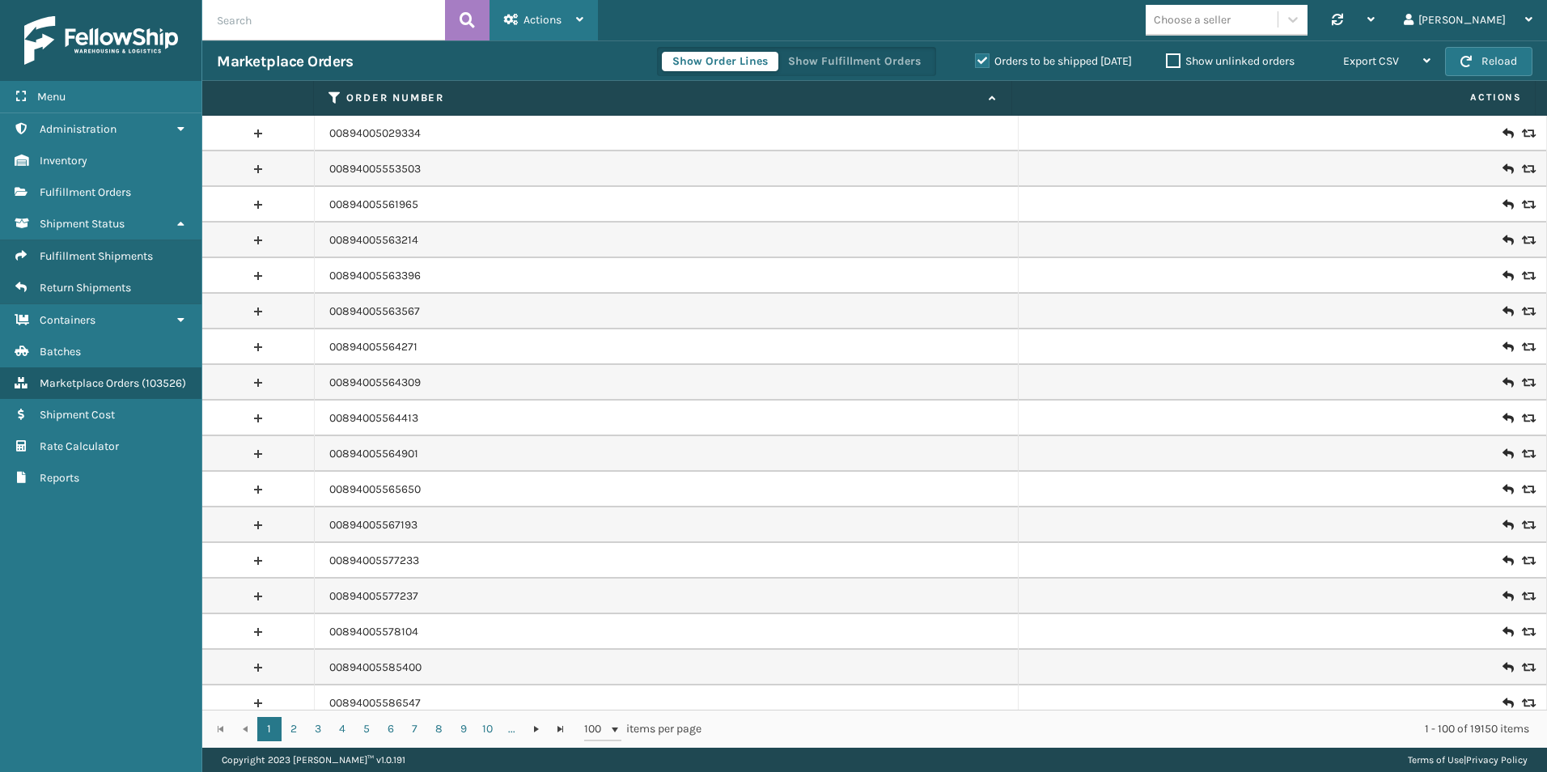
click at [552, 12] on div "Actions" at bounding box center [543, 20] width 79 height 40
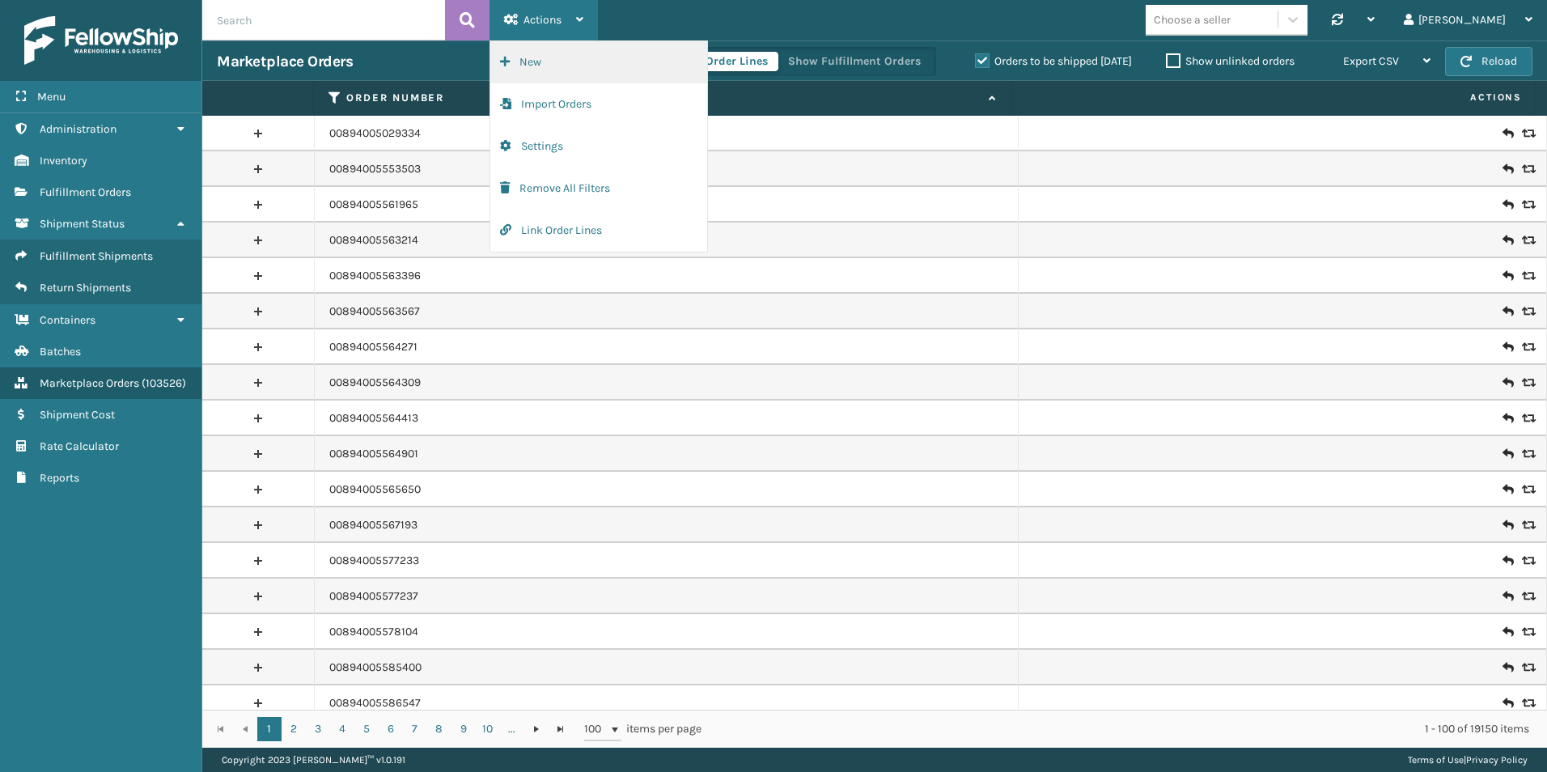
click at [531, 52] on button "New" at bounding box center [598, 62] width 217 height 42
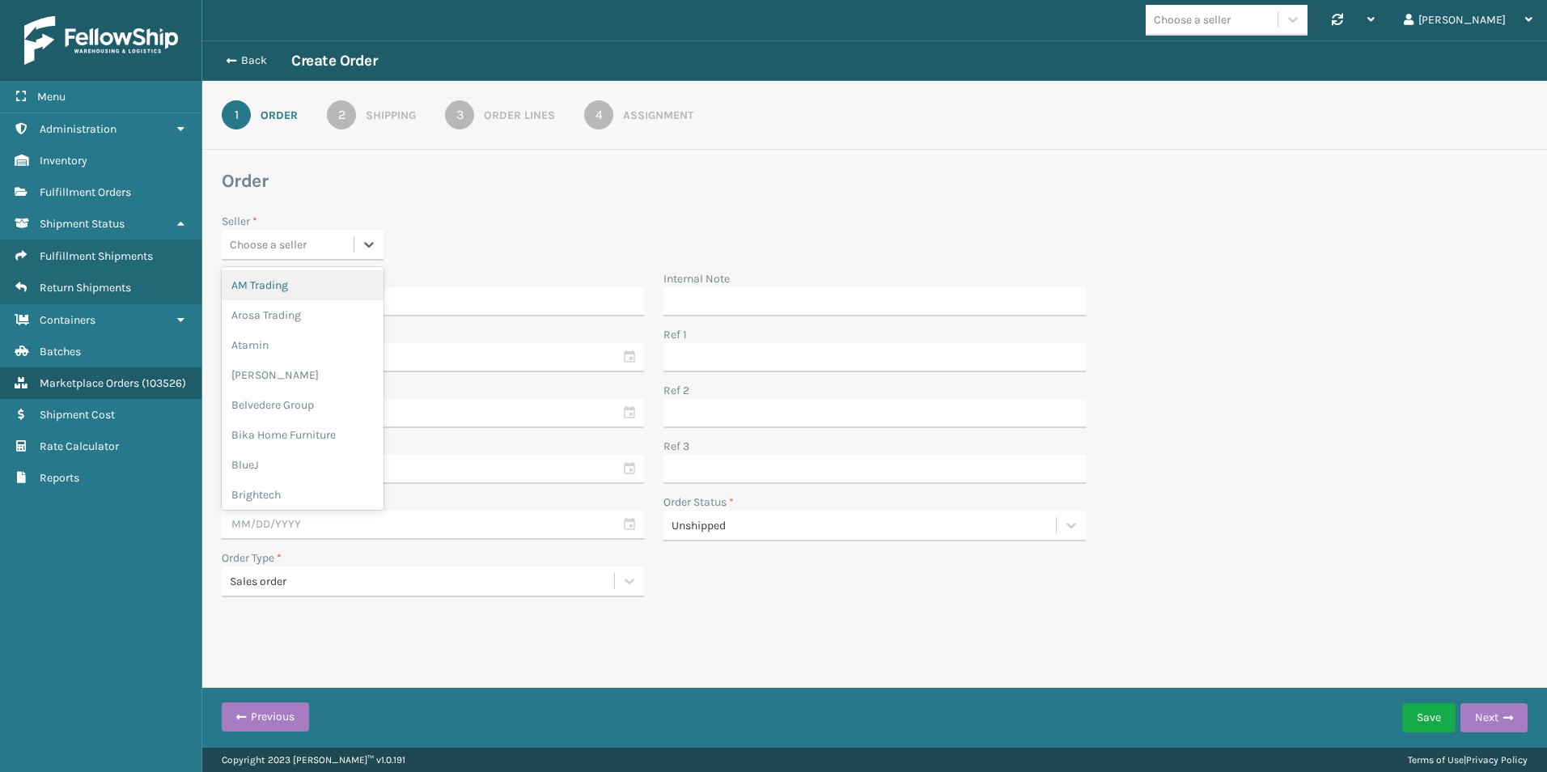
click at [317, 243] on div "Choose a seller" at bounding box center [288, 244] width 132 height 27
click at [292, 437] on div "Sky Blue Brands" at bounding box center [303, 432] width 162 height 30
drag, startPoint x: 289, startPoint y: 302, endPoint x: 216, endPoint y: 303, distance: 72.8
click at [289, 302] on input "Order Number *" at bounding box center [433, 301] width 422 height 29
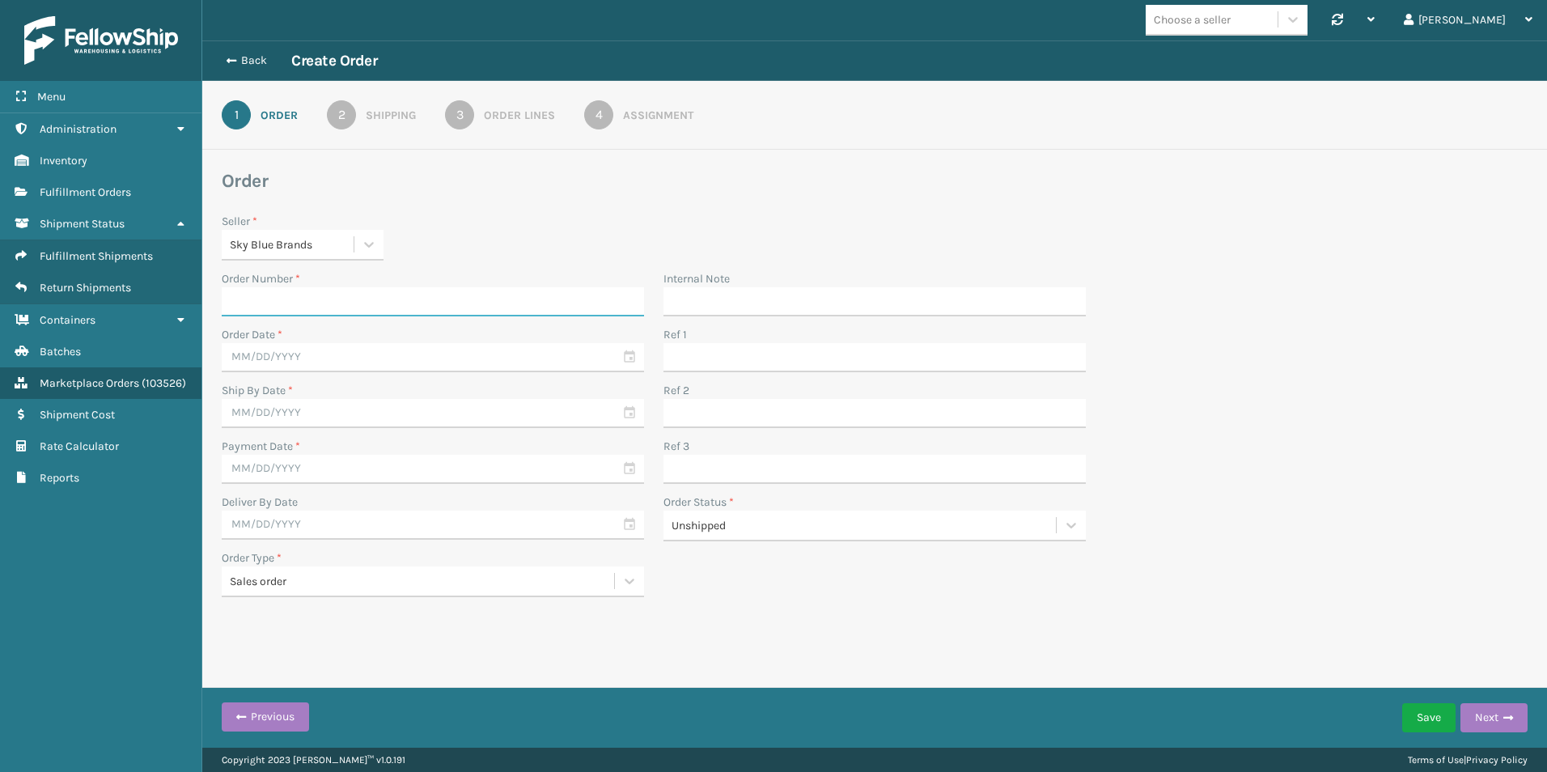
click at [345, 298] on input "Order Number *" at bounding box center [433, 301] width 422 height 29
type input "100325"
click at [387, 364] on input "text" at bounding box center [433, 357] width 422 height 29
click at [375, 453] on div "3" at bounding box center [380, 450] width 24 height 24
type input "[DATE]"
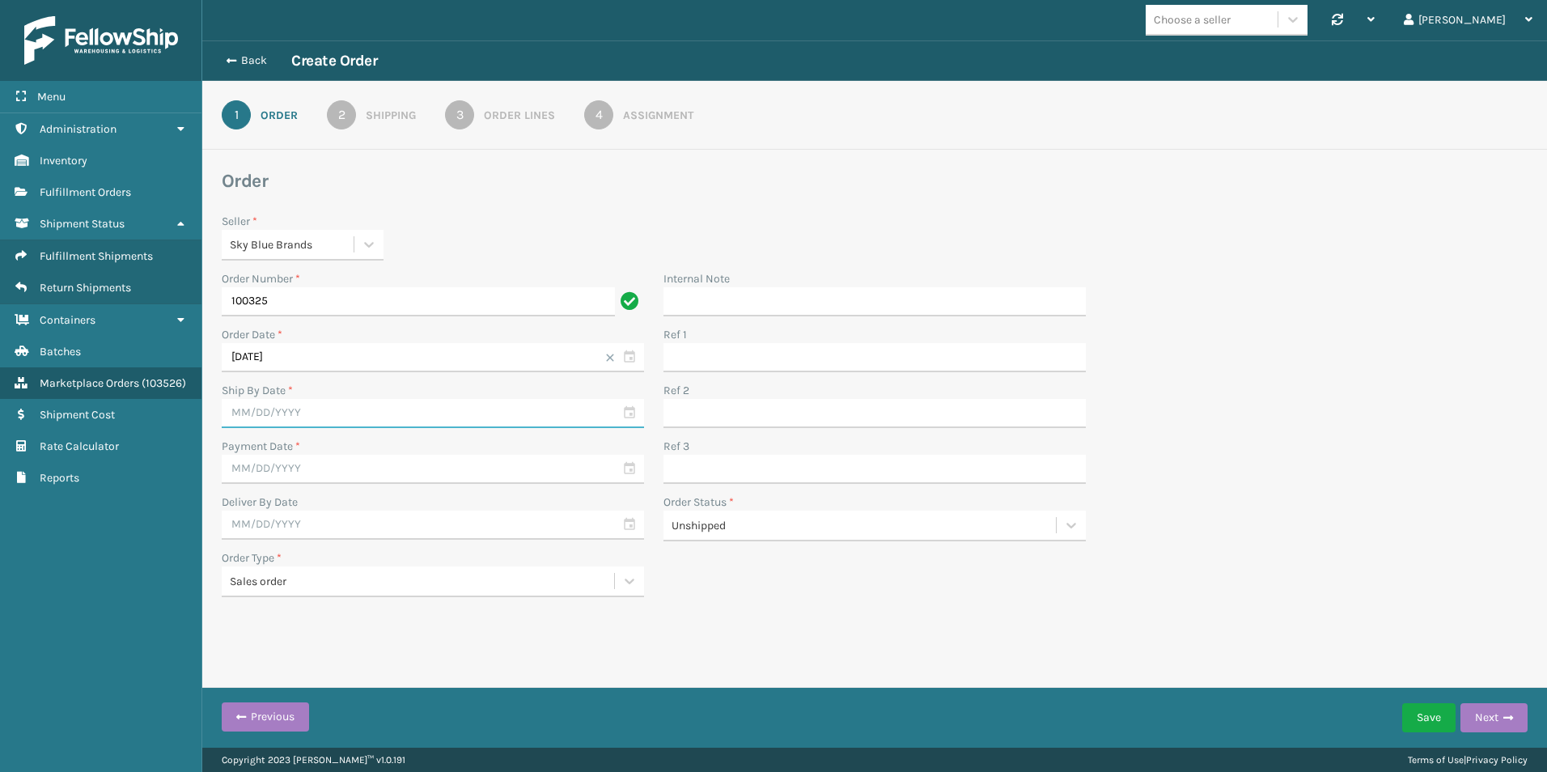
click at [262, 413] on input "text" at bounding box center [433, 413] width 422 height 29
click at [379, 503] on div "3" at bounding box center [380, 506] width 24 height 24
type input "[DATE]"
click at [1336, 442] on div "Seller * Sky Blue Brands Order Number * 100325 Order Date * [DATE] Ship By Date…" at bounding box center [874, 405] width 1325 height 384
click at [375, 121] on div "Shipping" at bounding box center [391, 115] width 50 height 17
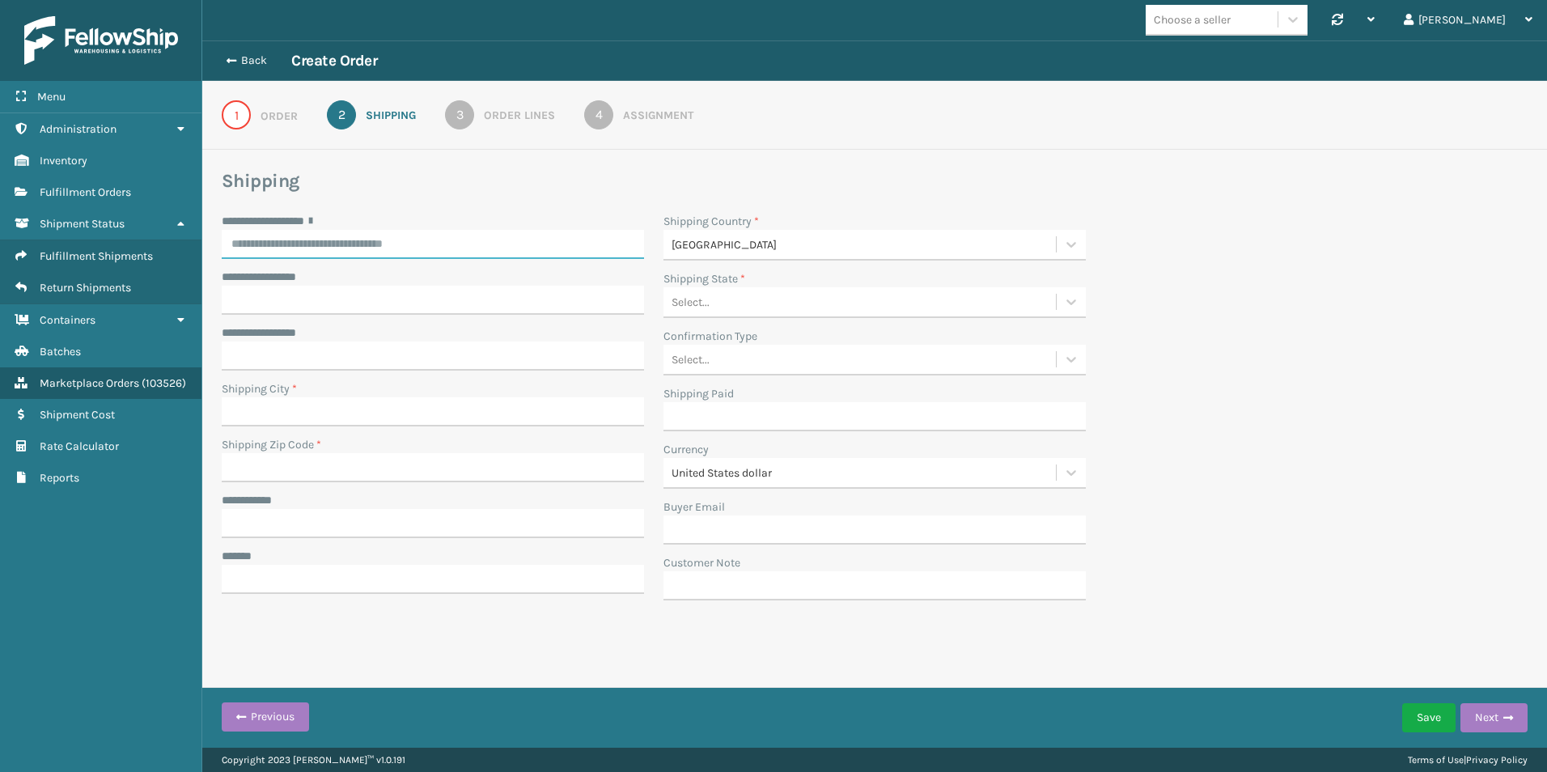
click at [259, 243] on input "**********" at bounding box center [433, 244] width 422 height 29
paste input "**********"
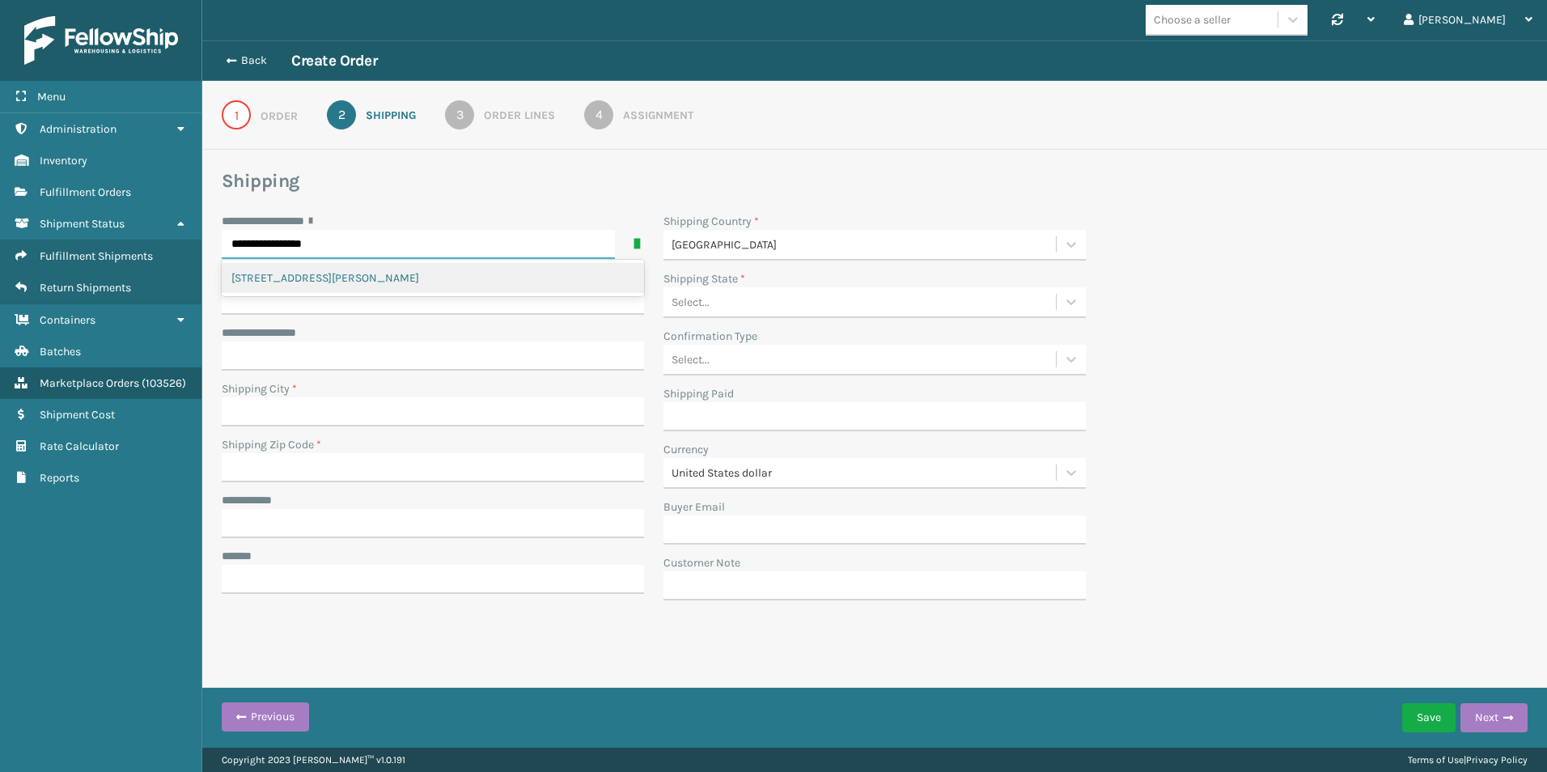
click at [383, 279] on div "[STREET_ADDRESS][PERSON_NAME]" at bounding box center [433, 278] width 422 height 30
type input "**********"
type input "[GEOGRAPHIC_DATA]"
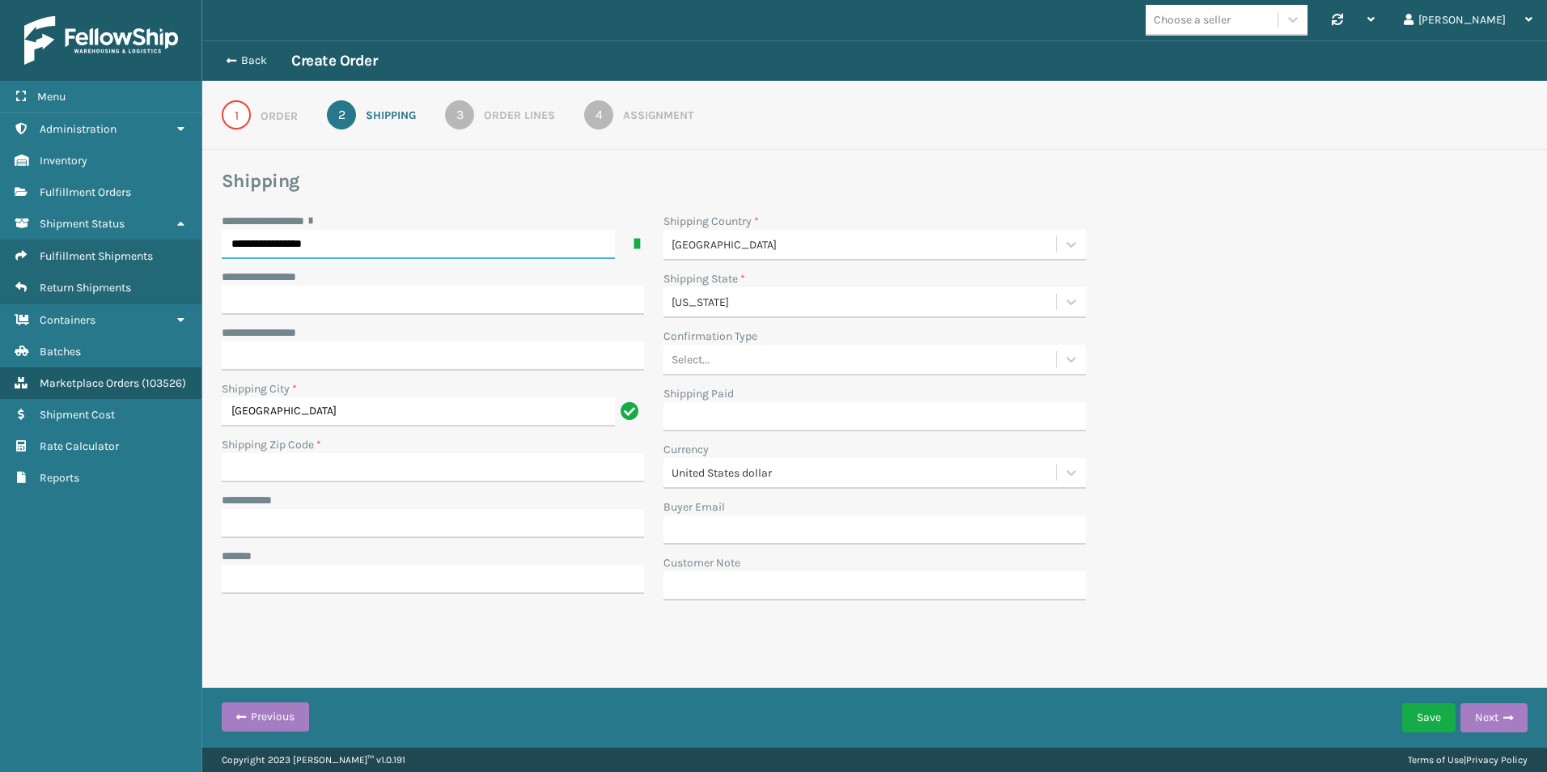
type input "85730-3150"
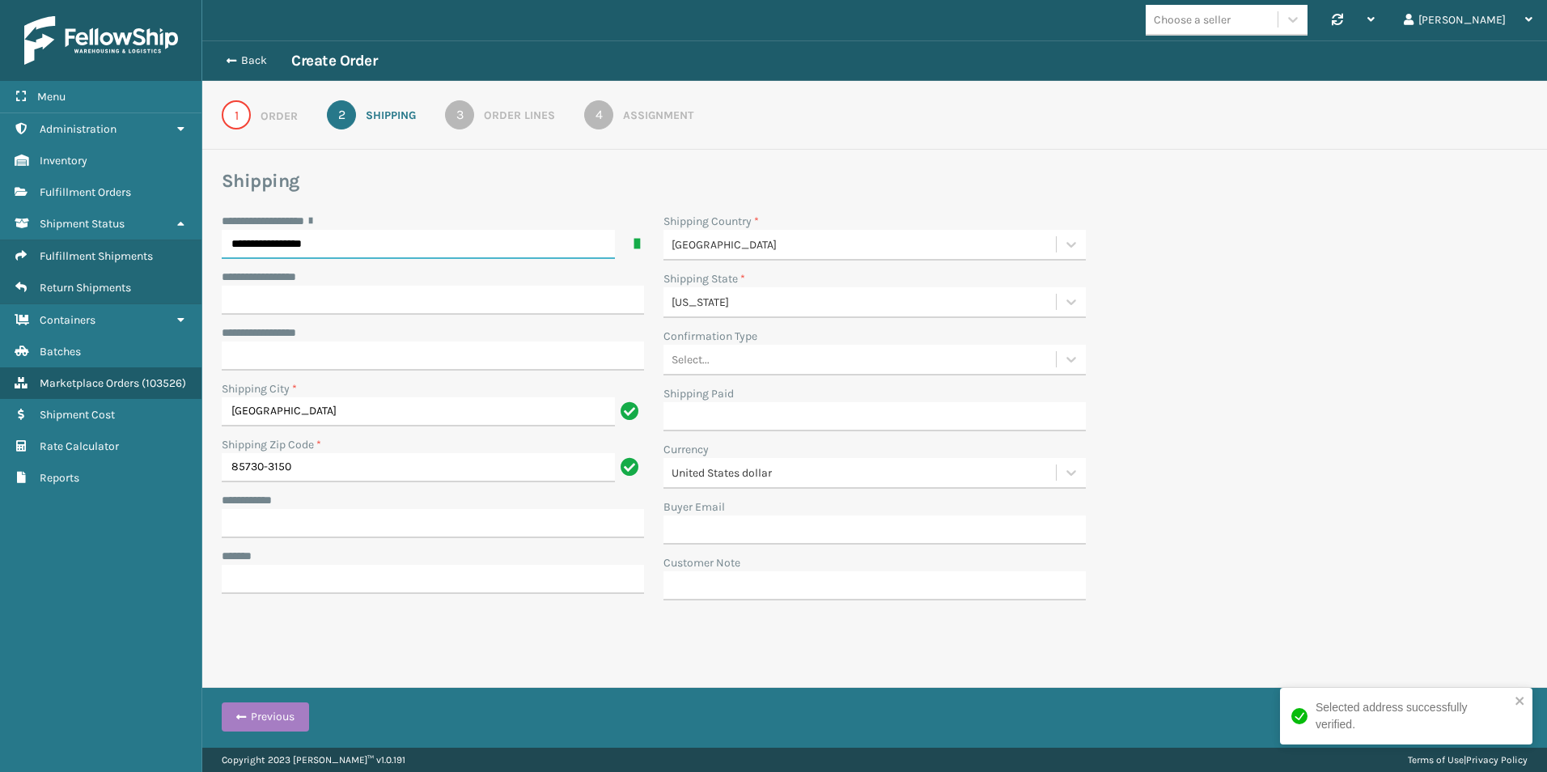
type input "**********"
click at [330, 521] on input "**********" at bounding box center [433, 523] width 422 height 29
click at [238, 521] on input "**********" at bounding box center [433, 523] width 422 height 29
paste input "**********"
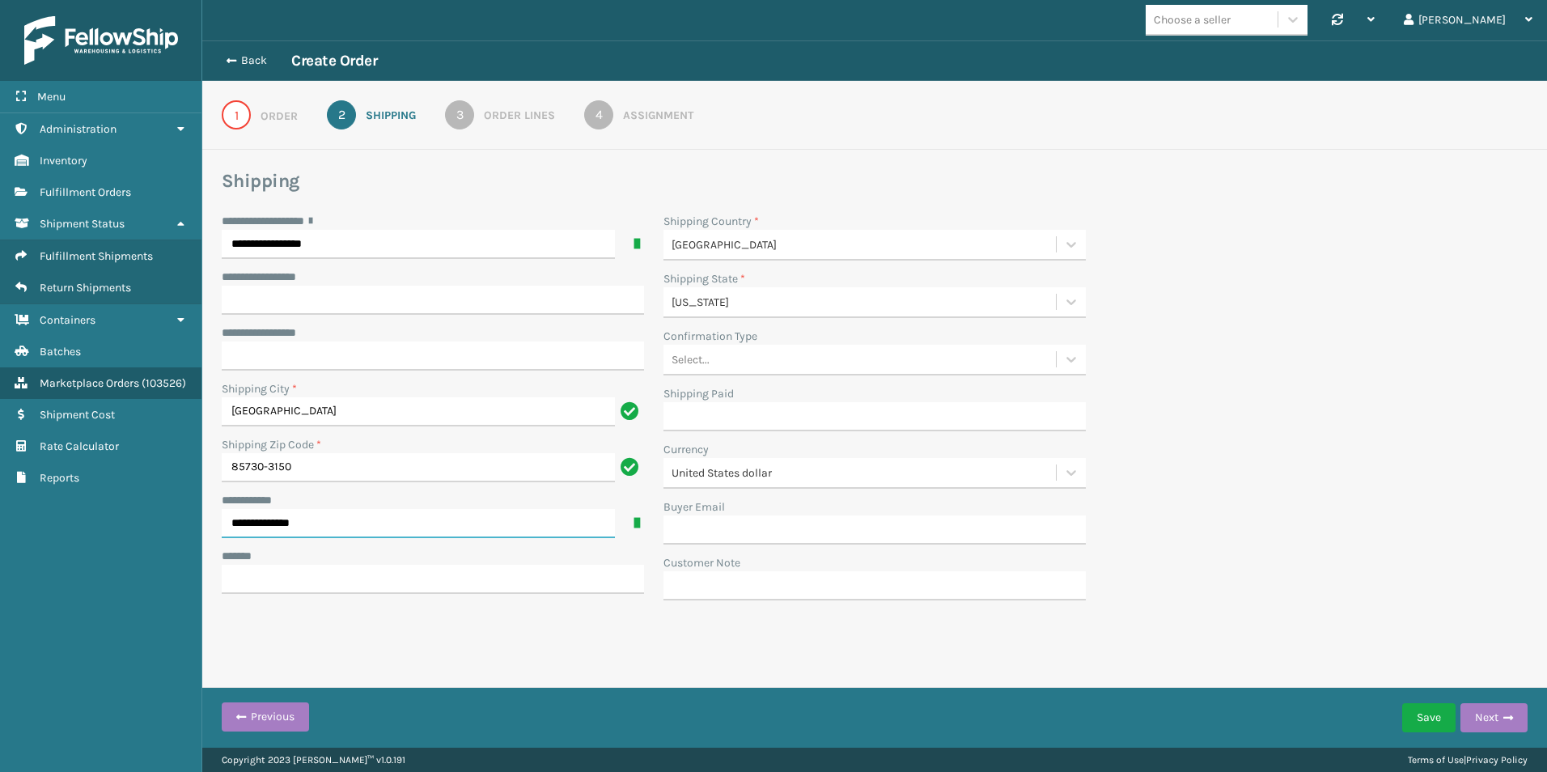
type input "**********"
click at [542, 633] on div "**********" at bounding box center [874, 354] width 1344 height 629
click at [544, 113] on div "Order Lines" at bounding box center [519, 115] width 71 height 17
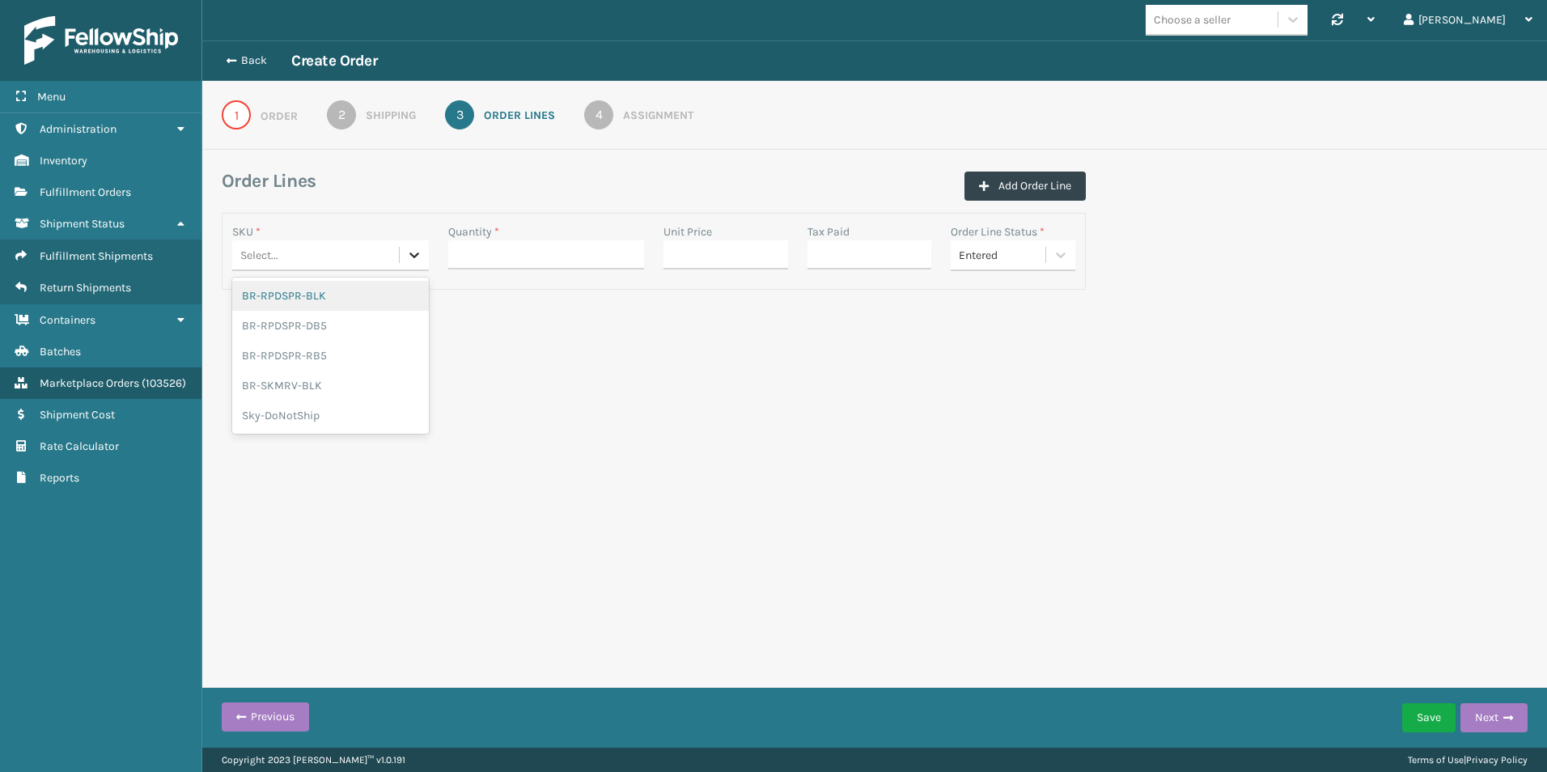
click at [410, 246] on div at bounding box center [414, 254] width 29 height 29
click at [344, 385] on div "BR-SKMRV-BLK" at bounding box center [330, 385] width 197 height 30
click at [563, 243] on input "Quantity *" at bounding box center [546, 254] width 197 height 29
type input "1"
click at [726, 362] on div "Choose a seller Synchronise all channels Atamin- Amazon Last update: [DATE] 1:1…" at bounding box center [874, 373] width 1344 height 747
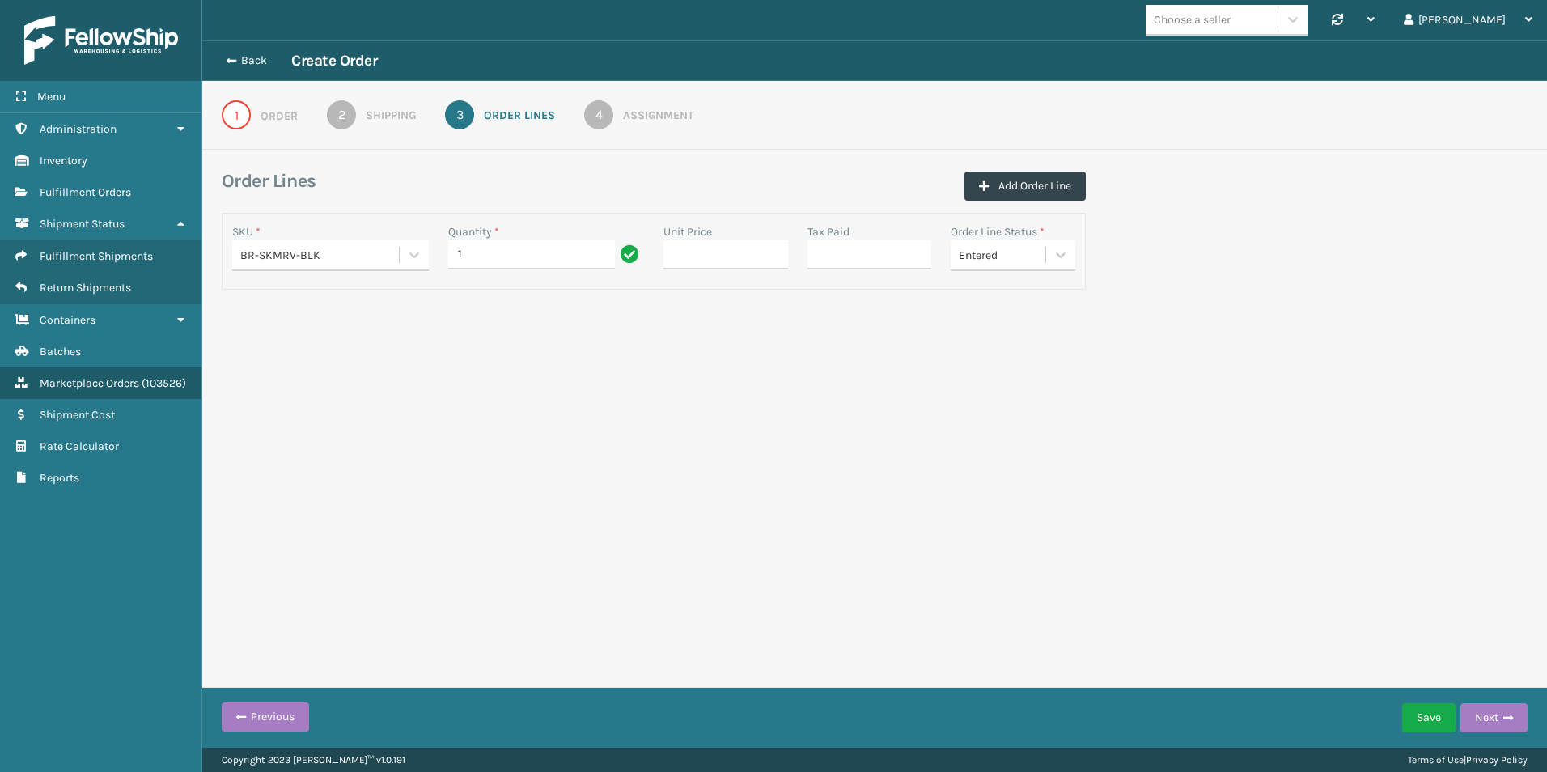
click at [632, 104] on link "4 Assignment" at bounding box center [638, 114] width 167 height 29
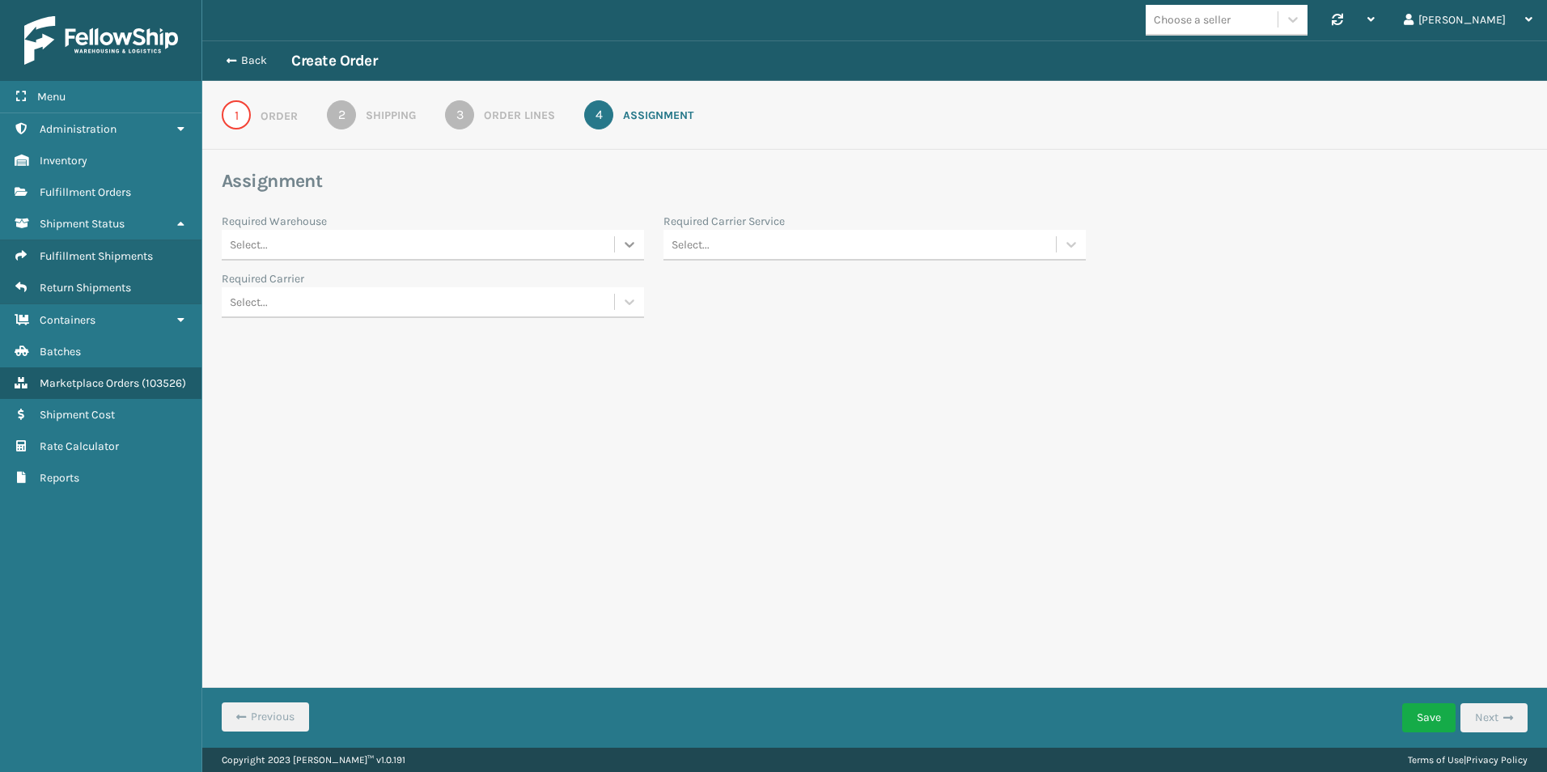
click at [631, 246] on icon at bounding box center [629, 245] width 10 height 6
click at [412, 311] on div "Fellowship - West" at bounding box center [433, 315] width 422 height 30
click at [830, 232] on div "Select..." at bounding box center [859, 244] width 392 height 27
click at [746, 346] on div "FedEx Ground" at bounding box center [874, 333] width 422 height 30
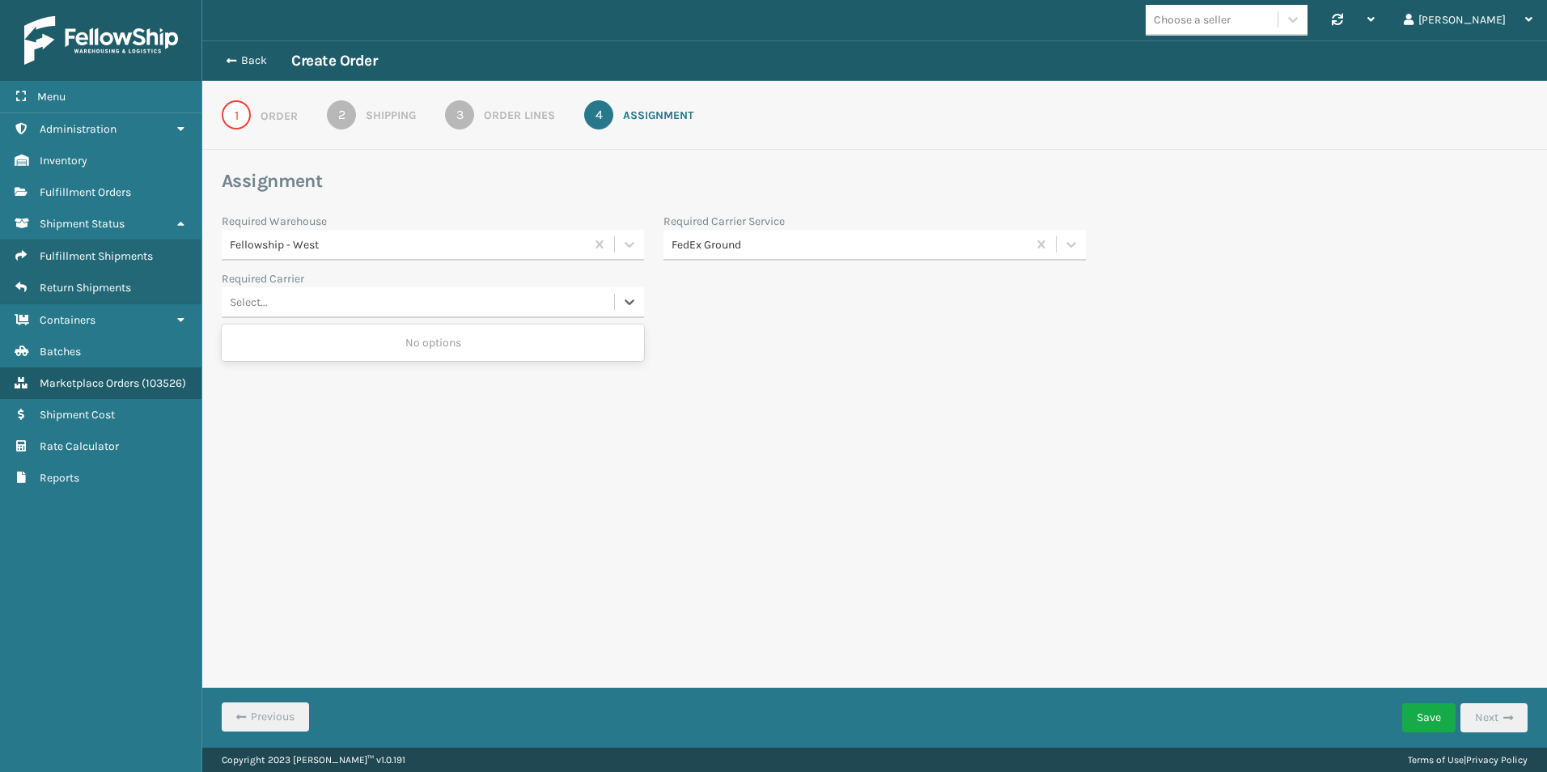
click at [336, 300] on div "Select..." at bounding box center [418, 302] width 392 height 27
click at [873, 362] on div "Back Create Order 1 Order 2 Shipping 3 Order Lines 4 Assignment Assignment Requ…" at bounding box center [874, 208] width 1344 height 337
click at [1433, 718] on button "Save" at bounding box center [1428, 717] width 53 height 29
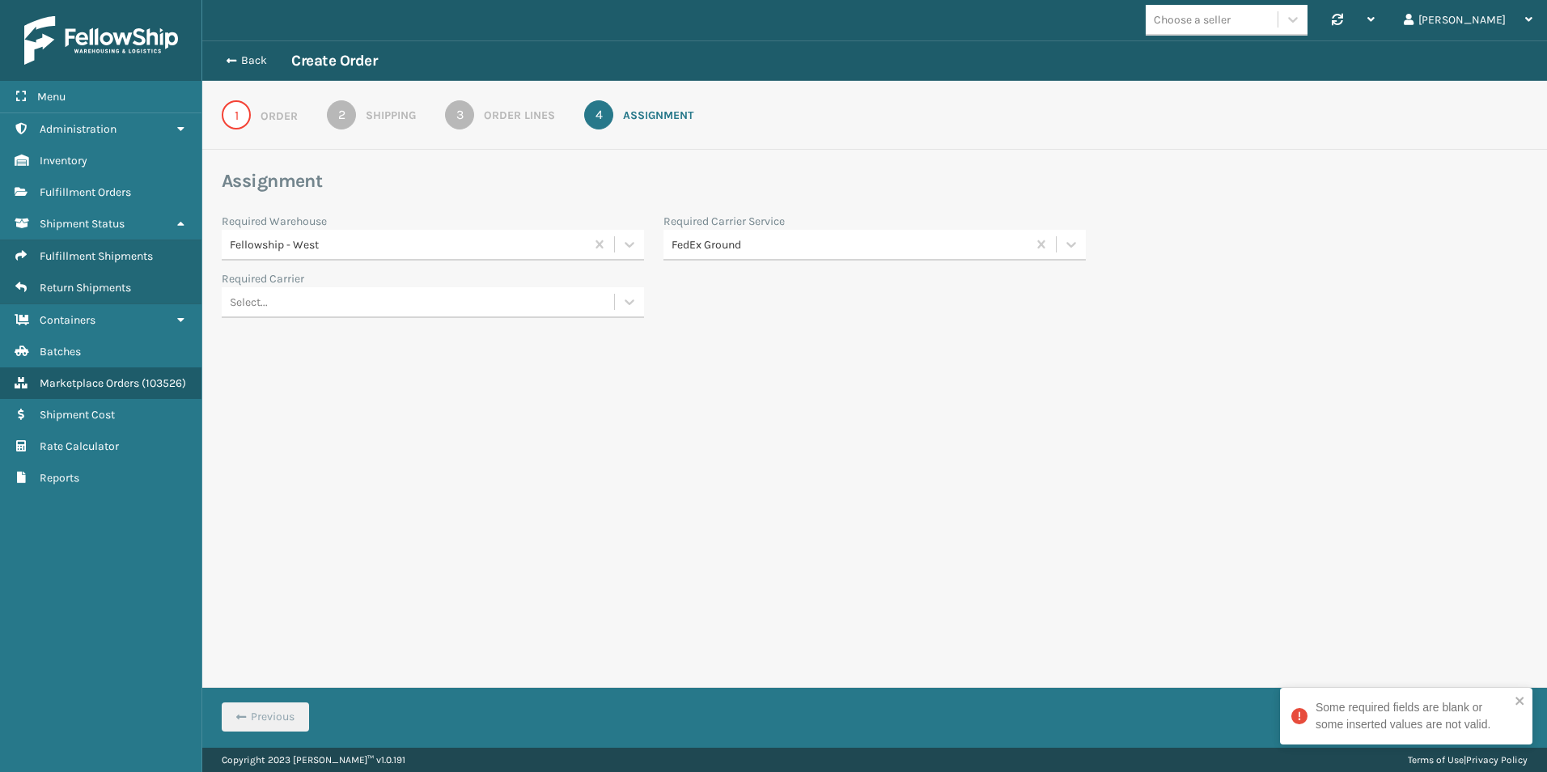
click at [268, 109] on div "Order" at bounding box center [278, 116] width 37 height 17
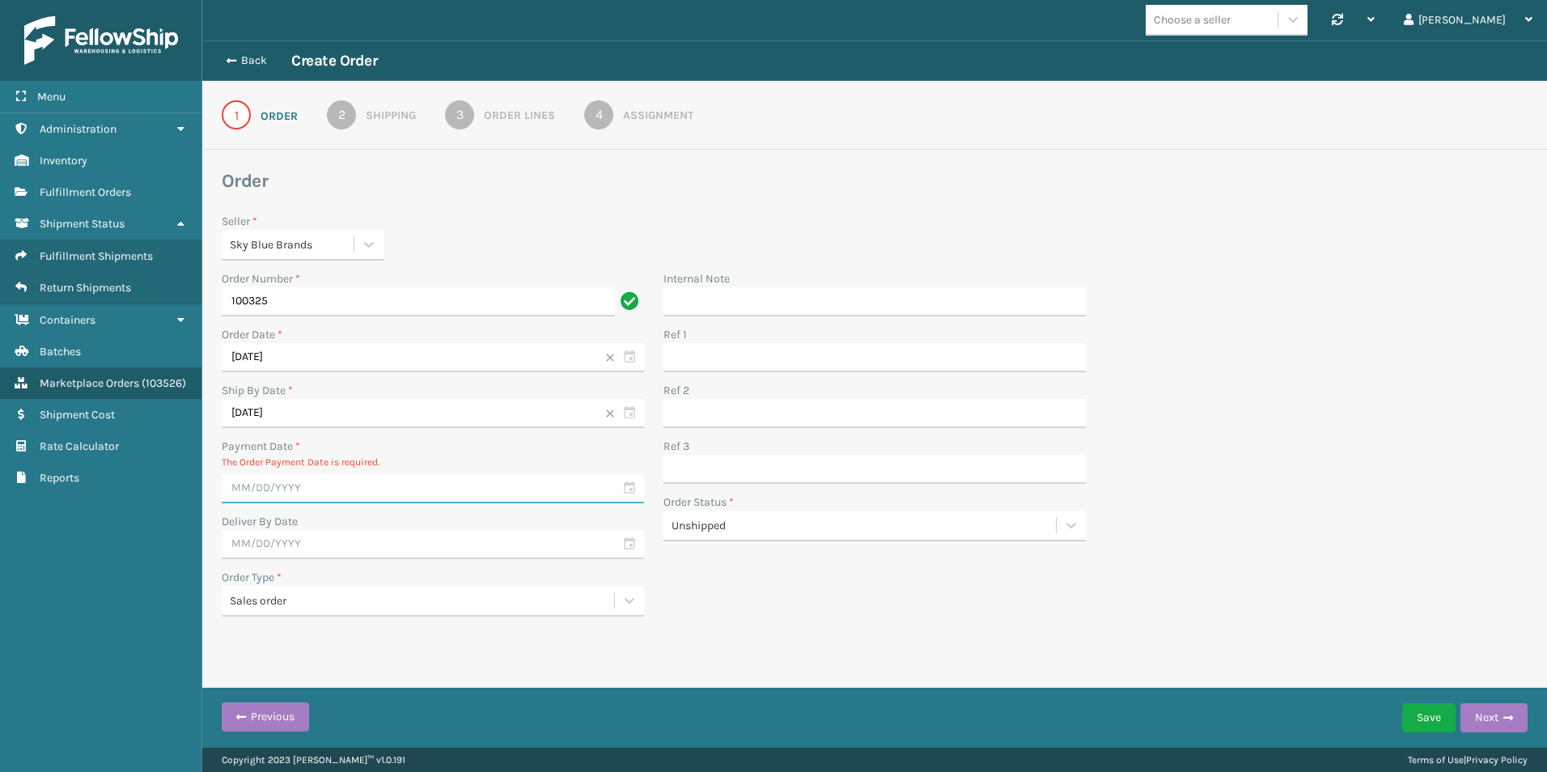
click at [629, 488] on input "text" at bounding box center [433, 488] width 422 height 29
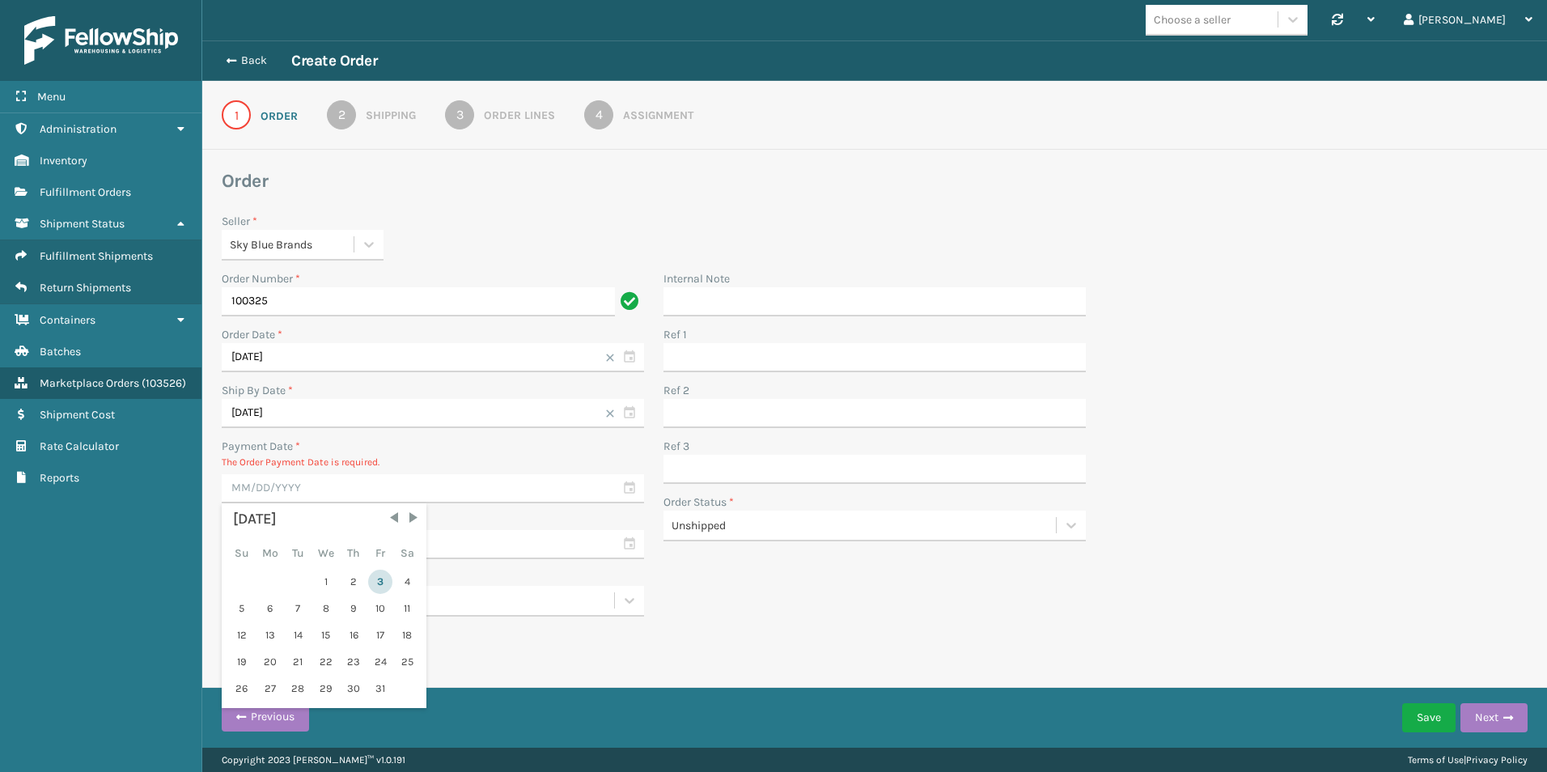
click at [384, 587] on div "3" at bounding box center [380, 581] width 24 height 24
type input "[DATE]"
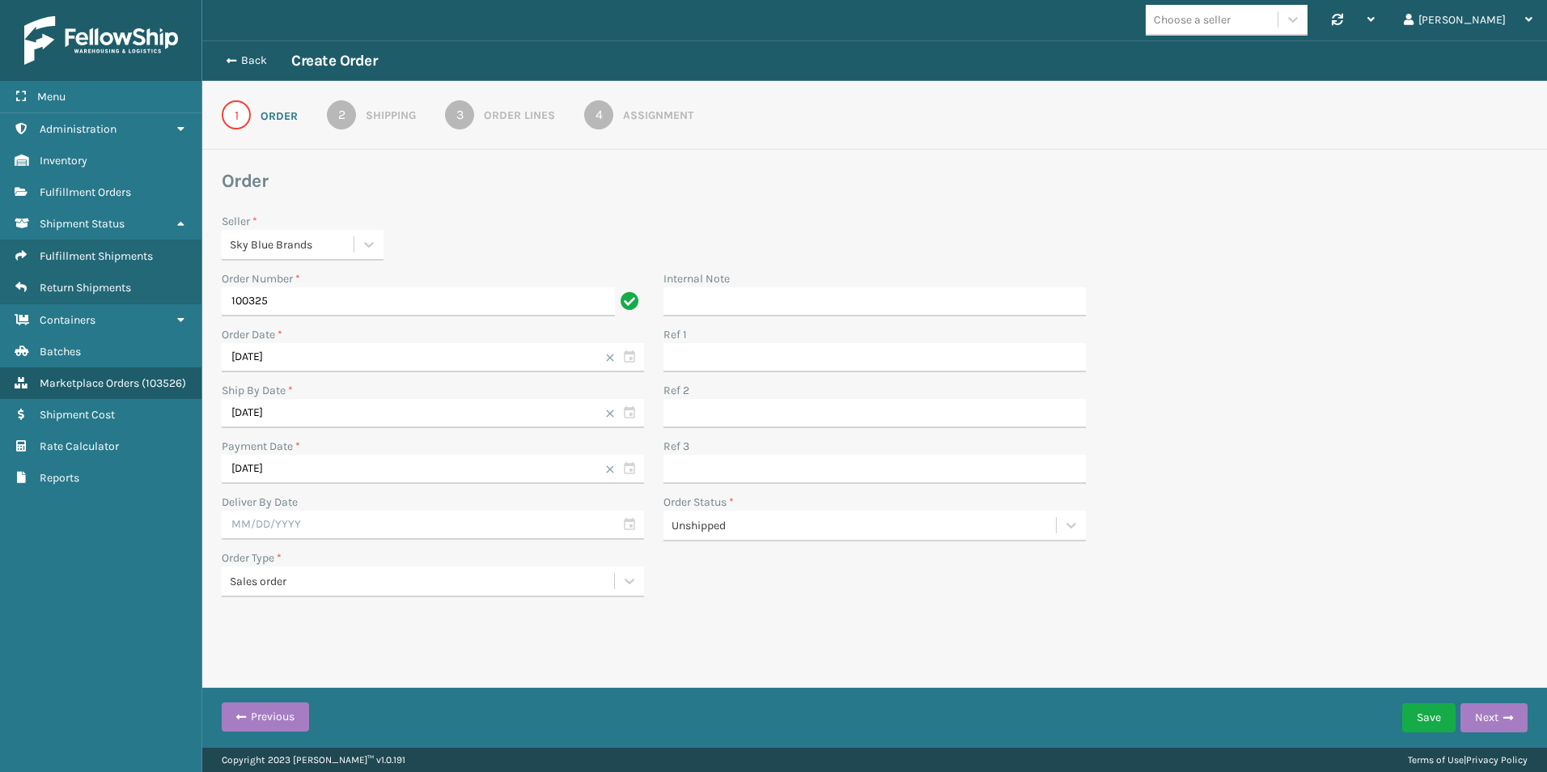
click at [935, 613] on div "Back Create Order 1 Order 2 Shipping 3 Order Lines 4 Assignment Order Seller * …" at bounding box center [874, 348] width 1344 height 616
click at [1424, 723] on button "Save" at bounding box center [1428, 717] width 53 height 29
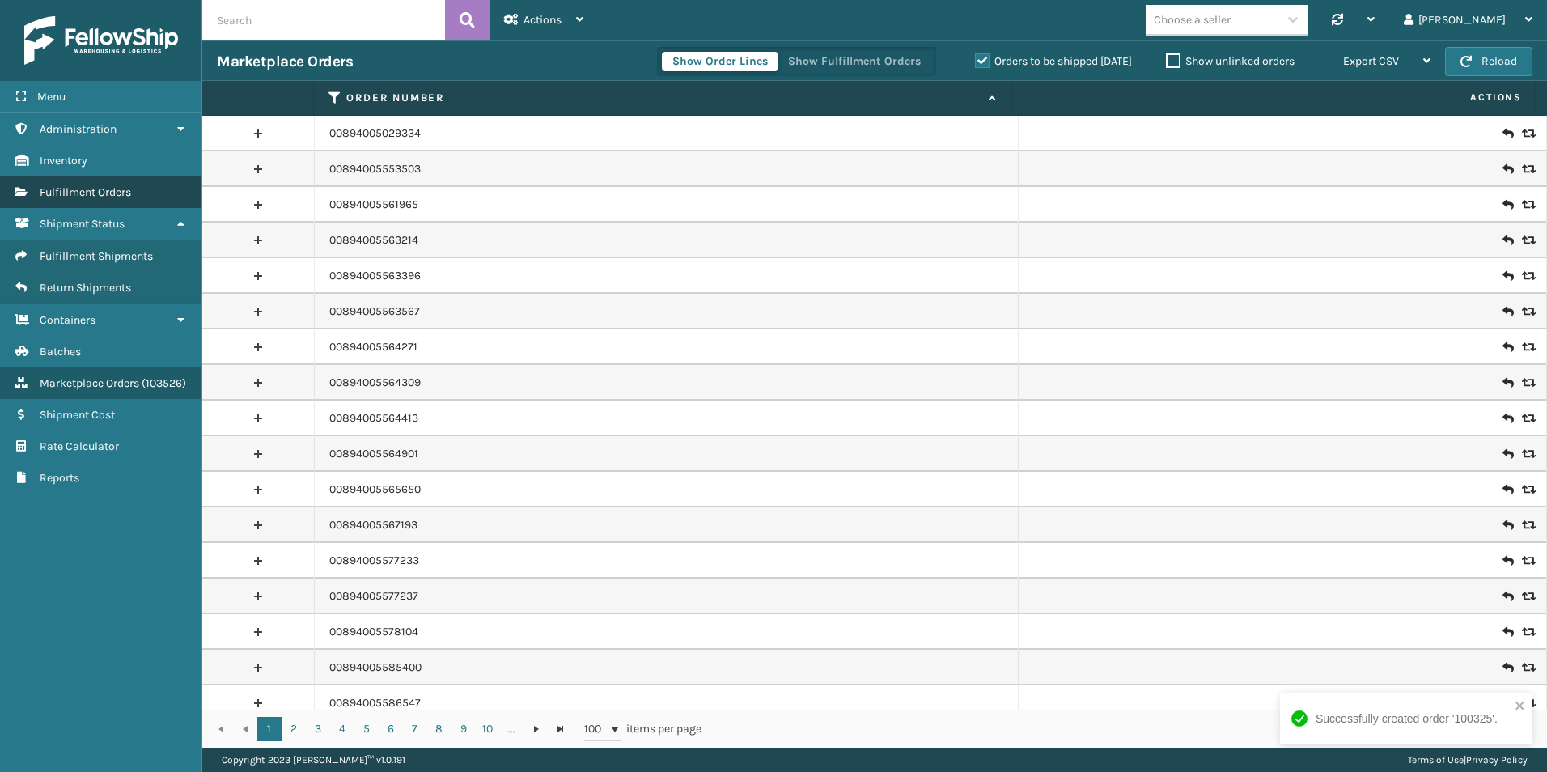
click at [91, 192] on span "Fulfillment Orders" at bounding box center [85, 192] width 91 height 14
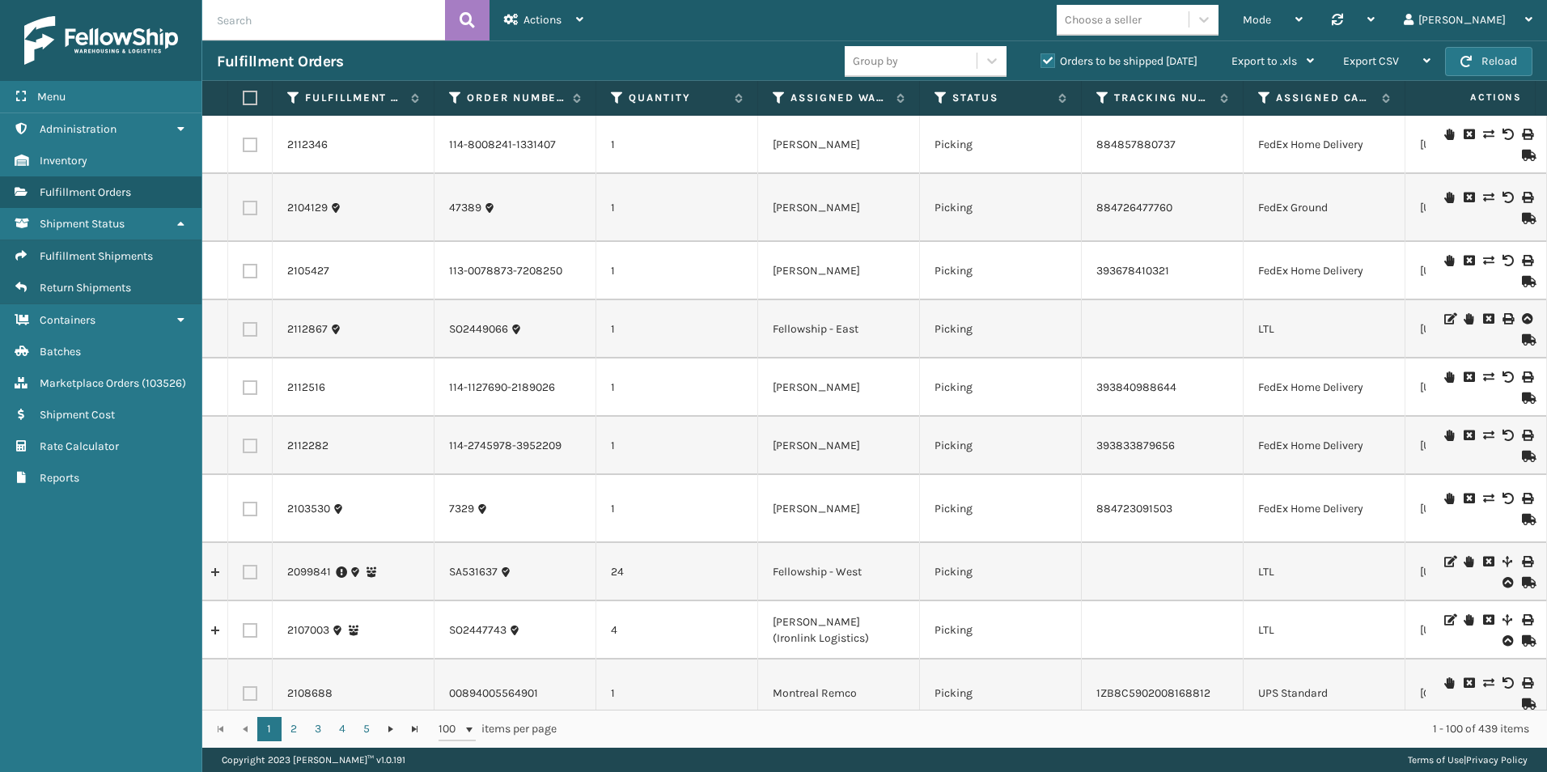
click at [235, 22] on input "text" at bounding box center [323, 20] width 243 height 40
type input "100325"
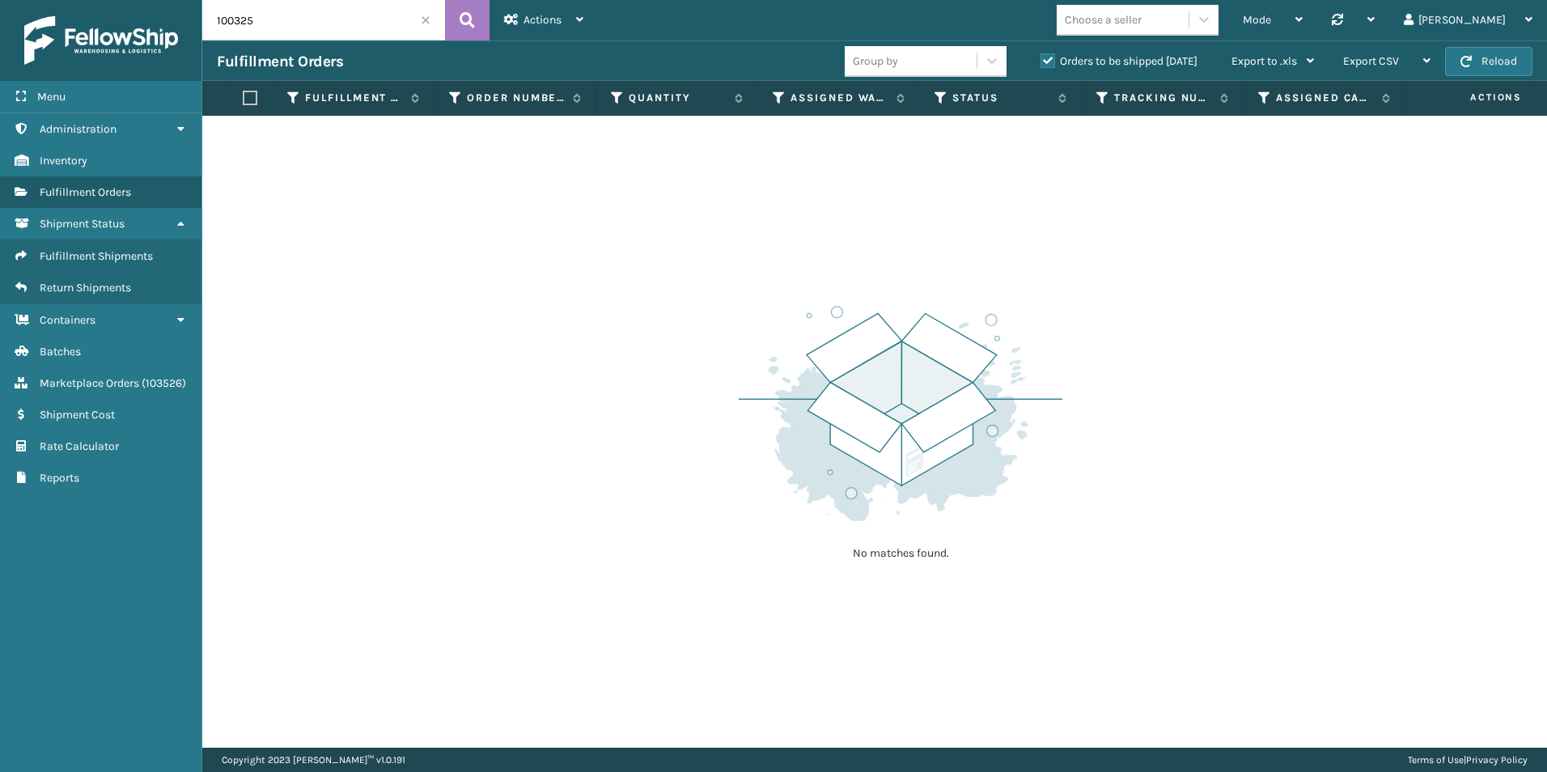
click at [1043, 57] on label "Orders to be shipped [DATE]" at bounding box center [1118, 61] width 157 height 14
click at [1041, 57] on input "Orders to be shipped [DATE]" at bounding box center [1040, 57] width 1 height 11
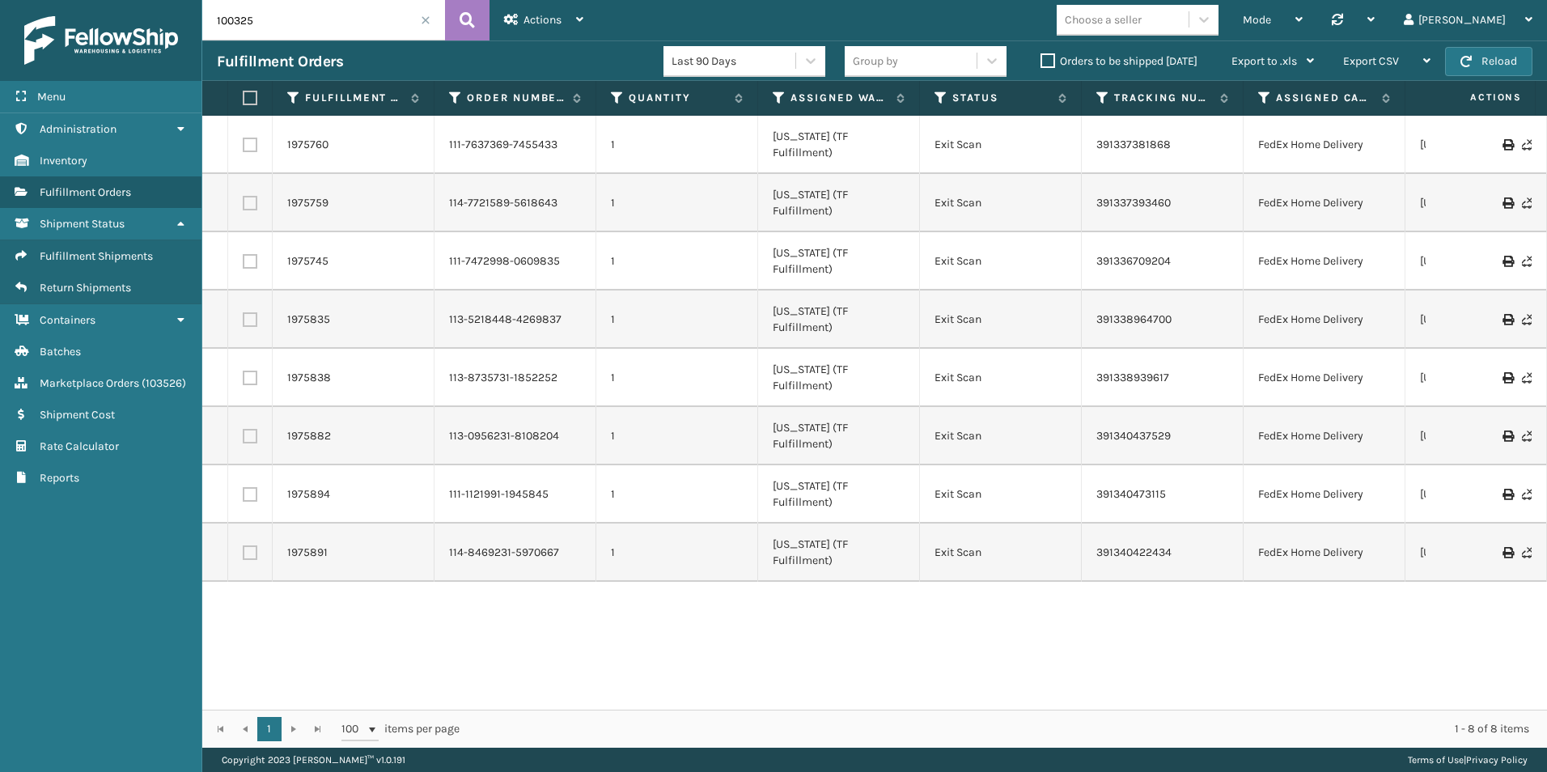
click at [1044, 60] on label "Orders to be shipped [DATE]" at bounding box center [1118, 61] width 157 height 14
click at [1041, 60] on input "Orders to be shipped [DATE]" at bounding box center [1040, 57] width 1 height 11
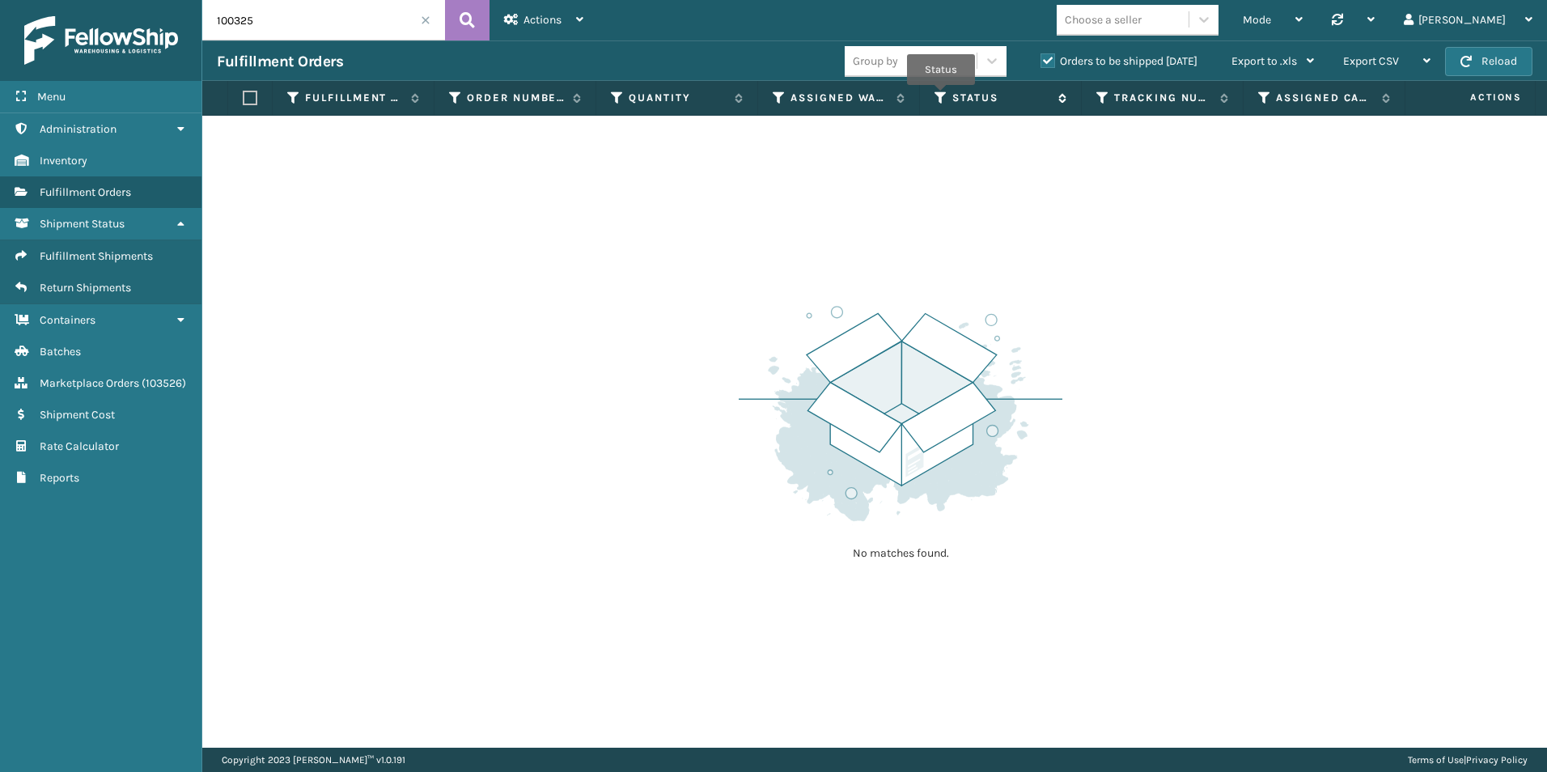
drag, startPoint x: 940, startPoint y: 97, endPoint x: 959, endPoint y: 102, distance: 19.2
click at [941, 97] on icon at bounding box center [940, 98] width 13 height 15
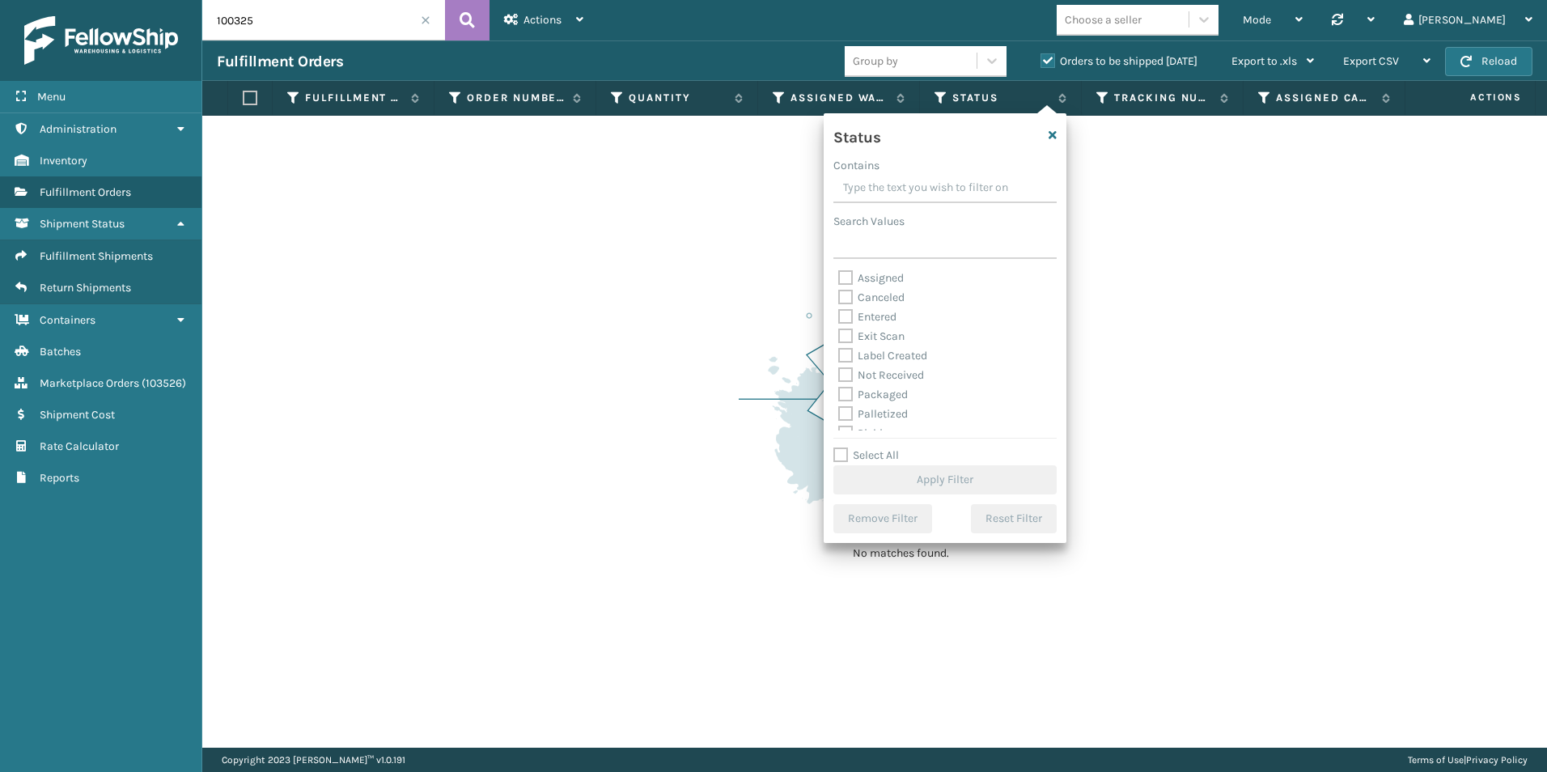
click at [847, 312] on label "Entered" at bounding box center [867, 317] width 58 height 14
click at [839, 312] on input "Entered" at bounding box center [838, 312] width 1 height 11
checkbox input "true"
click at [928, 482] on button "Apply Filter" at bounding box center [944, 479] width 223 height 29
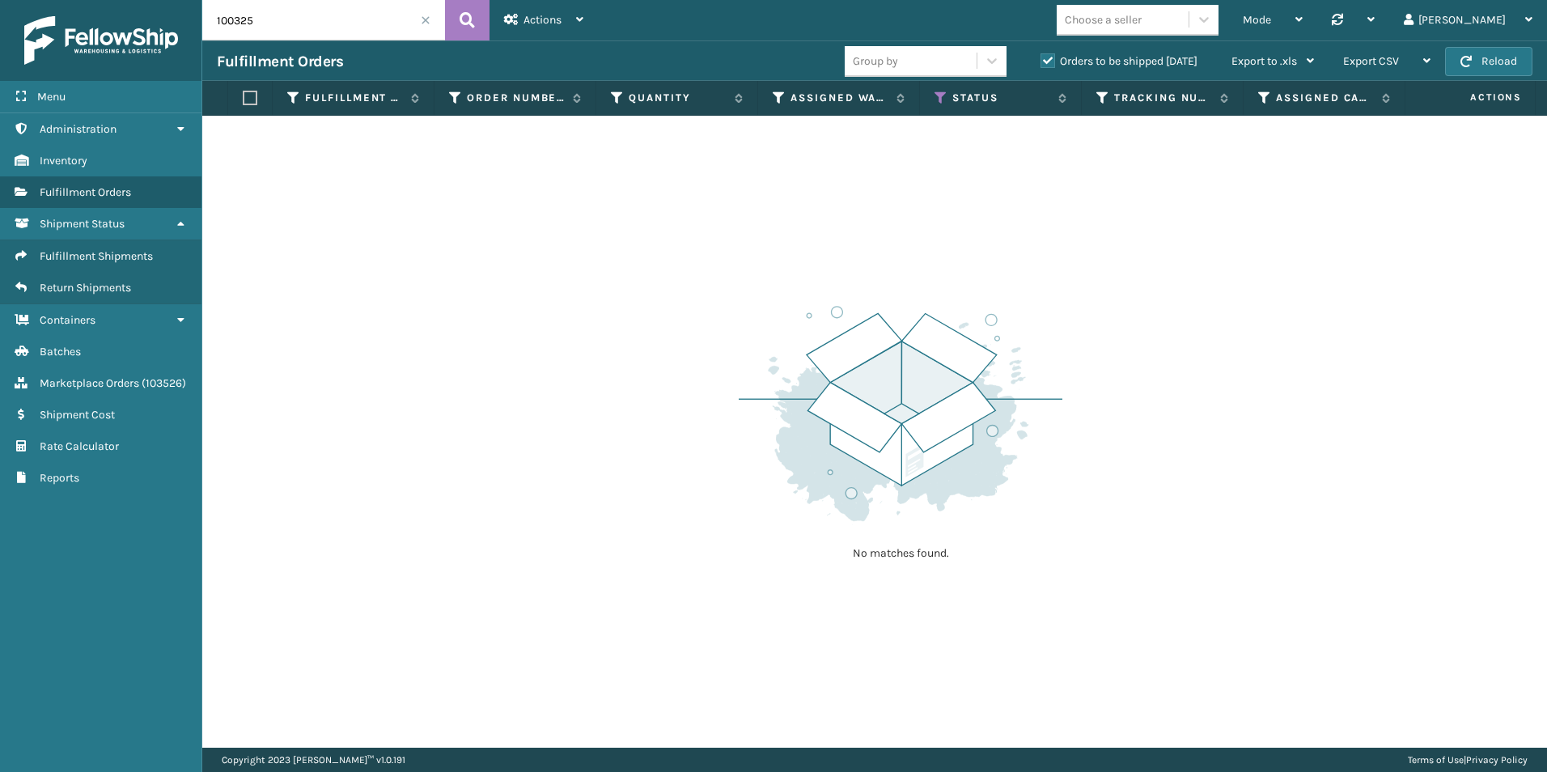
click at [426, 20] on span at bounding box center [426, 20] width 10 height 10
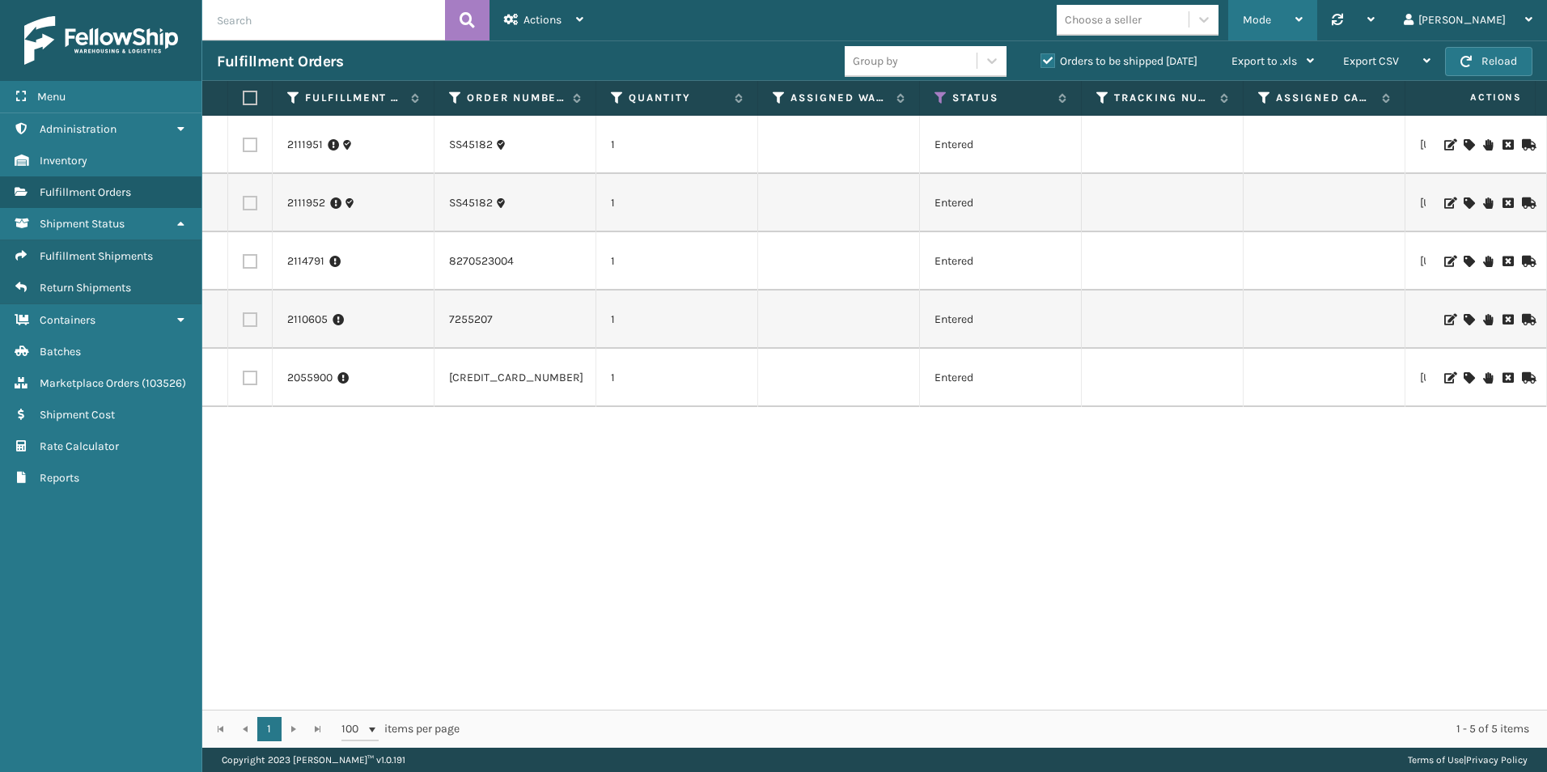
click at [1302, 16] on div "Mode" at bounding box center [1272, 20] width 60 height 40
drag, startPoint x: 999, startPoint y: 28, endPoint x: 1457, endPoint y: 54, distance: 458.6
click at [1012, 27] on div "Mode Regular Mode Picking Mode Labeling Mode Palletizing Mode Exit Scan Mode Ch…" at bounding box center [1072, 20] width 949 height 40
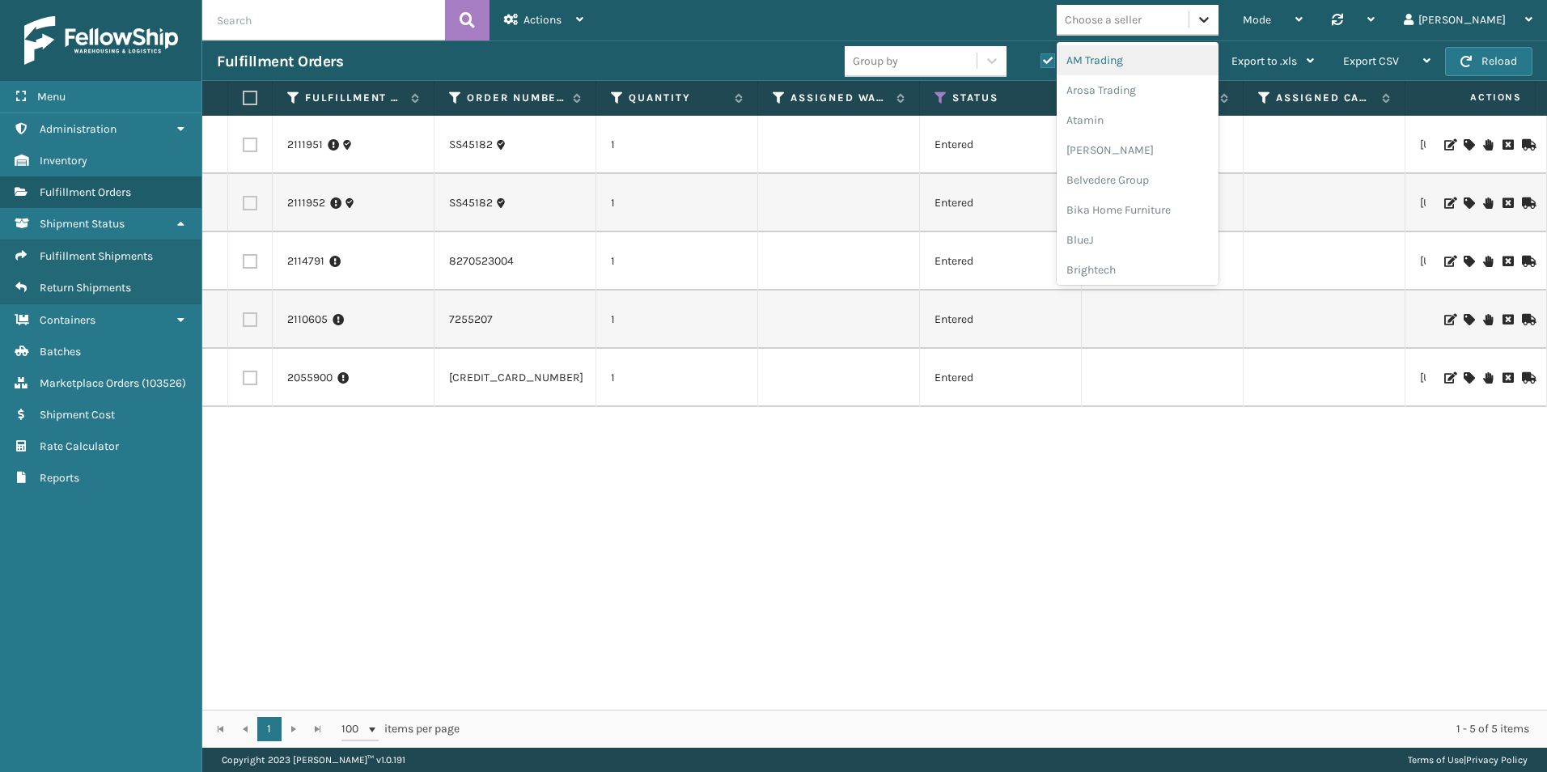
click at [1209, 18] on icon at bounding box center [1204, 20] width 10 height 6
click at [1198, 205] on div "Sky Blue Brands" at bounding box center [1137, 207] width 162 height 30
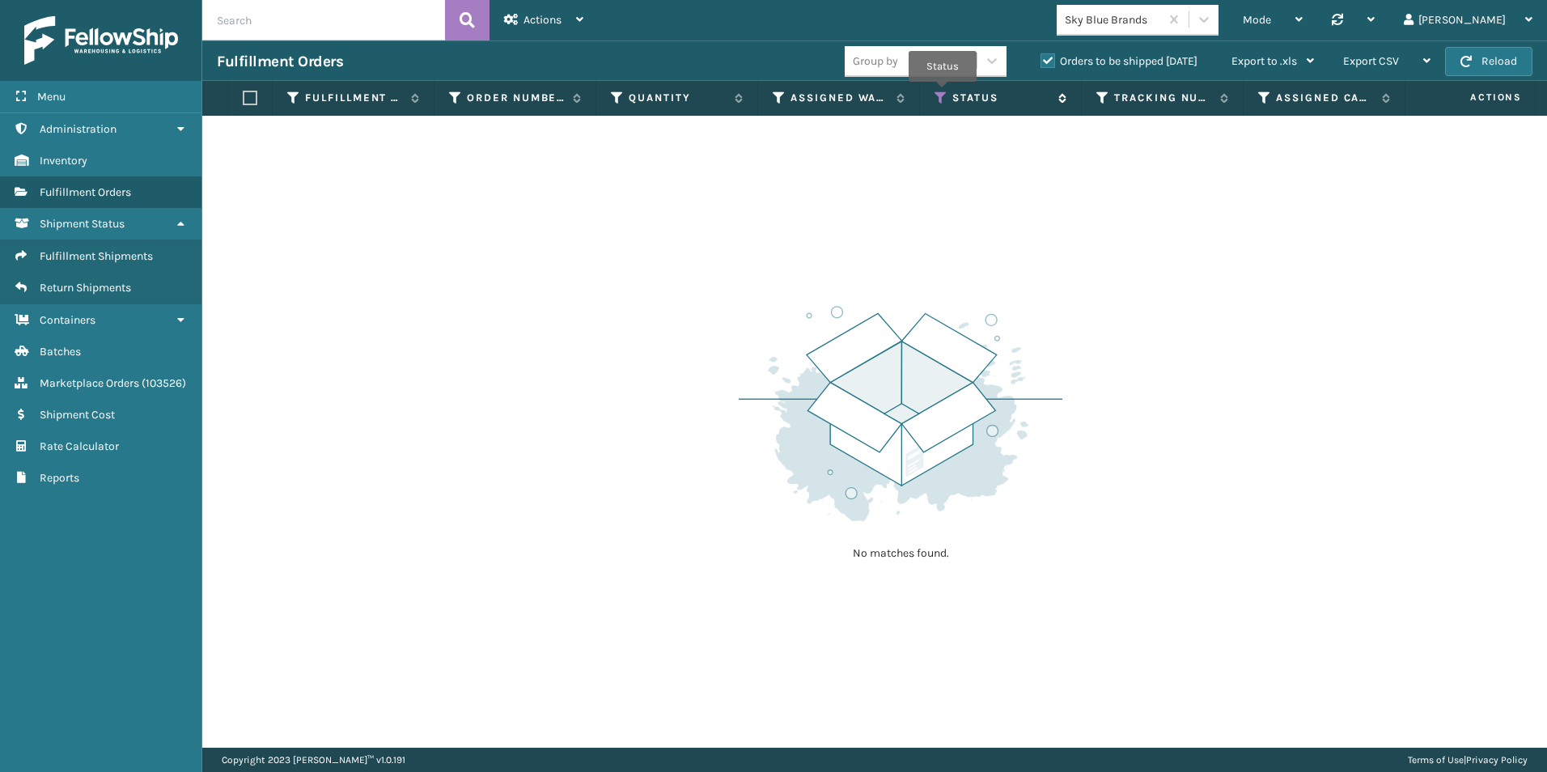
click at [942, 93] on icon at bounding box center [940, 98] width 13 height 15
click at [1042, 62] on label "Orders to be shipped [DATE]" at bounding box center [1118, 61] width 157 height 14
click at [1041, 62] on input "Orders to be shipped [DATE]" at bounding box center [1040, 57] width 1 height 11
click at [941, 99] on icon at bounding box center [940, 98] width 13 height 15
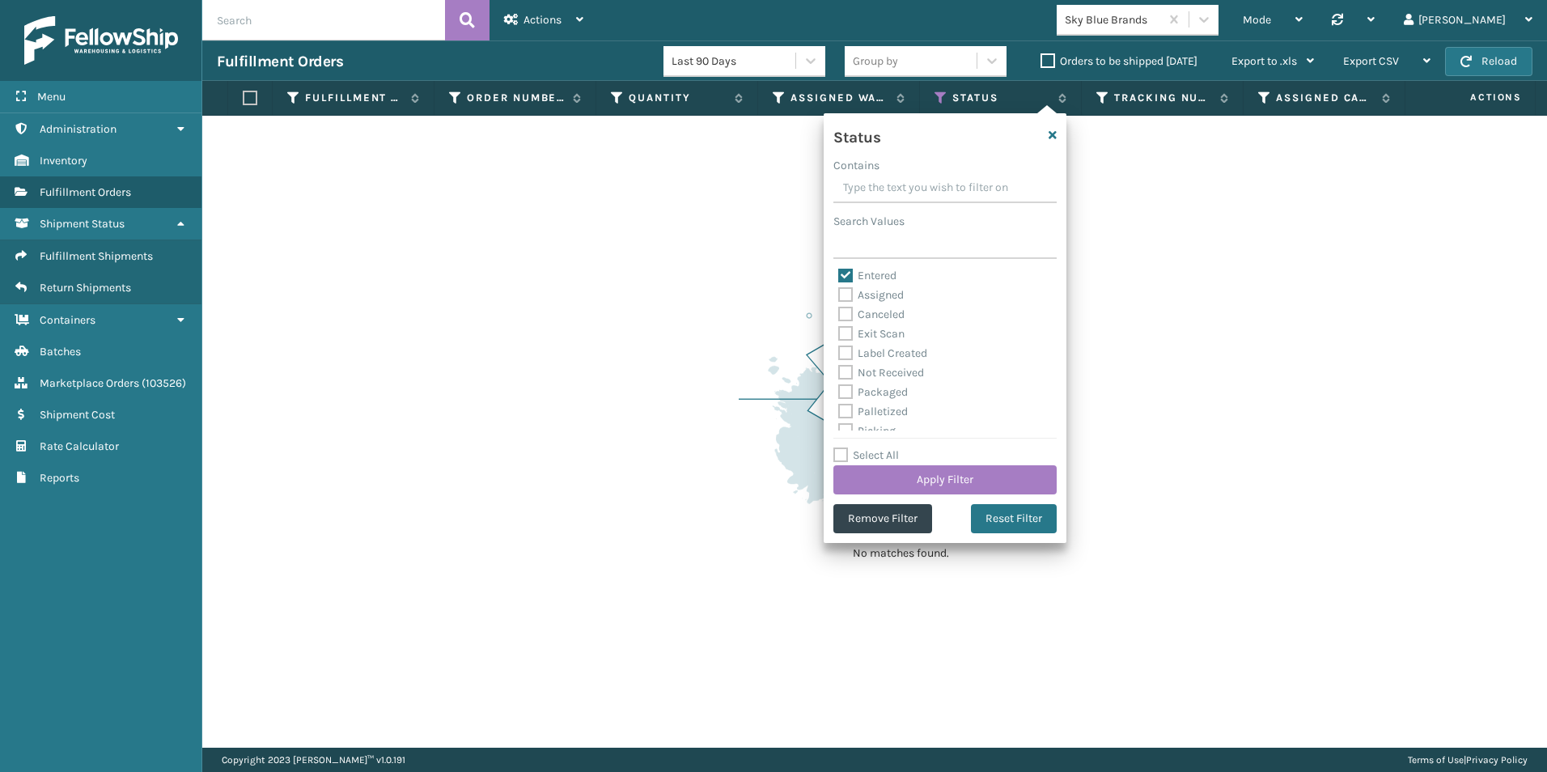
scroll to position [0, 0]
click at [844, 294] on label "Assigned" at bounding box center [871, 297] width 66 height 14
click at [839, 294] on input "Assigned" at bounding box center [838, 293] width 1 height 11
checkbox input "true"
click at [943, 477] on button "Apply Filter" at bounding box center [944, 479] width 223 height 29
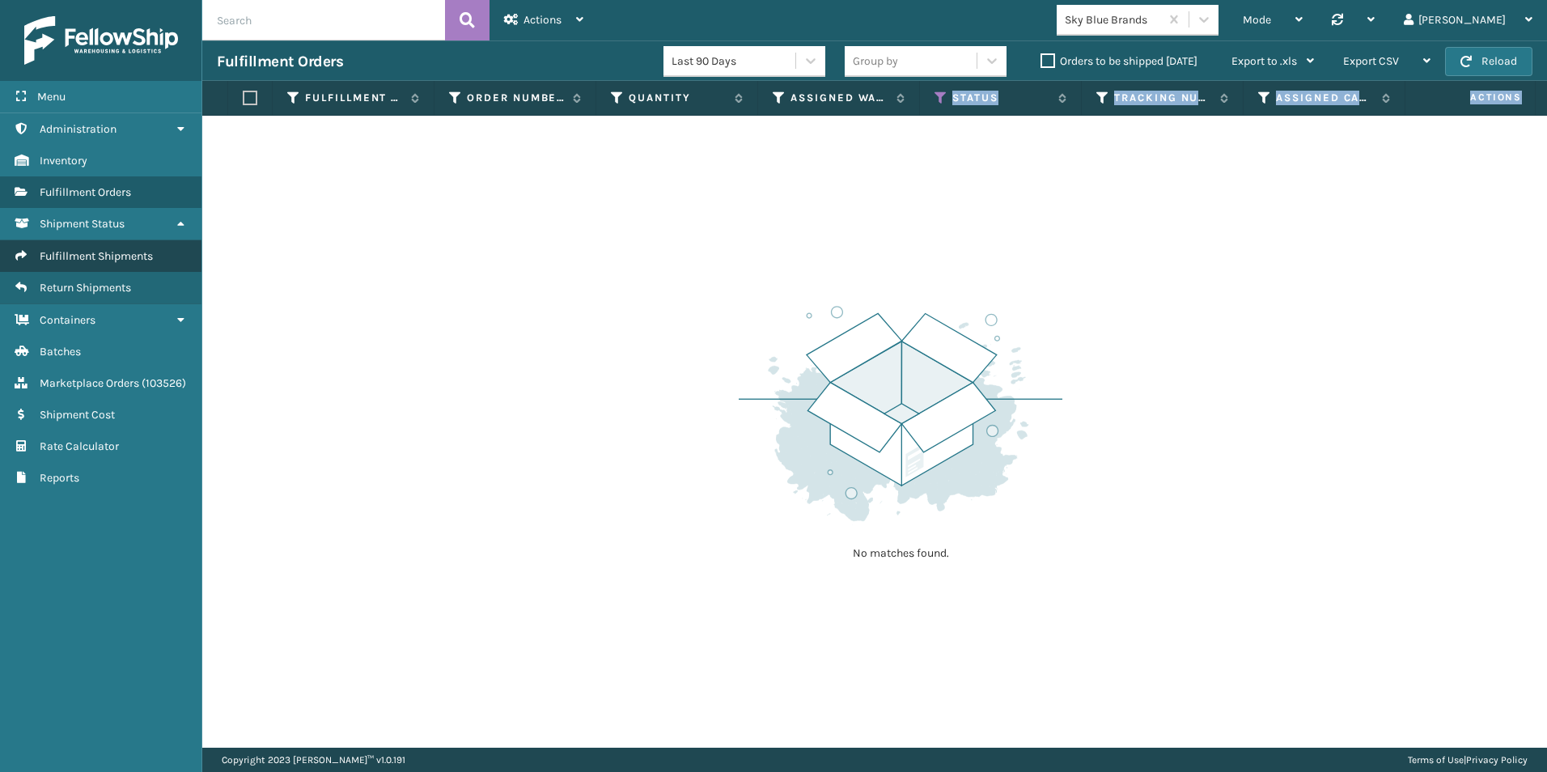
drag, startPoint x: 942, startPoint y: 97, endPoint x: 174, endPoint y: 243, distance: 782.3
click at [533, 242] on div "Fulfillment Order Id Order Number Quantity Assigned Warehouse Status Tracking N…" at bounding box center [874, 414] width 1344 height 667
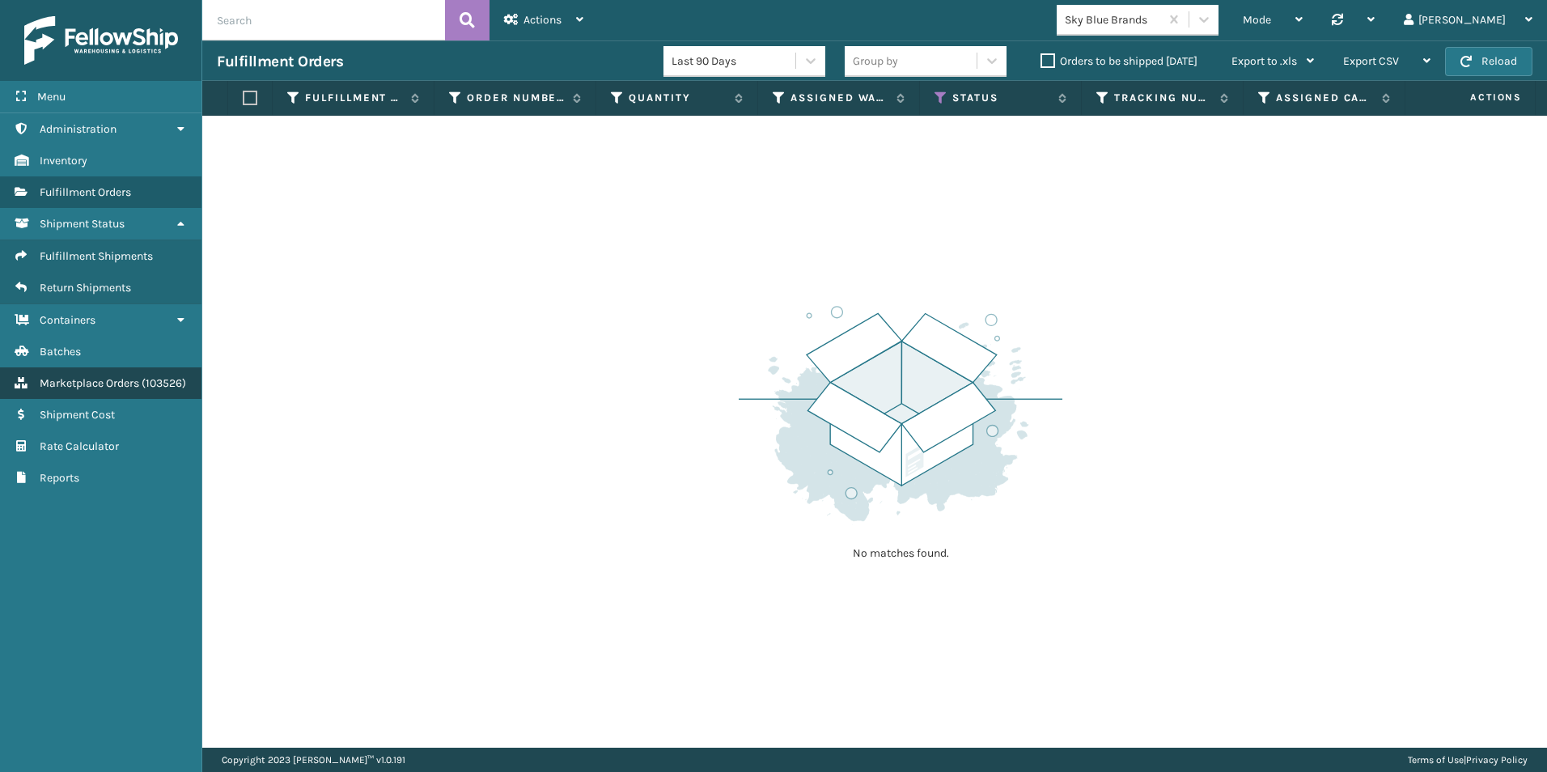
click at [98, 381] on span "Marketplace Orders" at bounding box center [89, 383] width 99 height 14
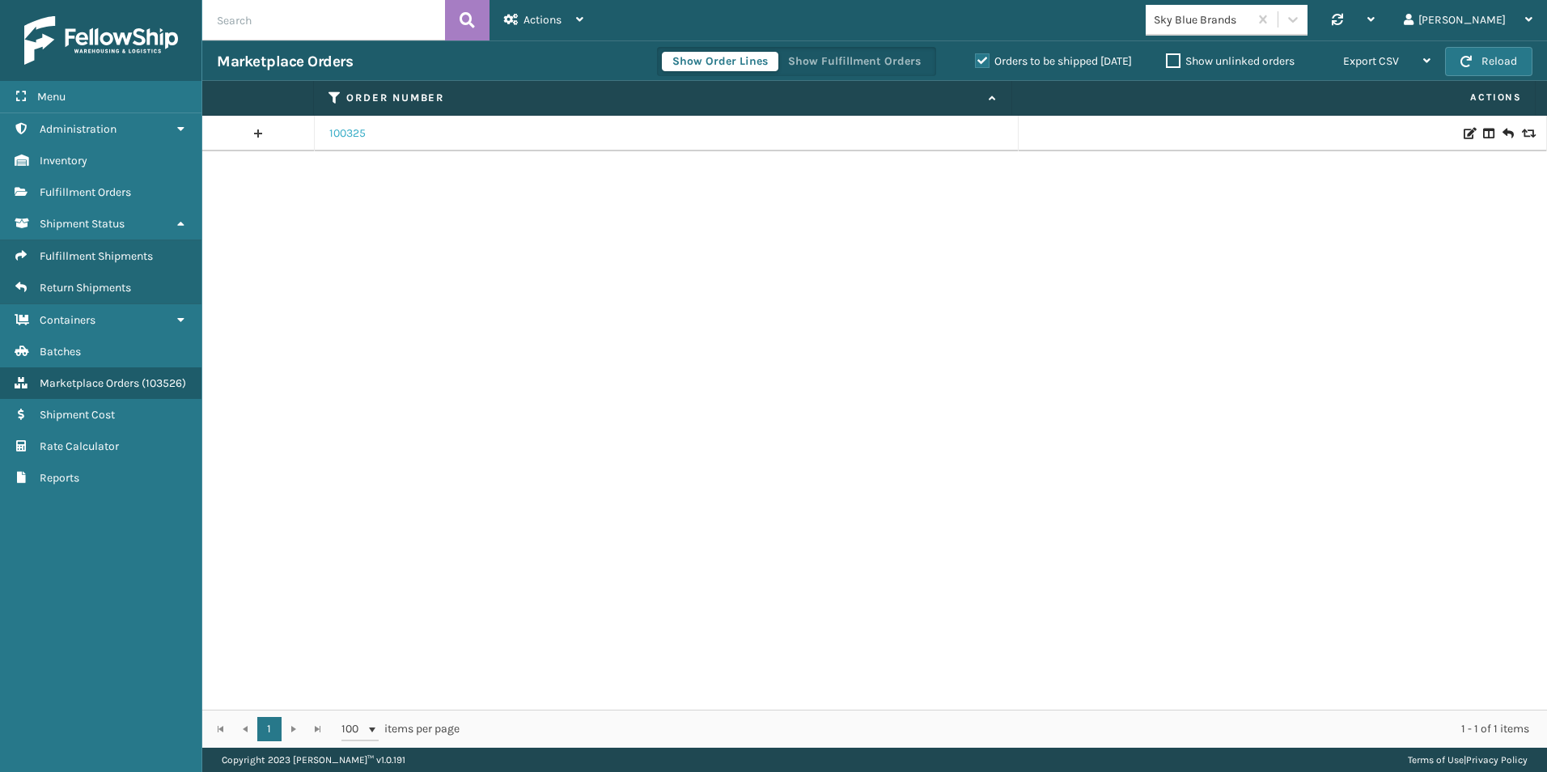
click at [349, 133] on link "100325" at bounding box center [347, 133] width 36 height 16
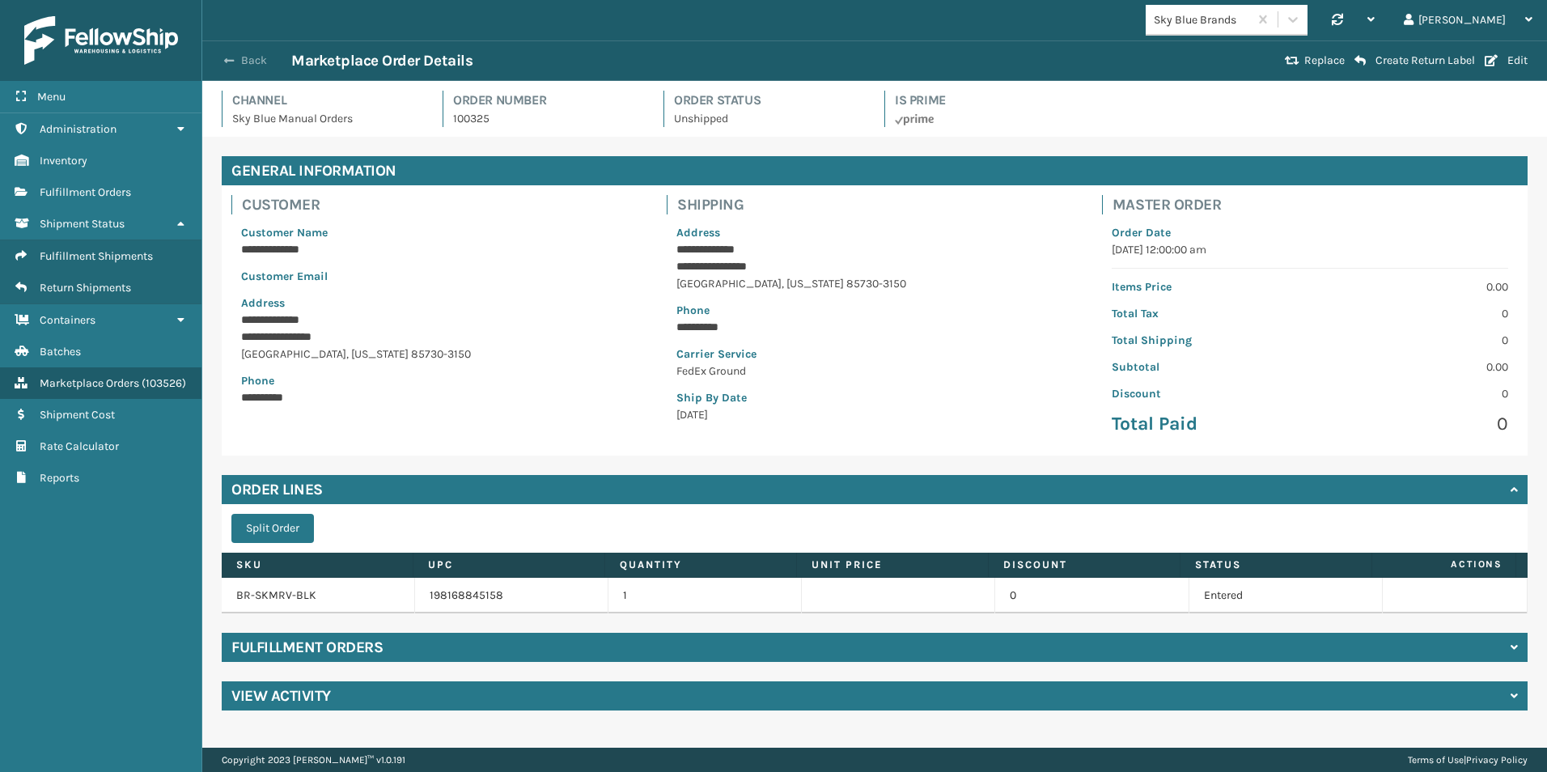
click at [238, 57] on button "Back" at bounding box center [254, 60] width 74 height 15
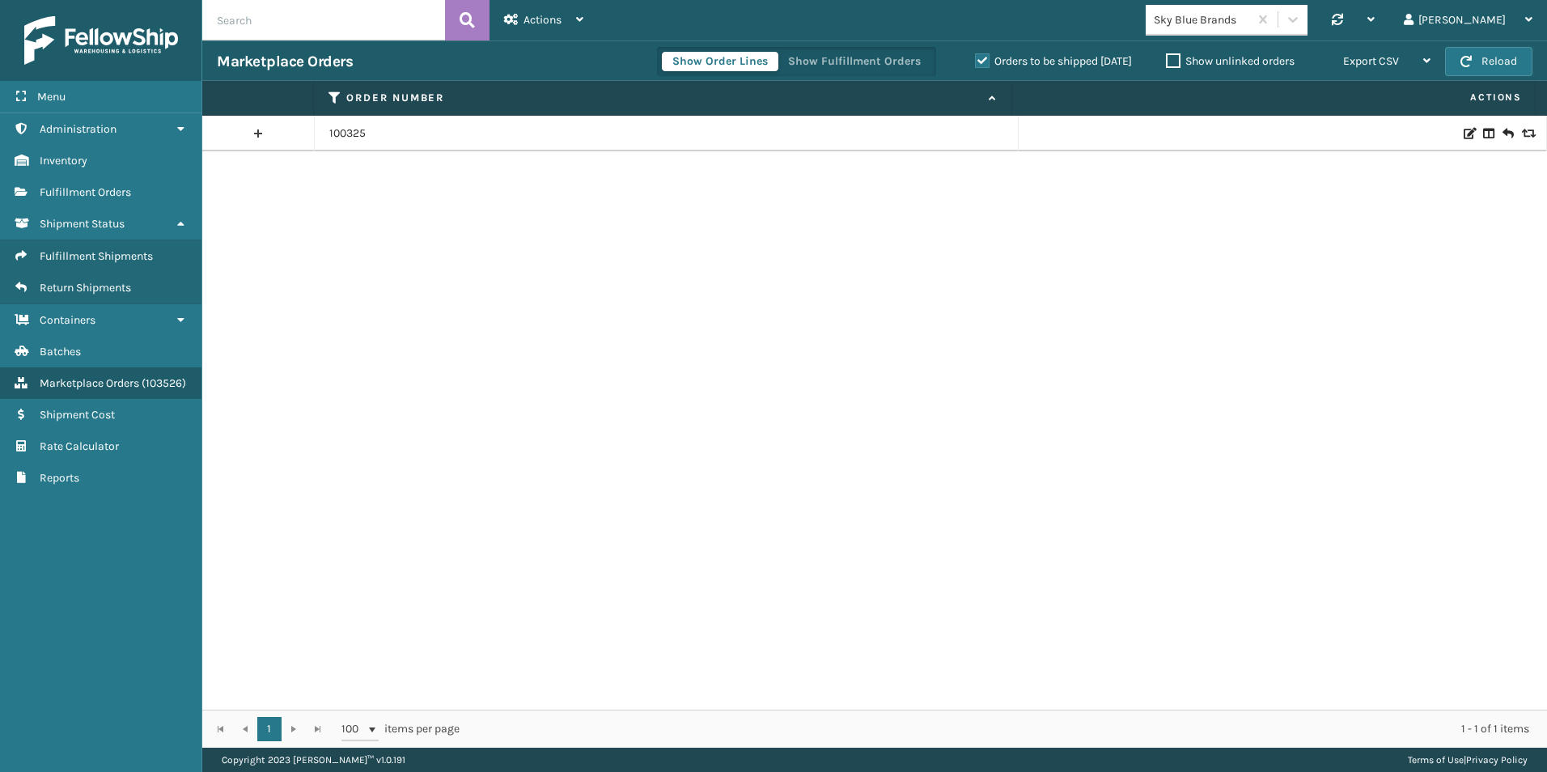
click at [253, 126] on link at bounding box center [258, 134] width 112 height 26
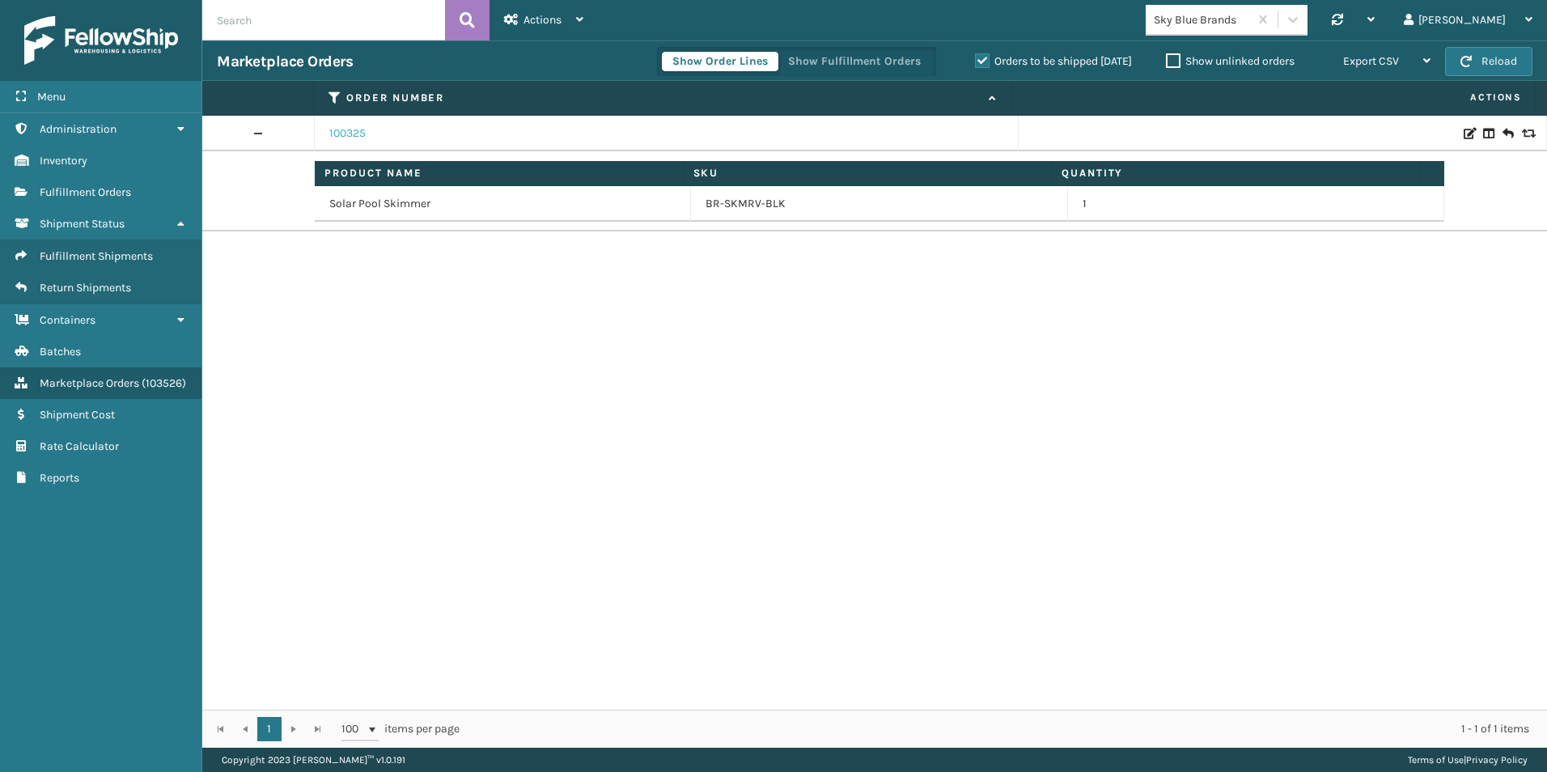
click at [354, 133] on link "100325" at bounding box center [347, 133] width 36 height 16
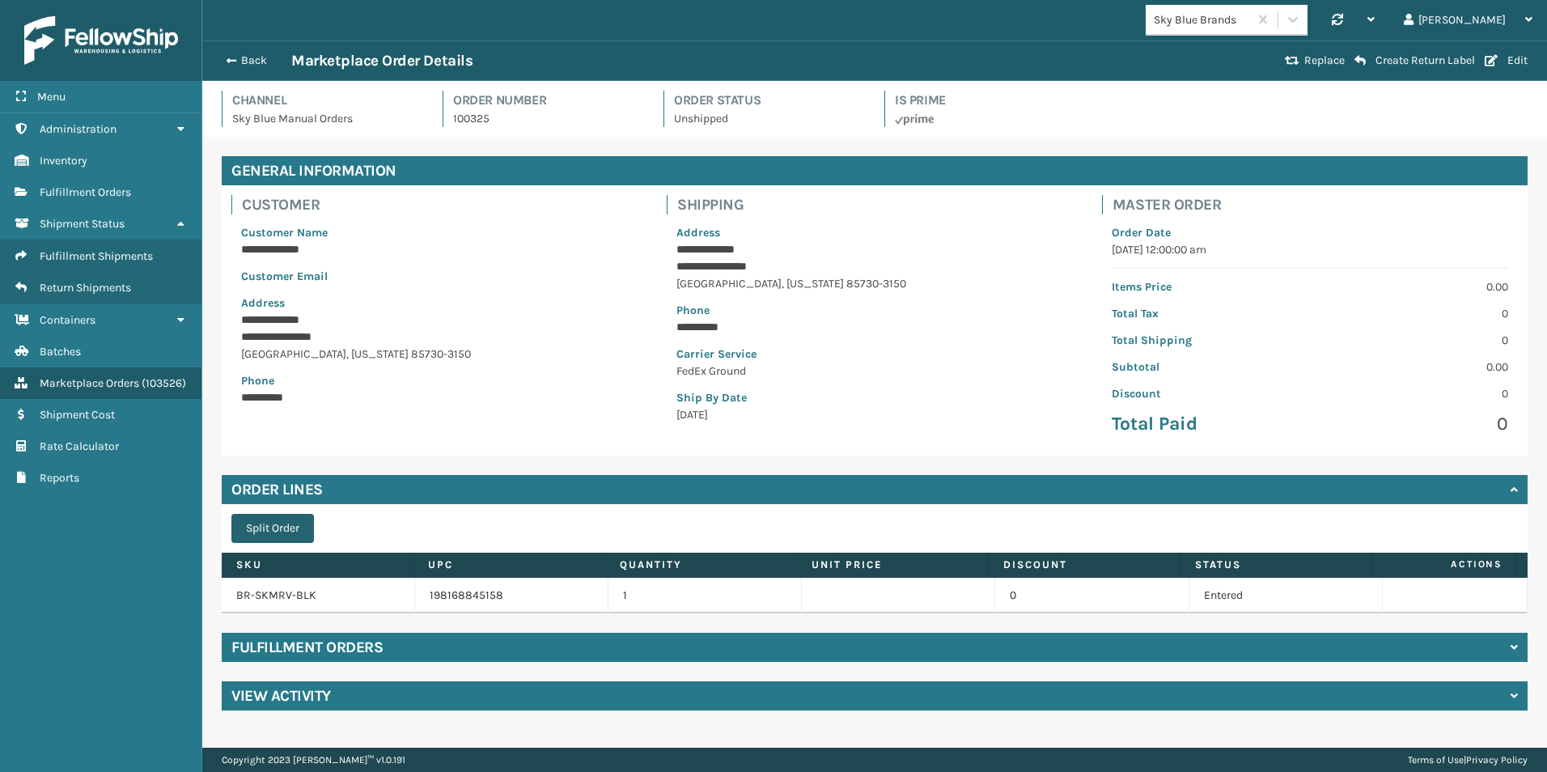
click at [281, 530] on button "Split Order" at bounding box center [272, 528] width 83 height 29
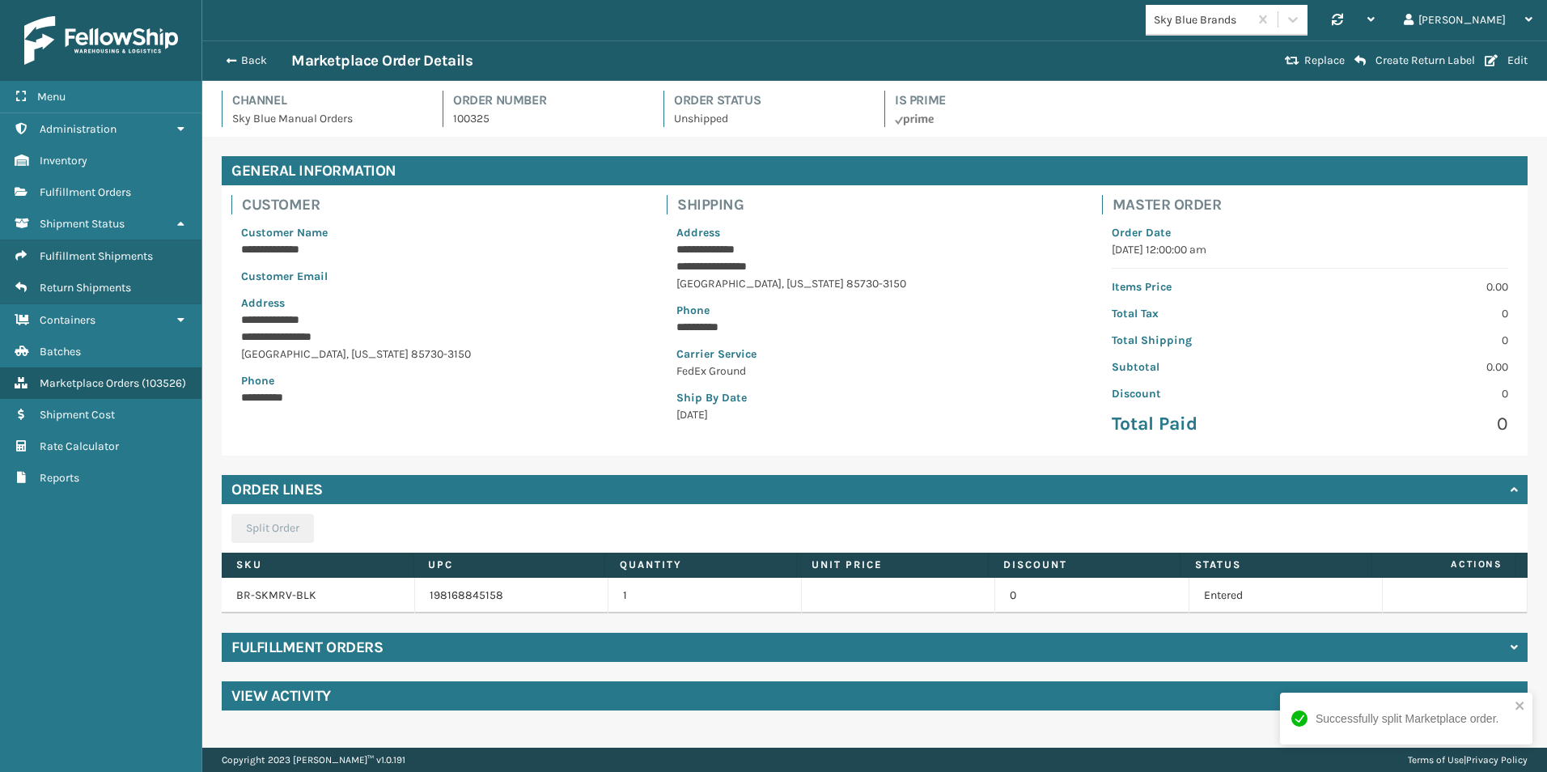
click at [284, 658] on div "Fulfillment Orders" at bounding box center [875, 647] width 1306 height 29
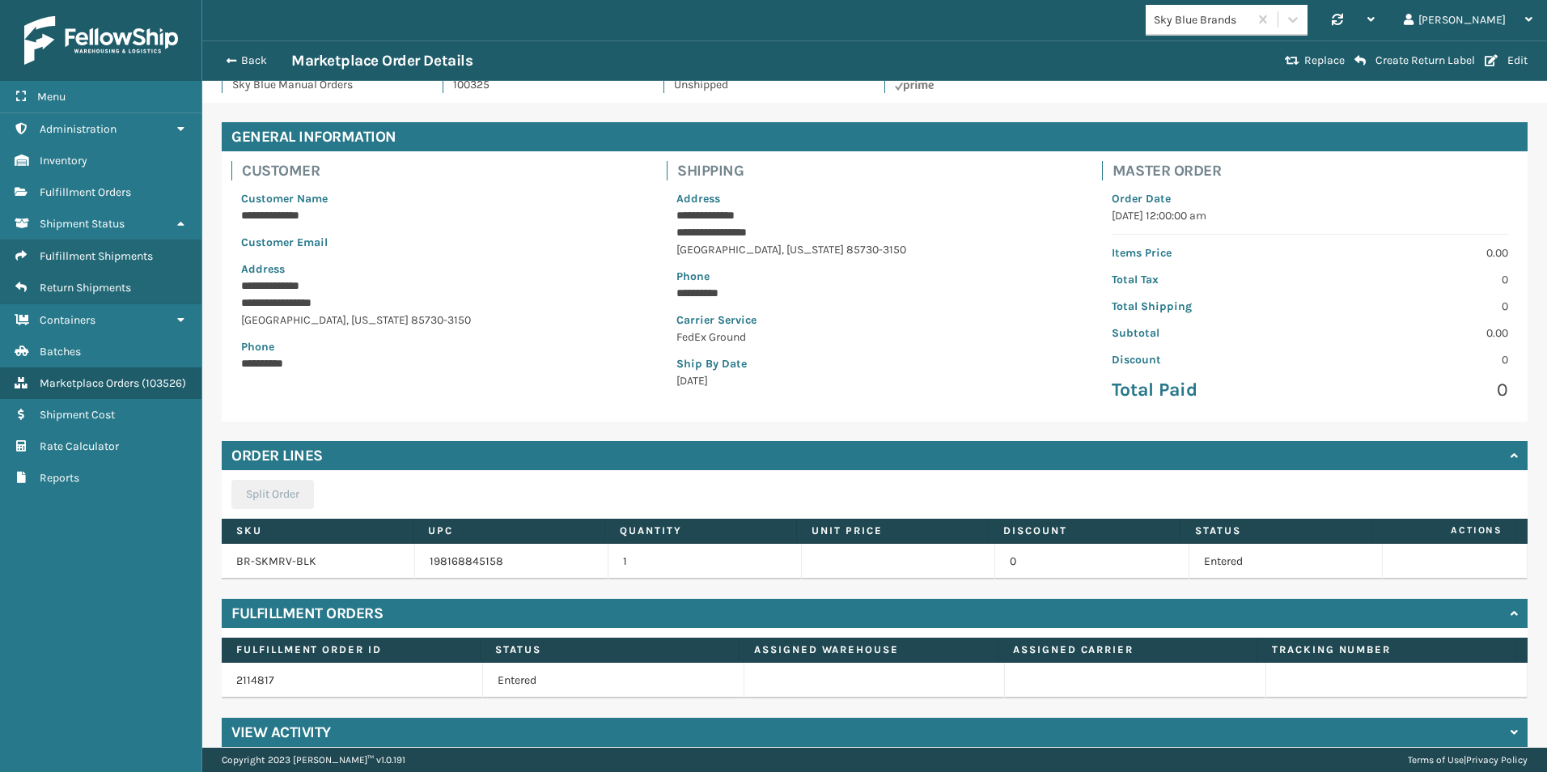
scroll to position [53, 0]
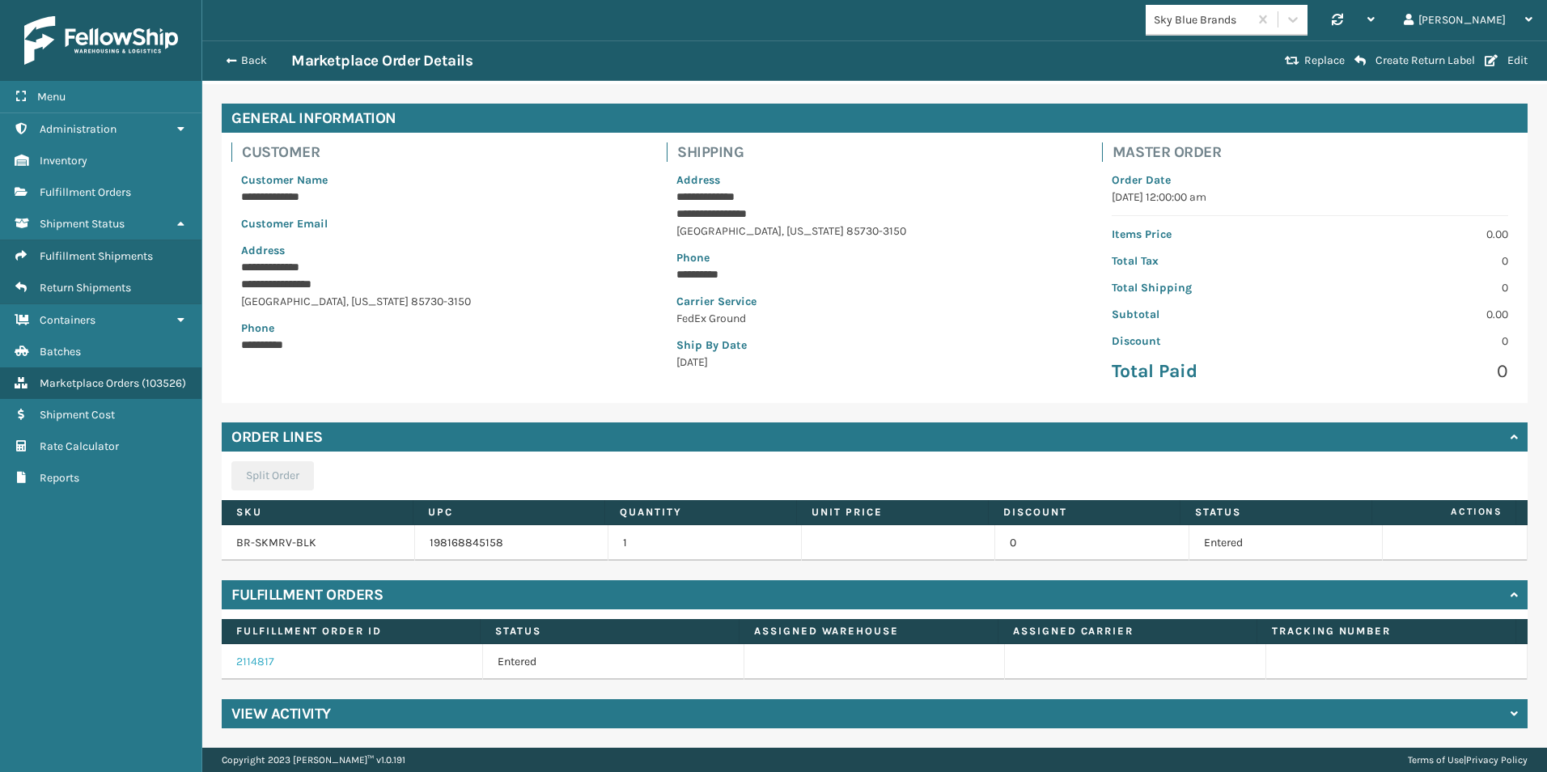
click at [248, 662] on link "2114817" at bounding box center [255, 661] width 38 height 14
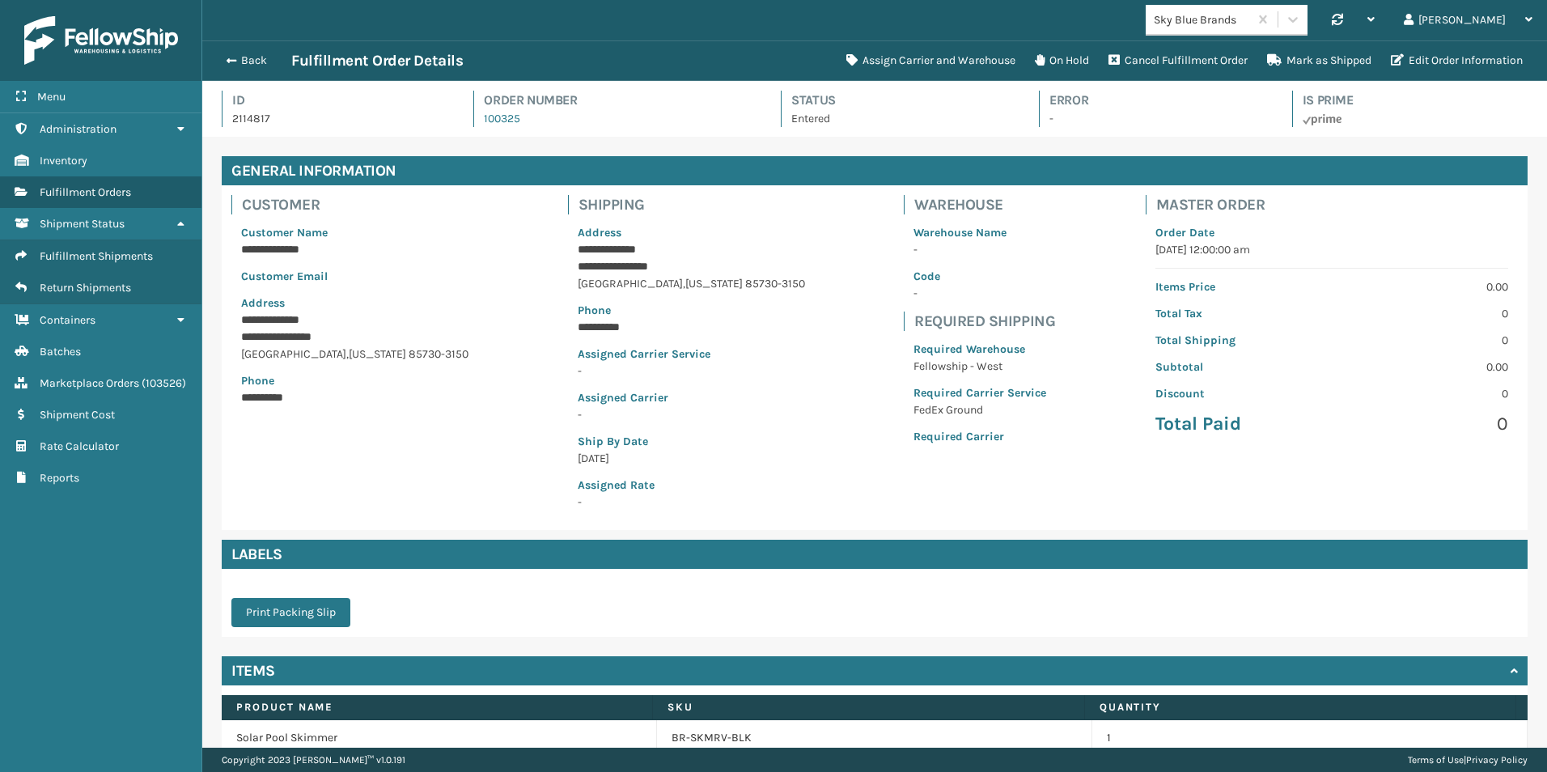
scroll to position [39, 1344]
click at [932, 57] on button "Assign Carrier and Warehouse" at bounding box center [930, 60] width 188 height 32
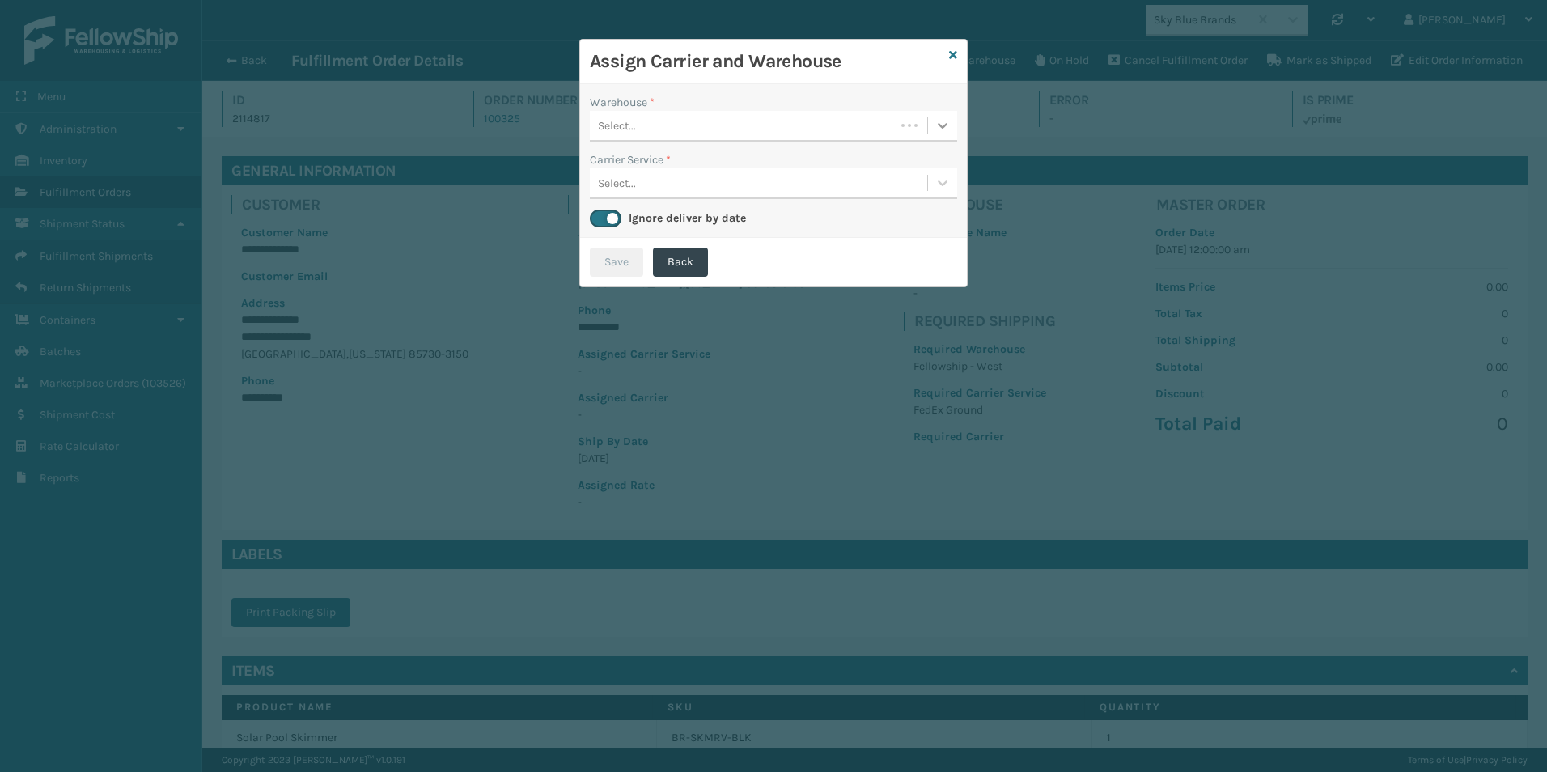
click at [932, 121] on div at bounding box center [942, 125] width 29 height 29
click at [742, 167] on div "Fellowship - West (required)" at bounding box center [773, 166] width 367 height 30
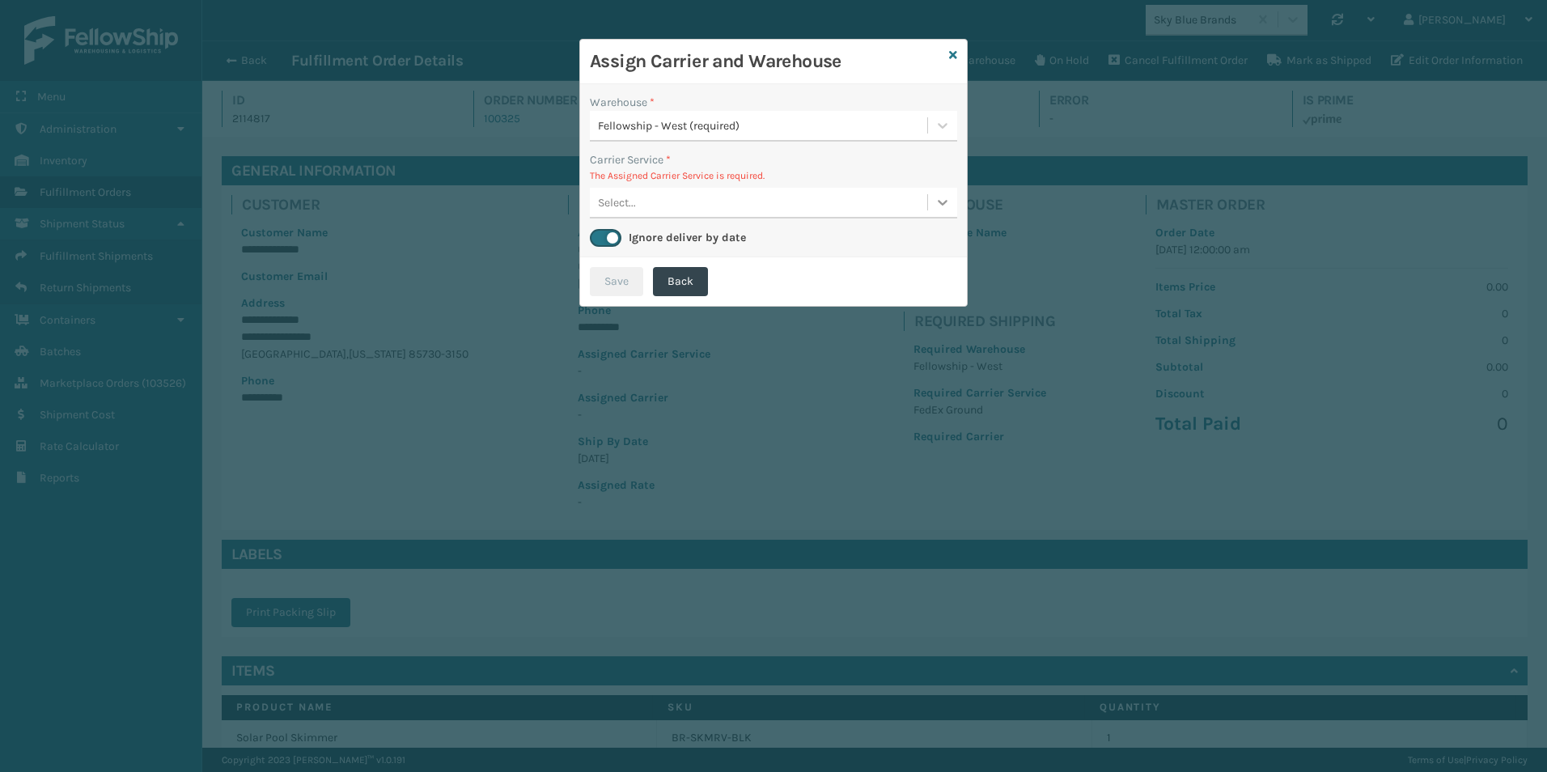
click at [940, 202] on icon at bounding box center [943, 203] width 10 height 6
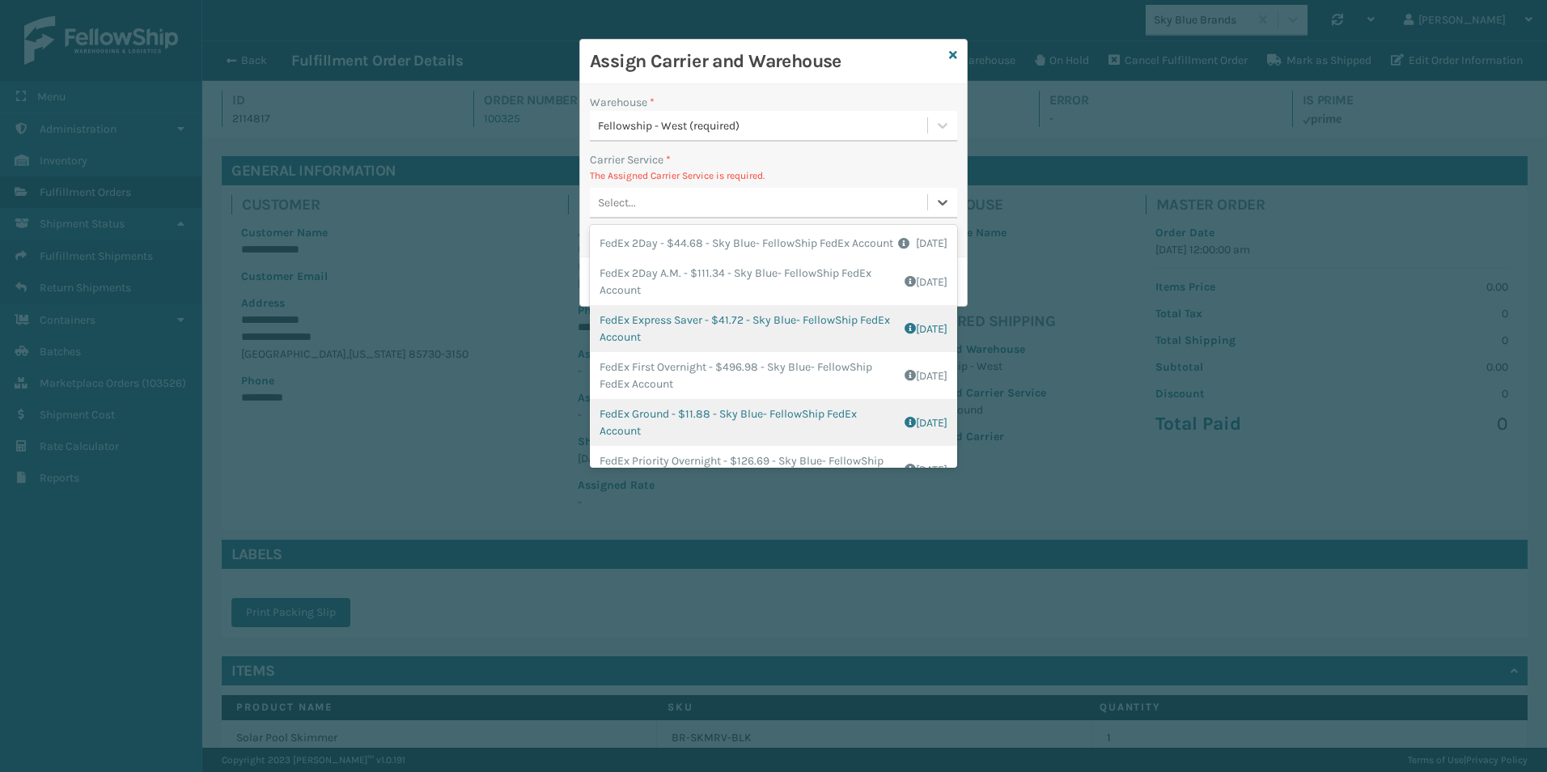
scroll to position [81, 0]
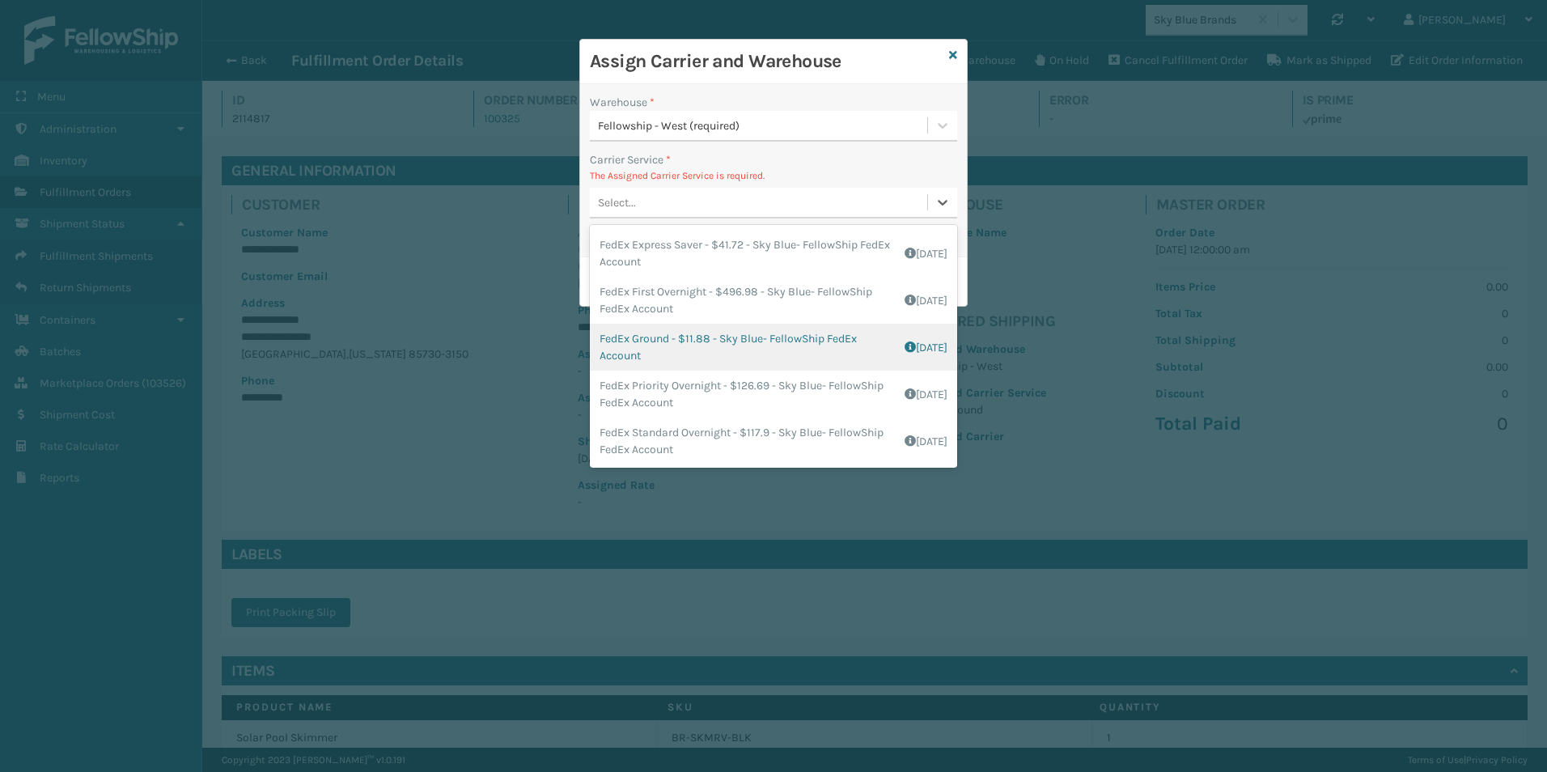
click at [685, 357] on div "FedEx Ground - $11.88 - Sky Blue- FellowShip FedEx Account Shipping Cost $9.5 S…" at bounding box center [773, 347] width 367 height 47
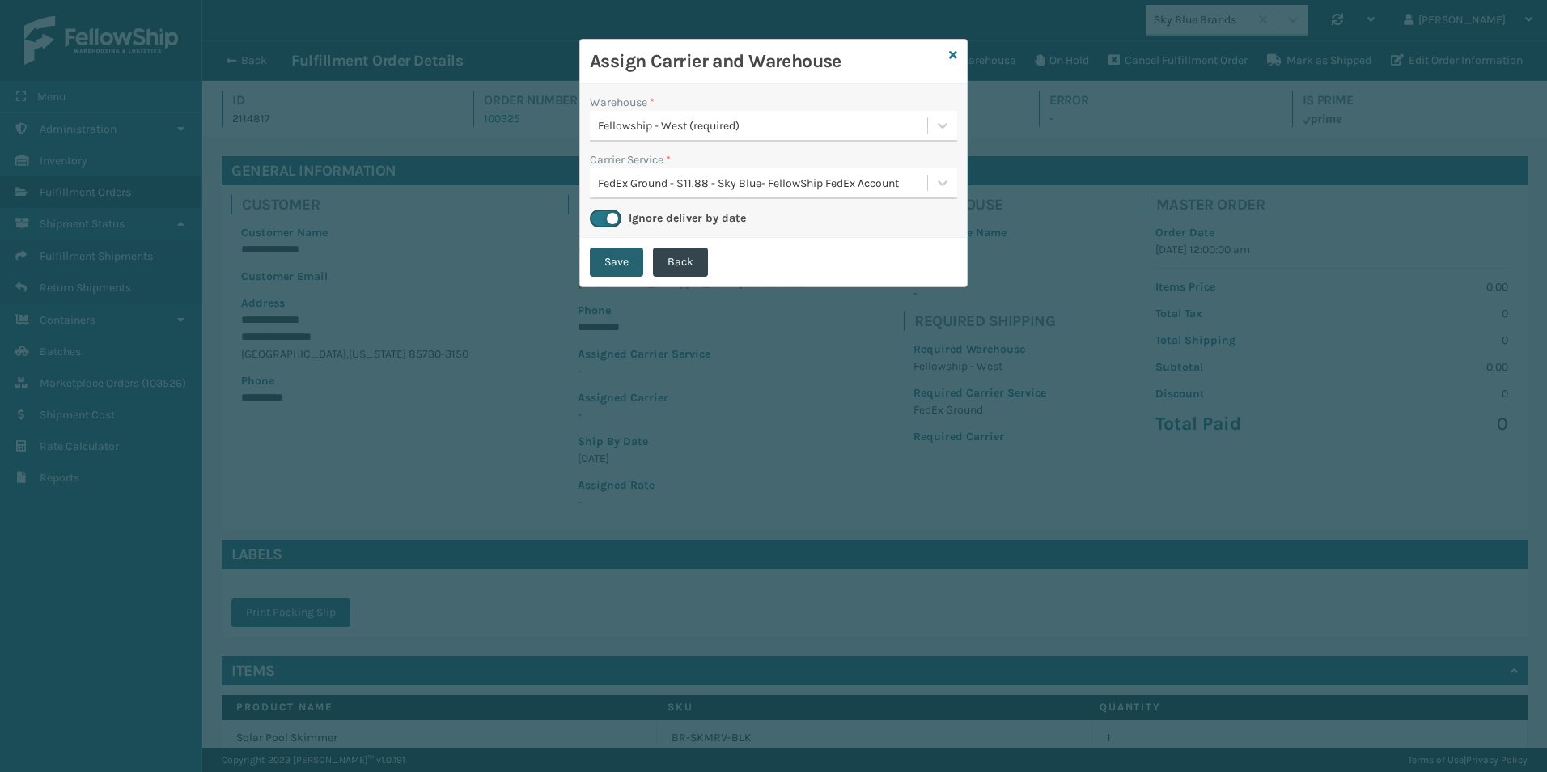
click at [620, 254] on button "Save" at bounding box center [616, 262] width 53 height 29
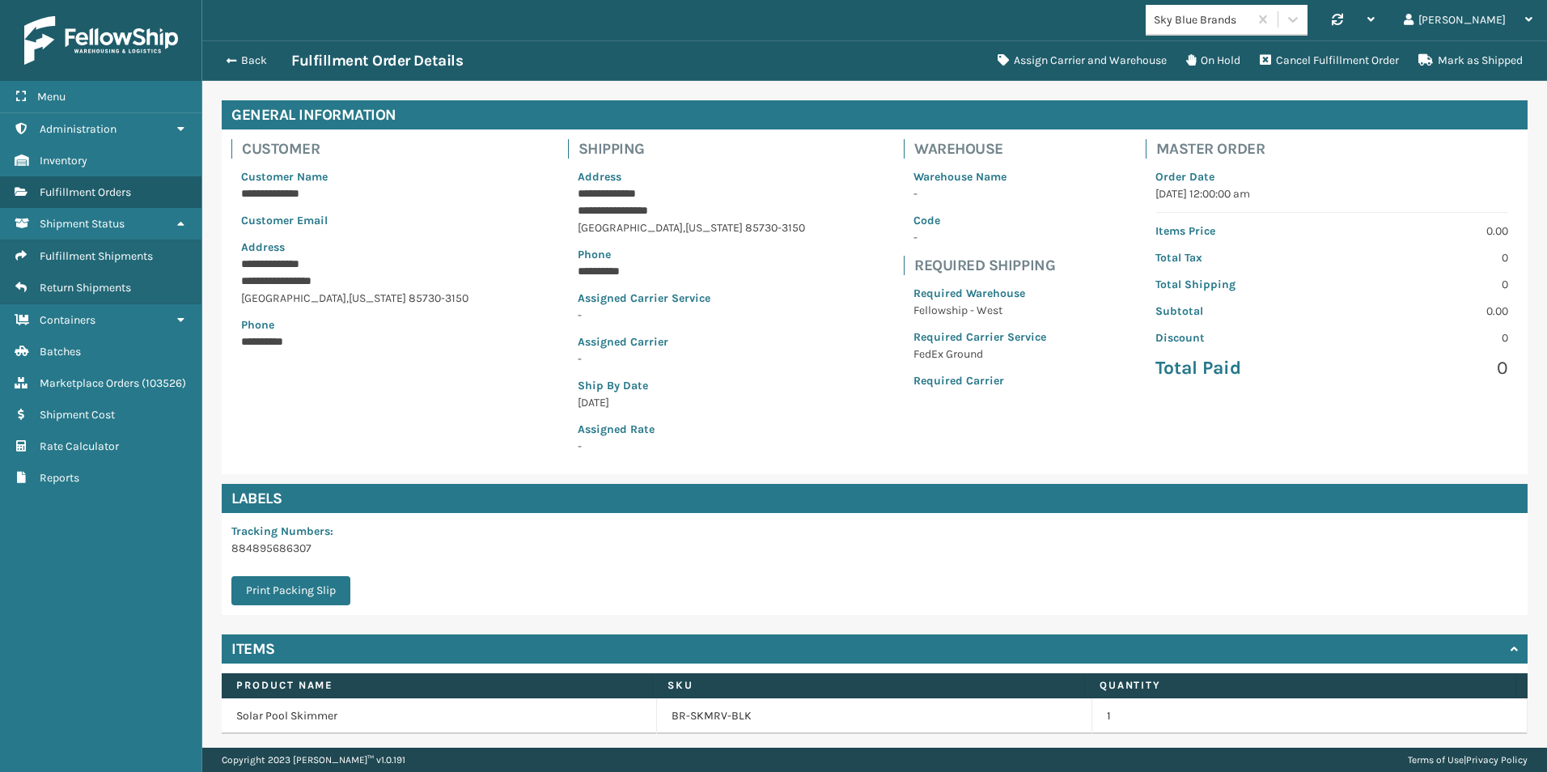
scroll to position [0, 0]
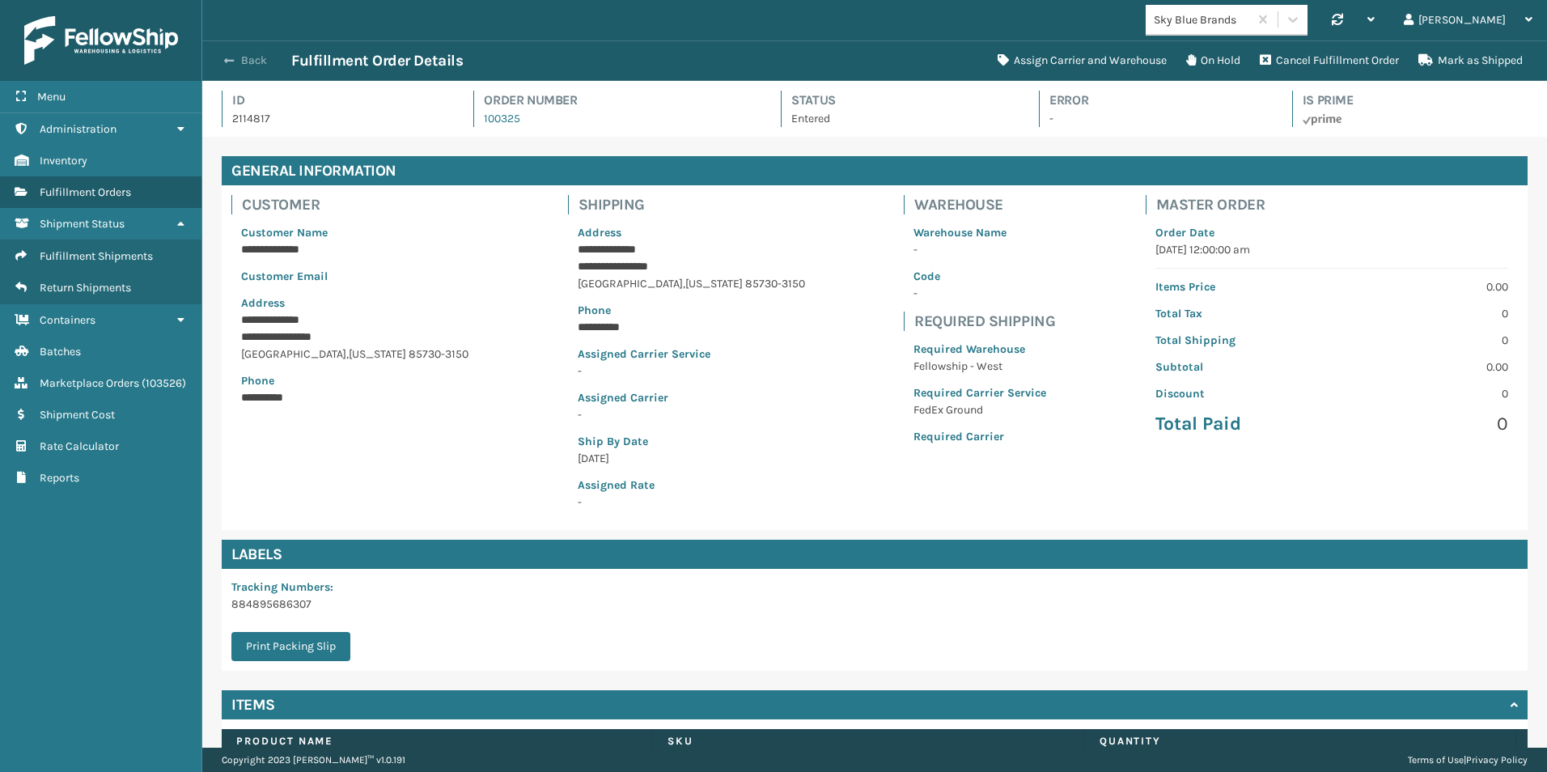
click at [249, 55] on button "Back" at bounding box center [254, 60] width 74 height 15
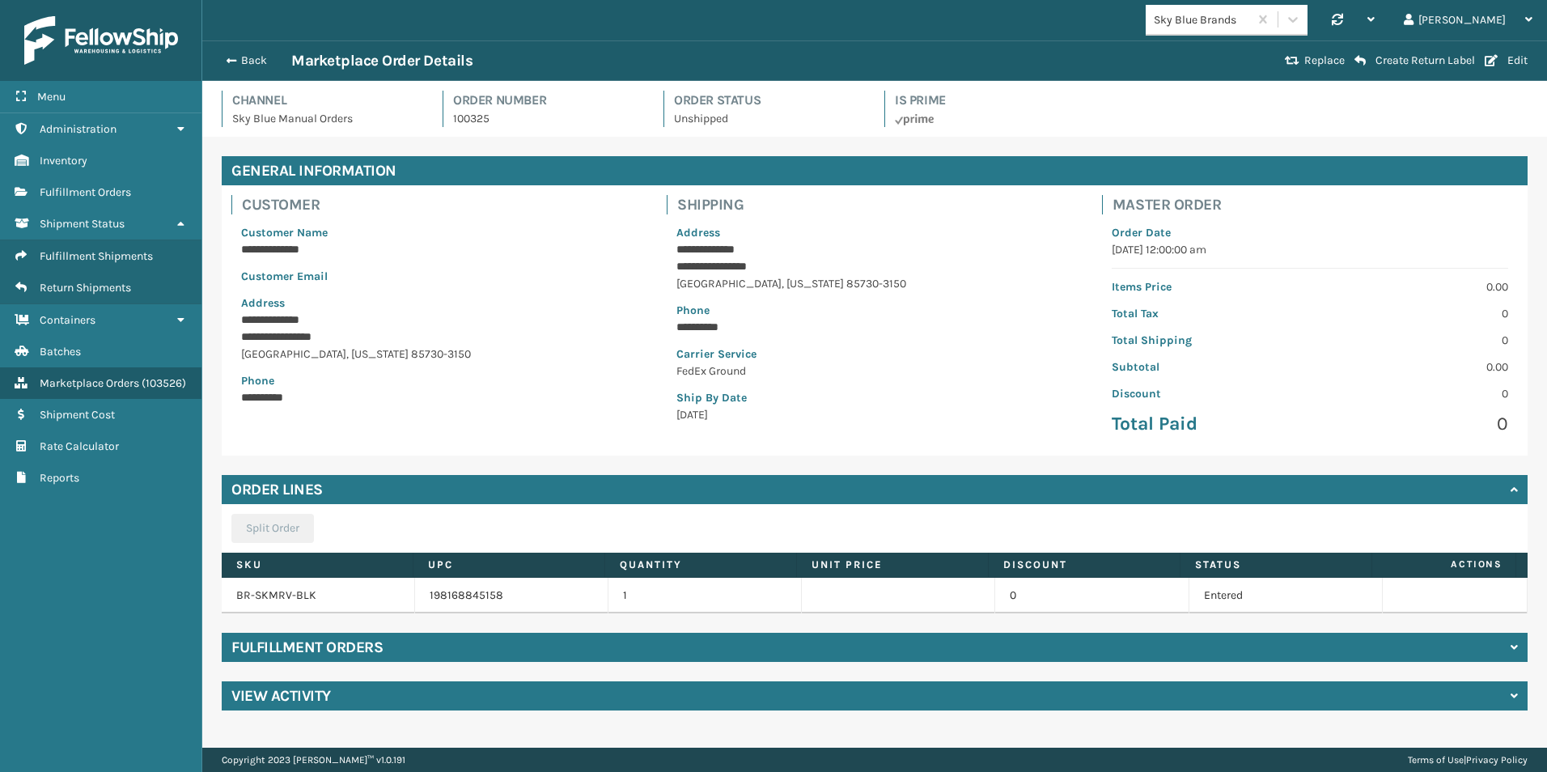
click at [280, 648] on h4 "Fulfillment Orders" at bounding box center [306, 646] width 151 height 19
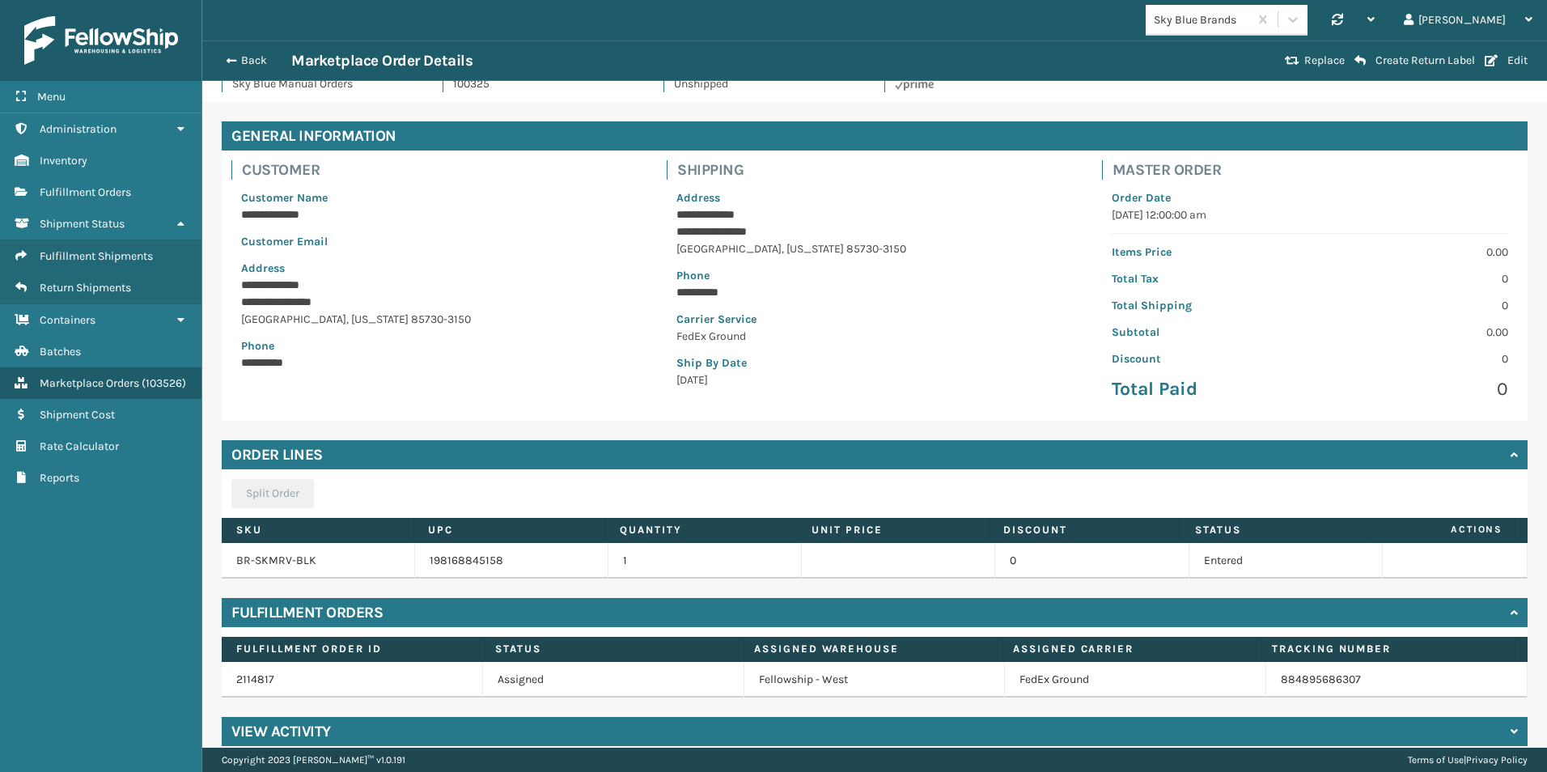
scroll to position [53, 0]
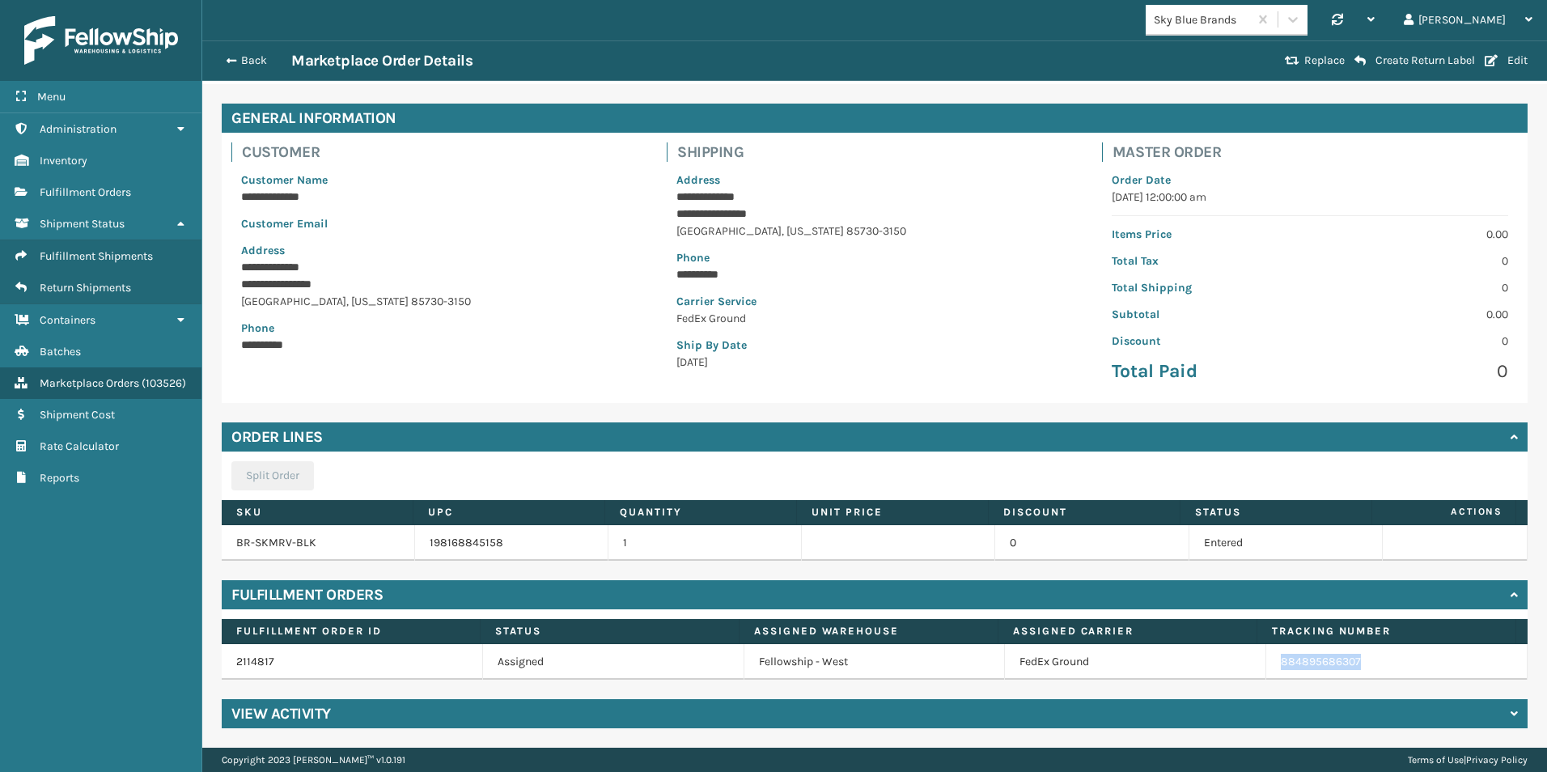
drag, startPoint x: 1342, startPoint y: 662, endPoint x: 1263, endPoint y: 662, distance: 79.3
click at [1266, 662] on td "884895686307" at bounding box center [1396, 662] width 261 height 36
drag, startPoint x: 1263, startPoint y: 662, endPoint x: 1296, endPoint y: 662, distance: 33.2
copy link "884895686307"
click at [249, 63] on button "Back" at bounding box center [254, 60] width 74 height 15
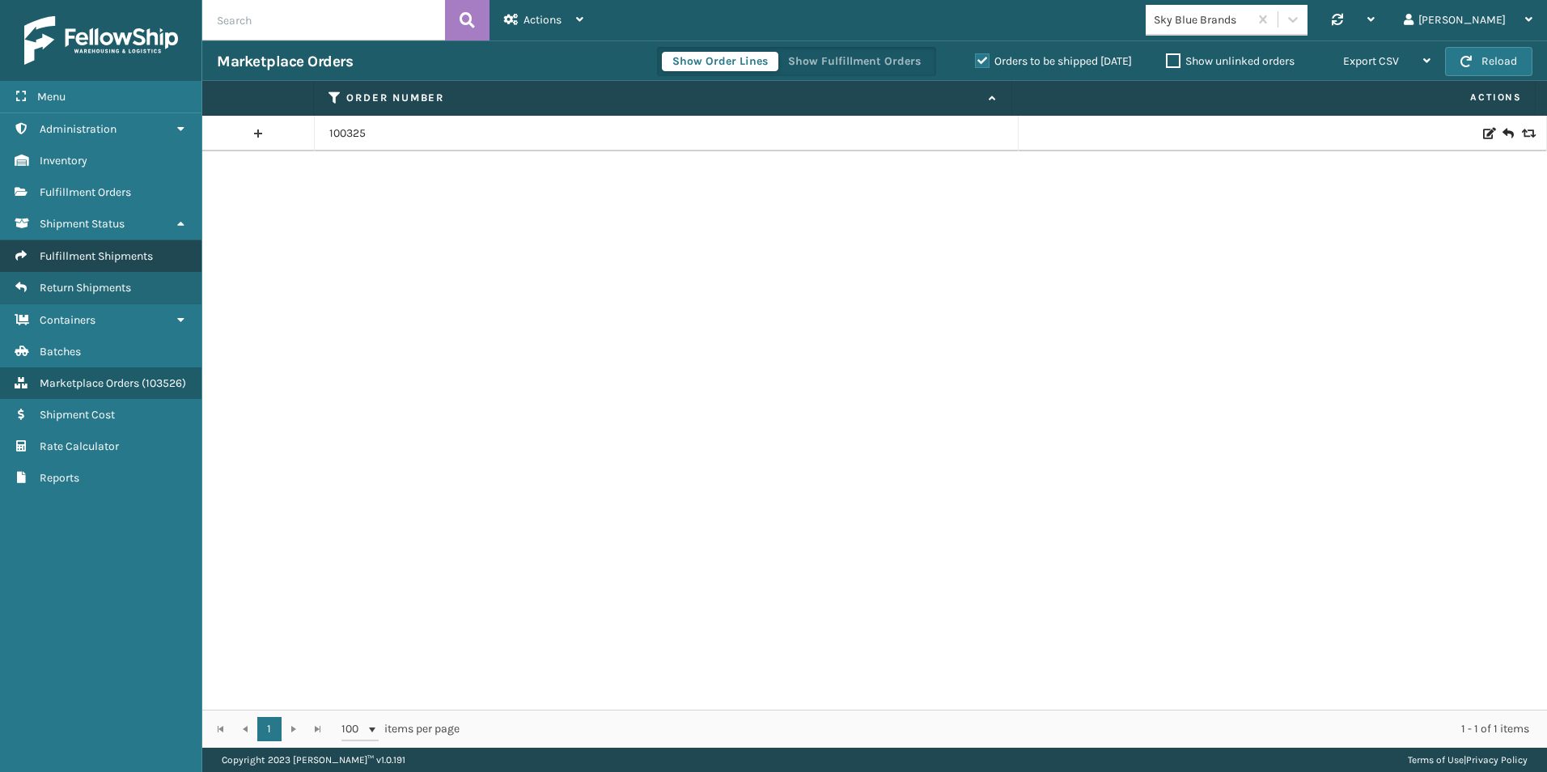
click at [87, 256] on span "Fulfillment Shipments" at bounding box center [96, 256] width 113 height 14
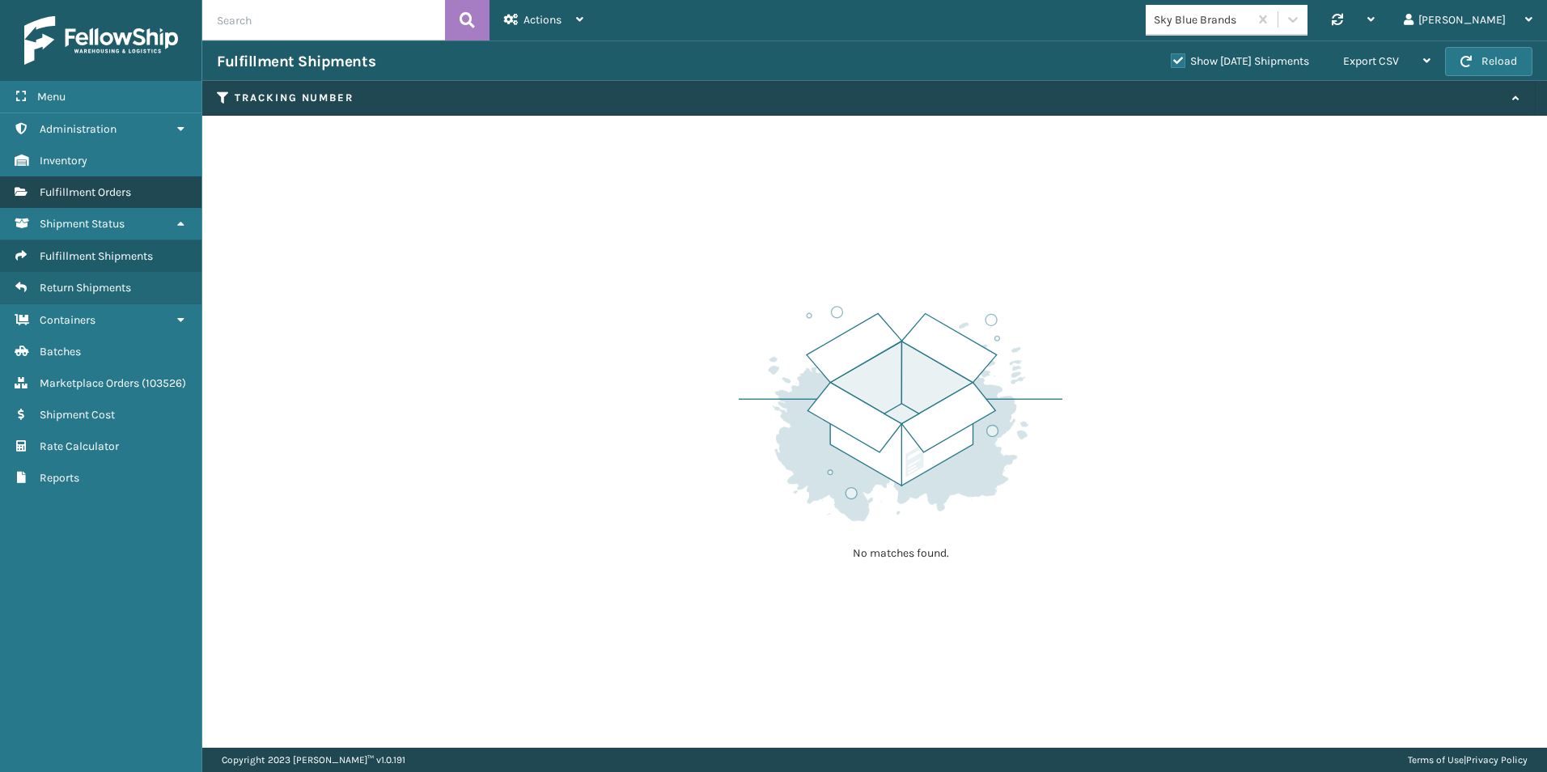
click at [83, 195] on span "Fulfillment Orders" at bounding box center [85, 192] width 91 height 14
